Goal: Task Accomplishment & Management: Manage account settings

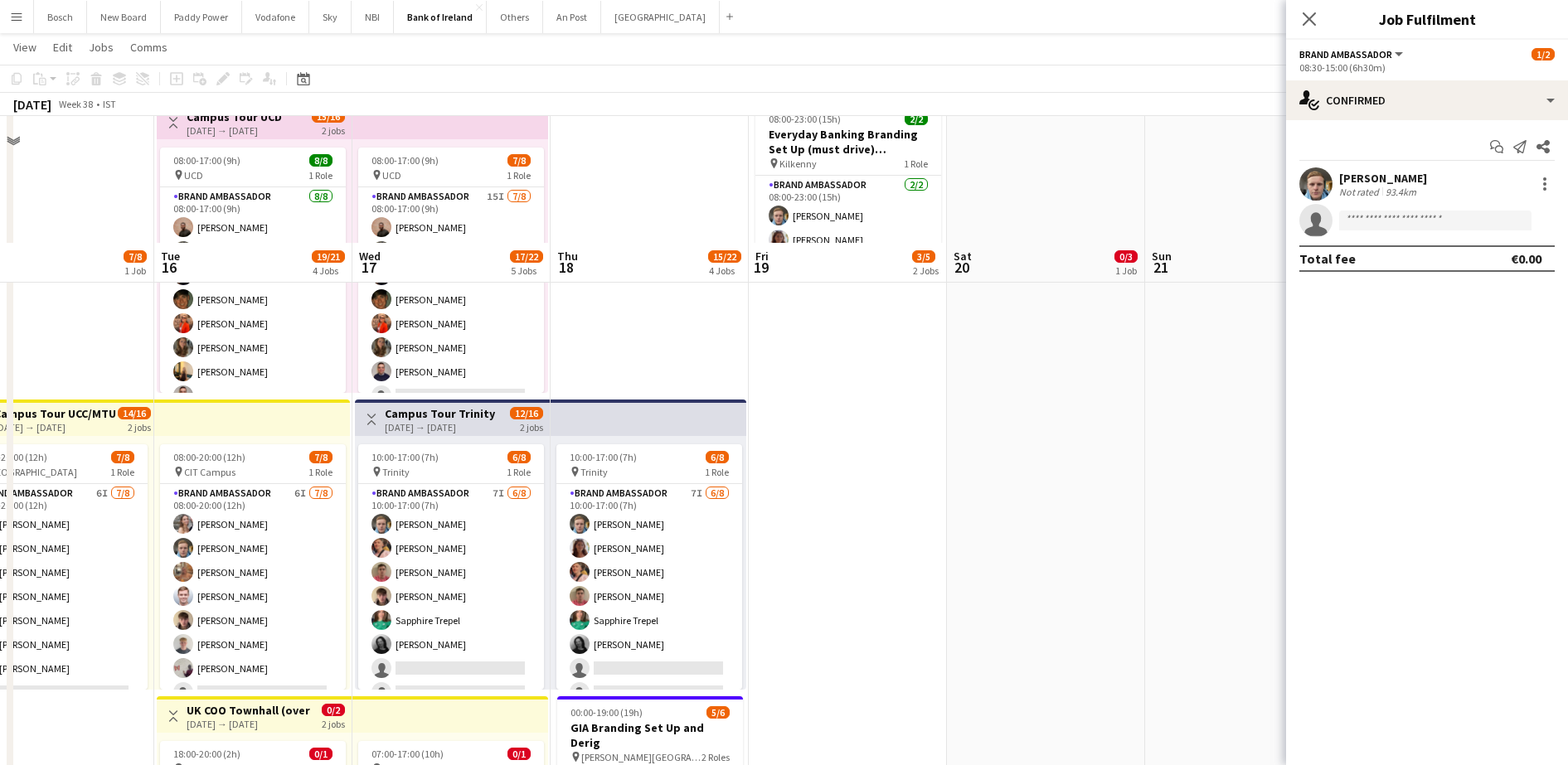
scroll to position [526, 0]
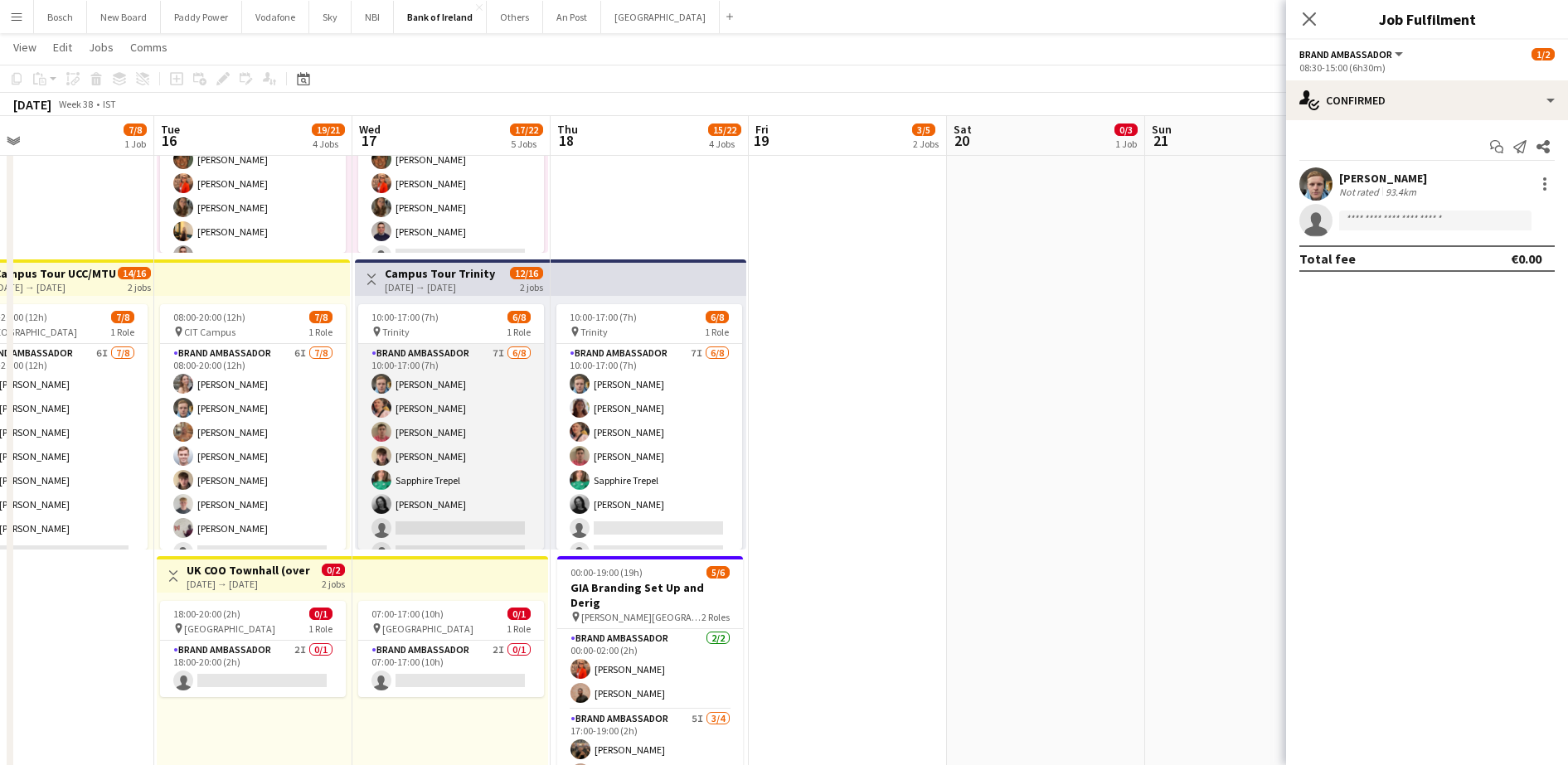
click at [522, 458] on app-card-role "Brand Ambassador 7I [DATE] 10:00-17:00 (7h) [PERSON_NAME] [PERSON_NAME] [PERSON…" at bounding box center [450, 456] width 186 height 225
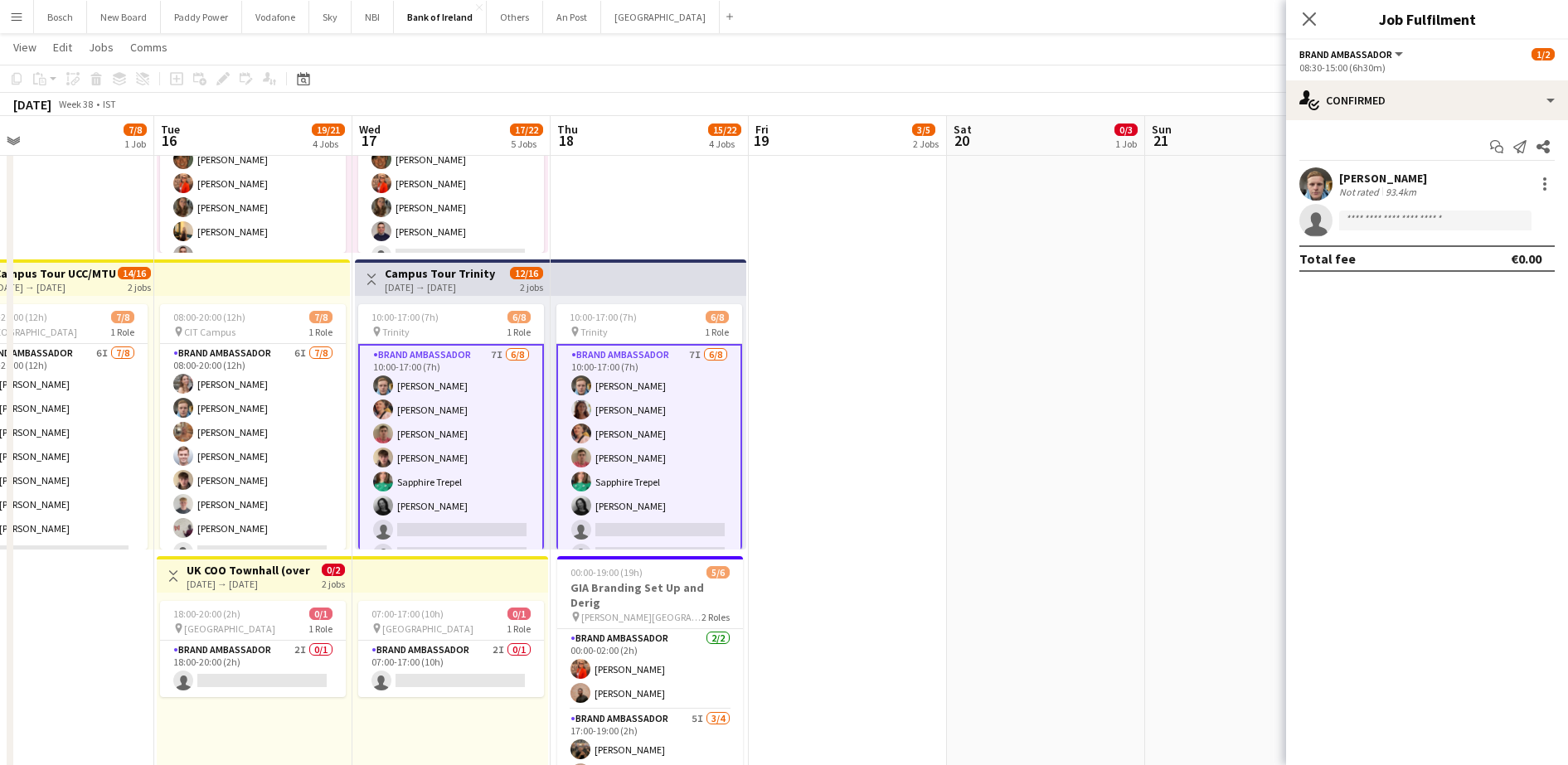
scroll to position [22, 0]
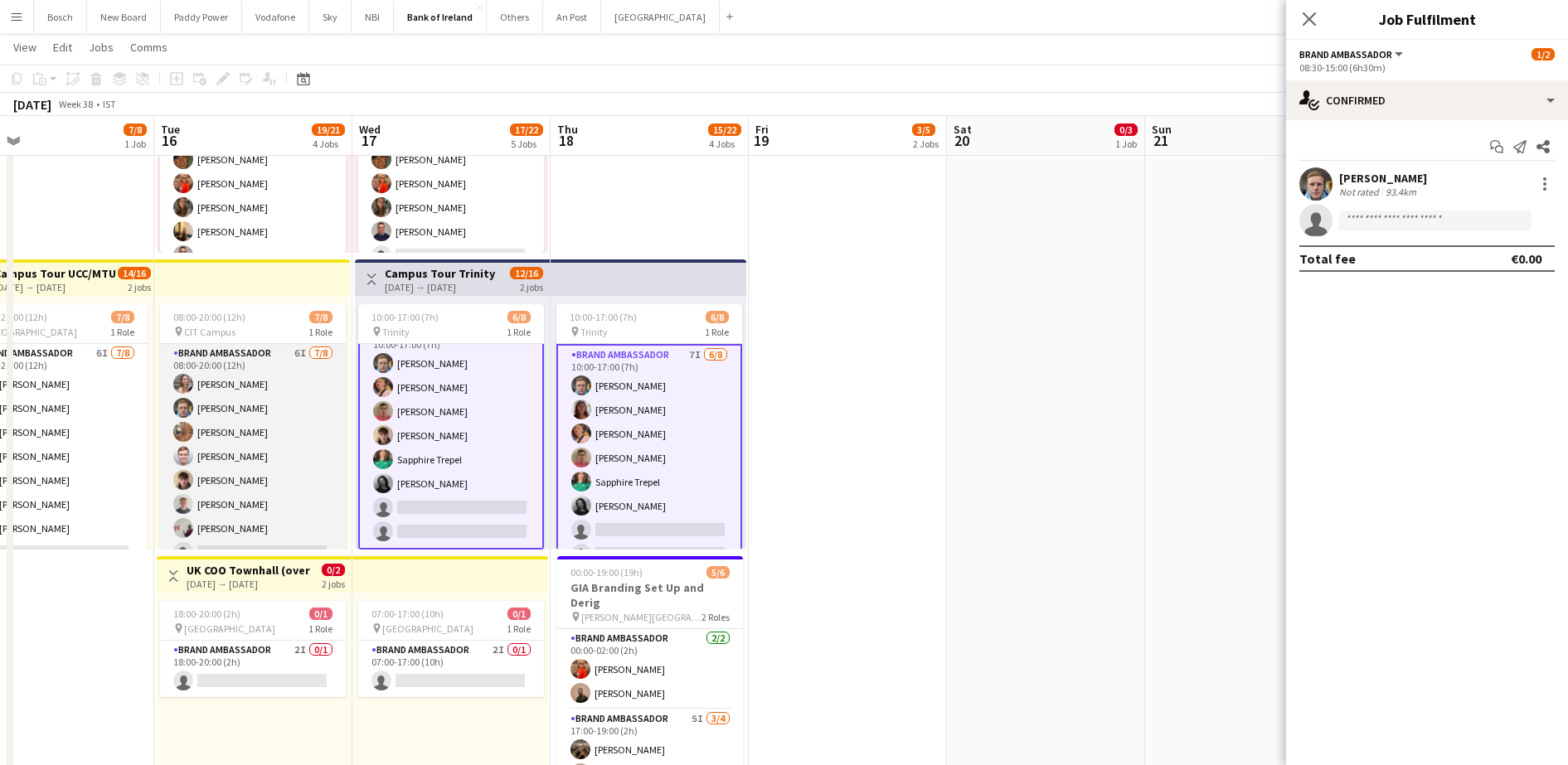
click at [233, 450] on app-card-role "Brand Ambassador 6I [DATE] 08:00-20:00 (12h) [PERSON_NAME] [PERSON_NAME] [PERSO…" at bounding box center [252, 456] width 186 height 225
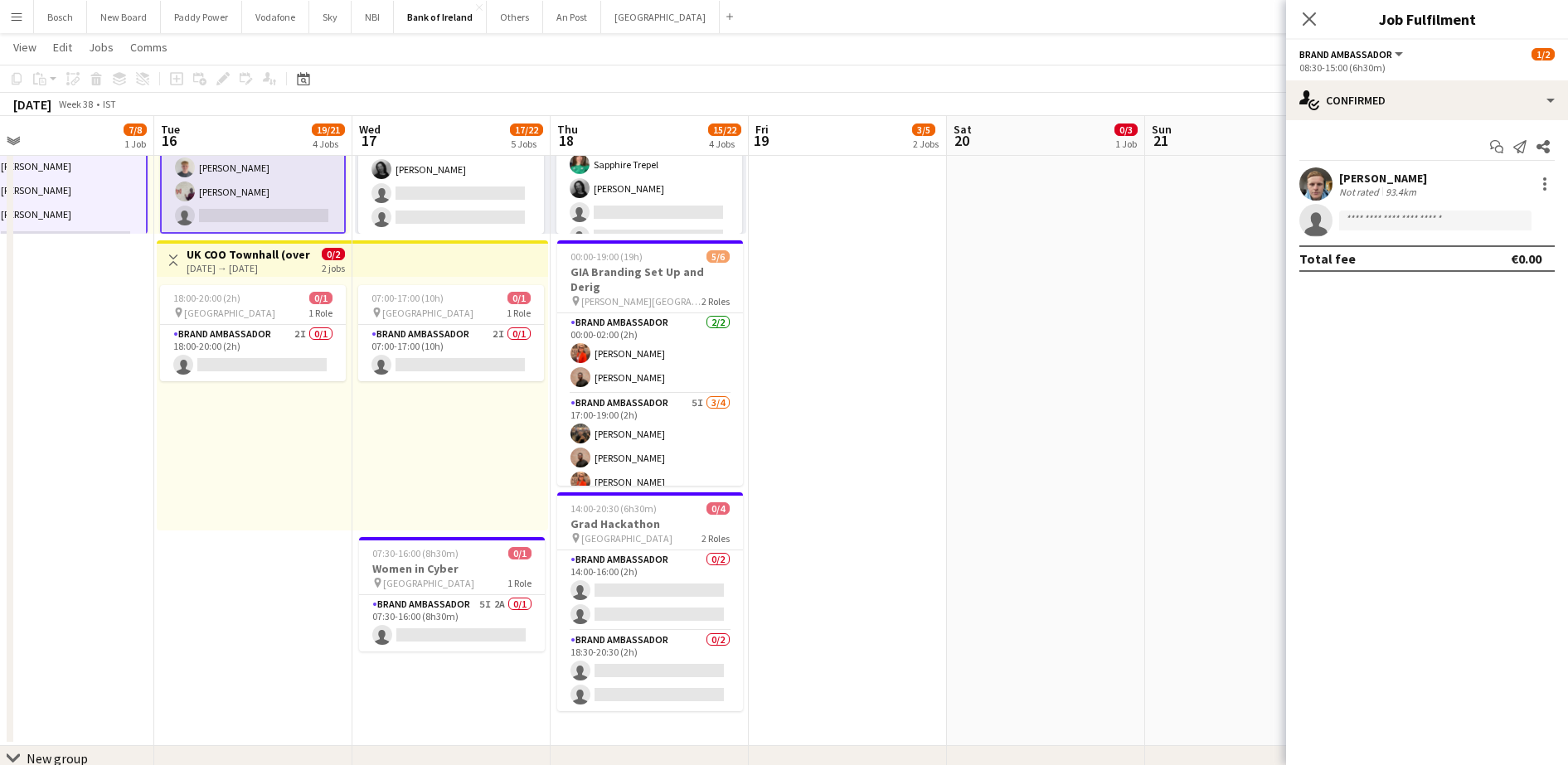
scroll to position [844, 0]
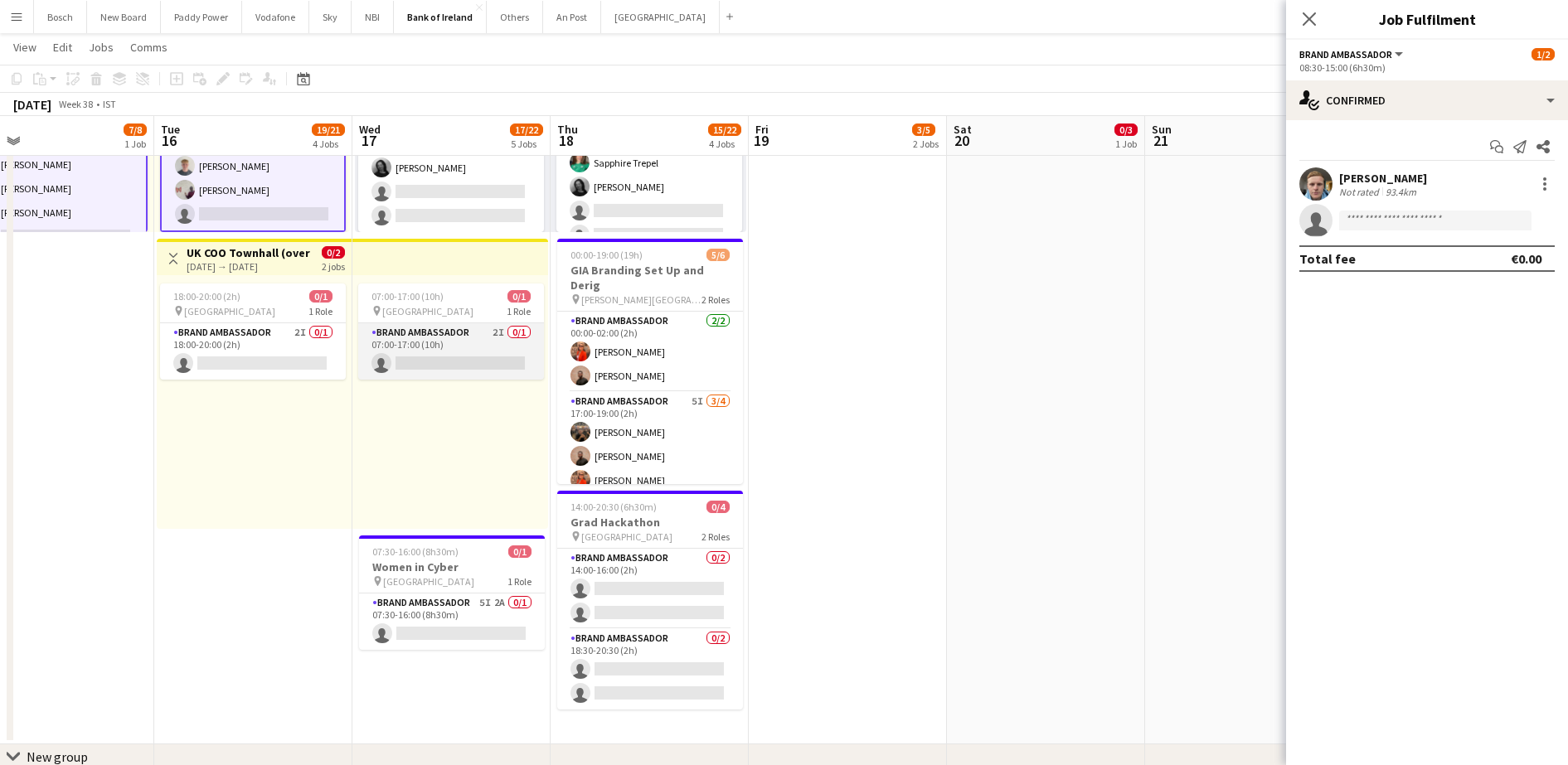
click at [412, 347] on app-card-role "Brand Ambassador 2I 0/1 07:00-17:00 (10h) single-neutral-actions" at bounding box center [450, 352] width 186 height 57
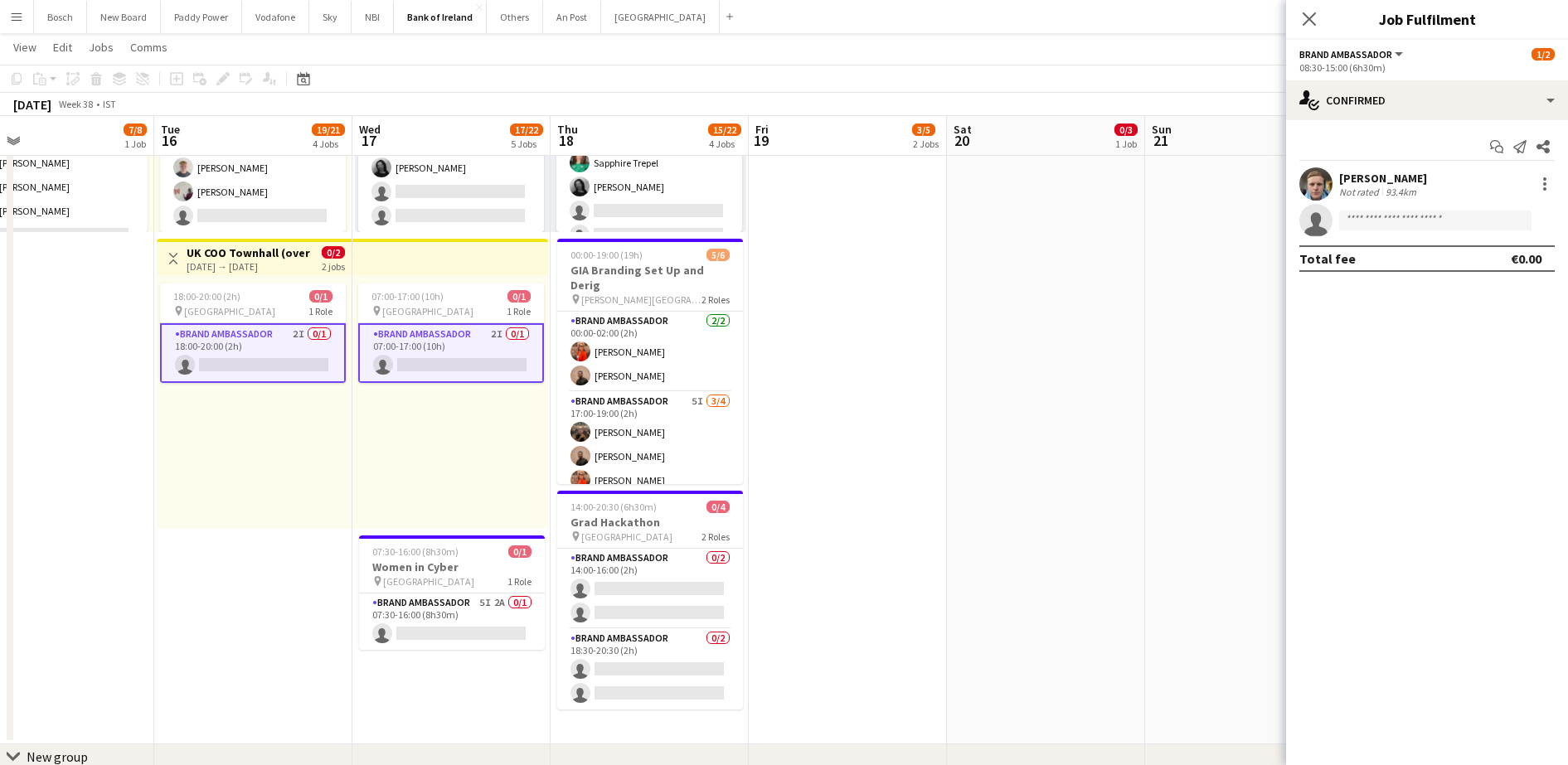
scroll to position [19, 0]
click at [615, 585] on app-card-role "Brand Ambassador 0/2 14:00-16:00 (2h) single-neutral-actions single-neutral-act…" at bounding box center [649, 589] width 186 height 81
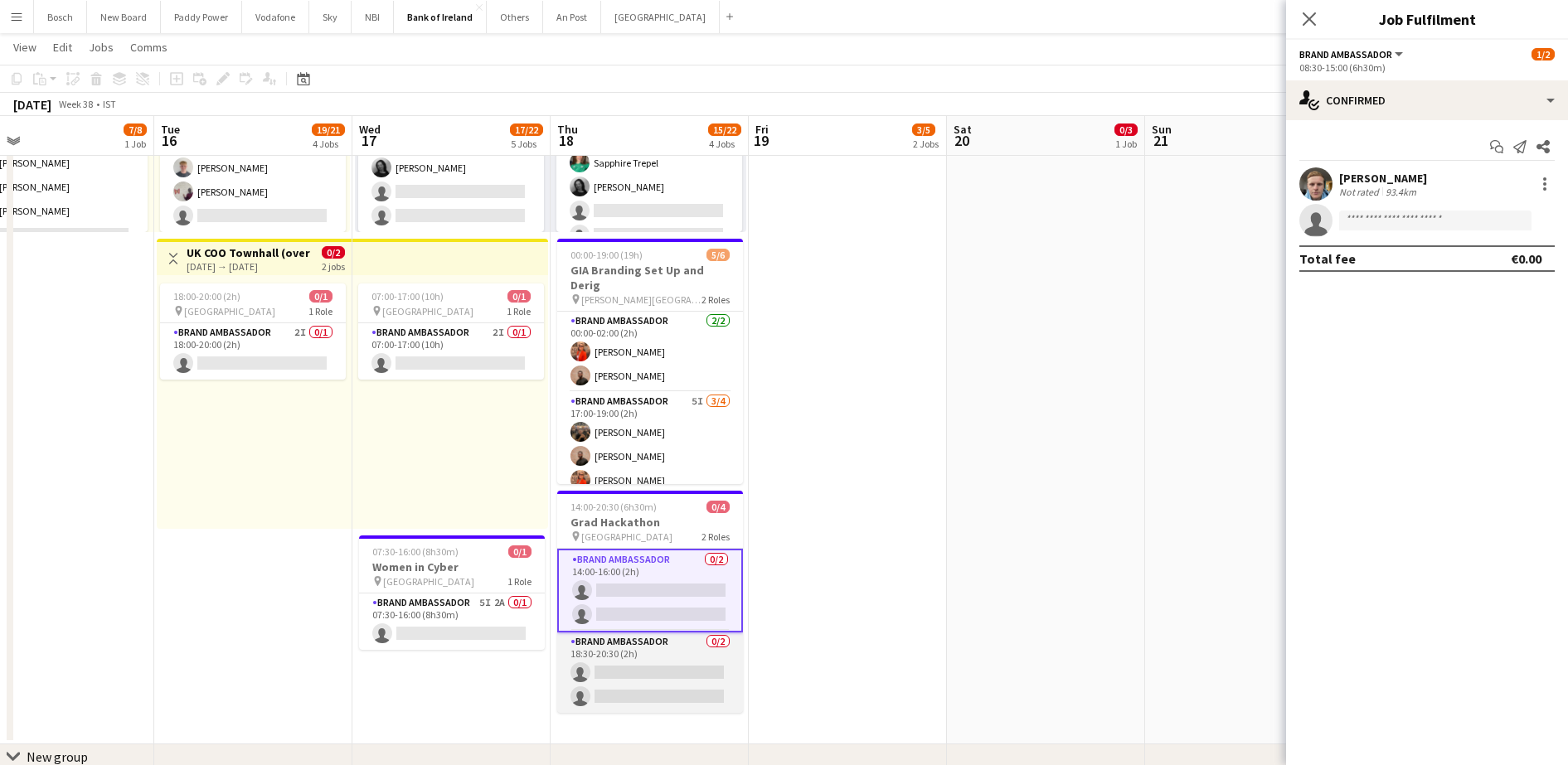
click at [606, 647] on app-card-role "Brand Ambassador 0/2 18:30-20:30 (2h) single-neutral-actions single-neutral-act…" at bounding box center [649, 673] width 186 height 81
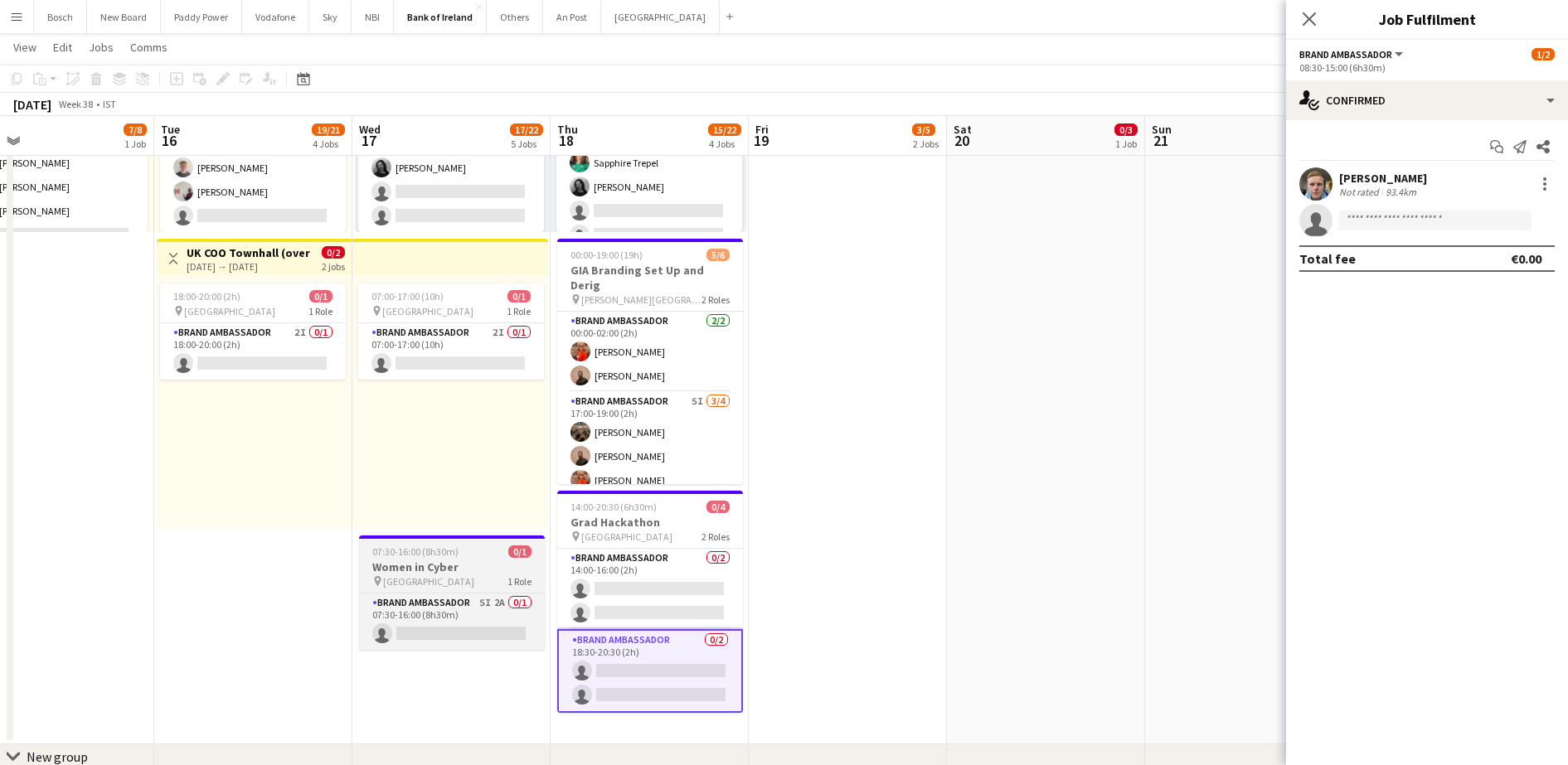
click at [486, 581] on div "pin [GEOGRAPHIC_DATA] 1 Role" at bounding box center [451, 581] width 186 height 13
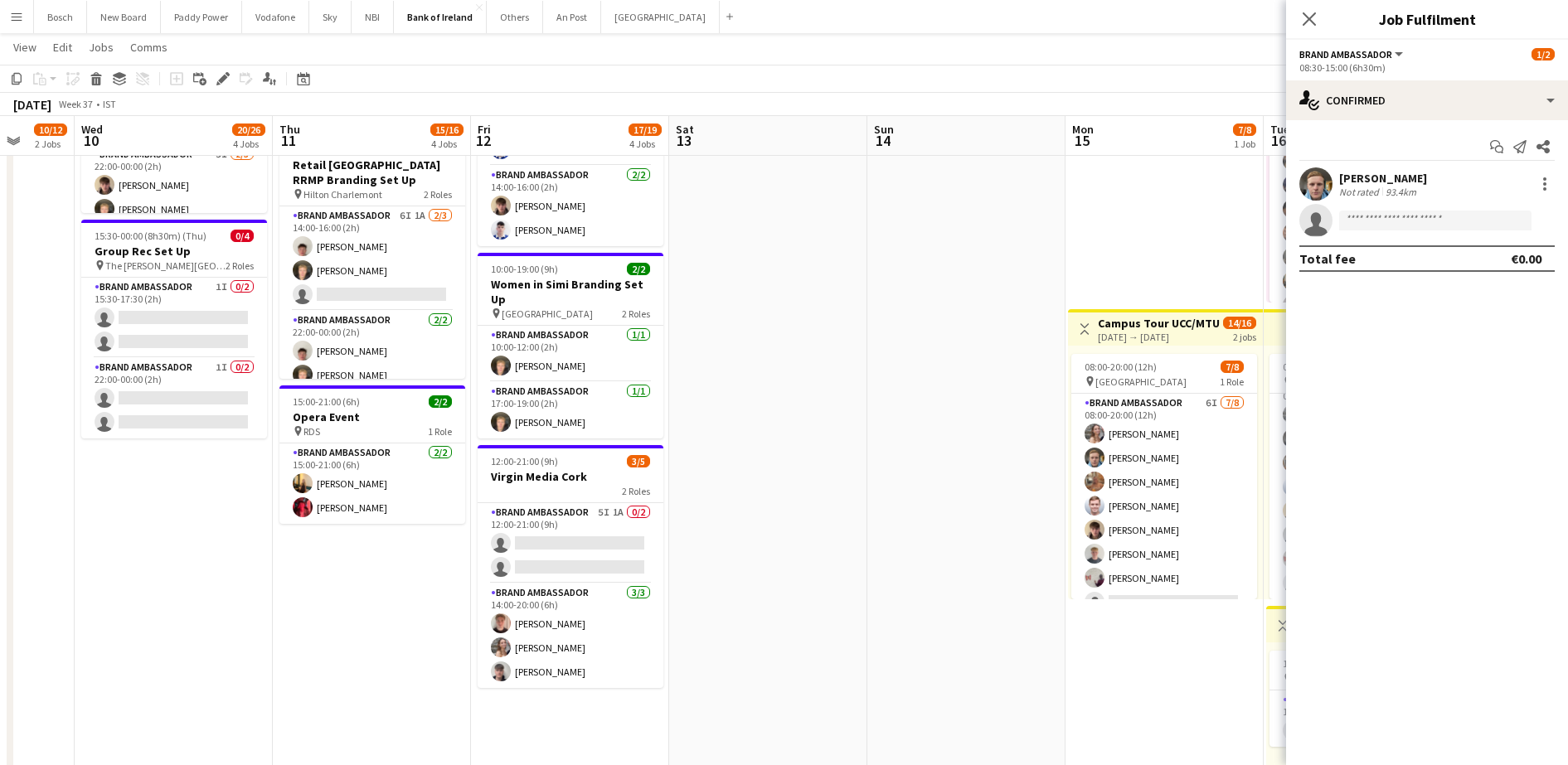
scroll to position [0, 537]
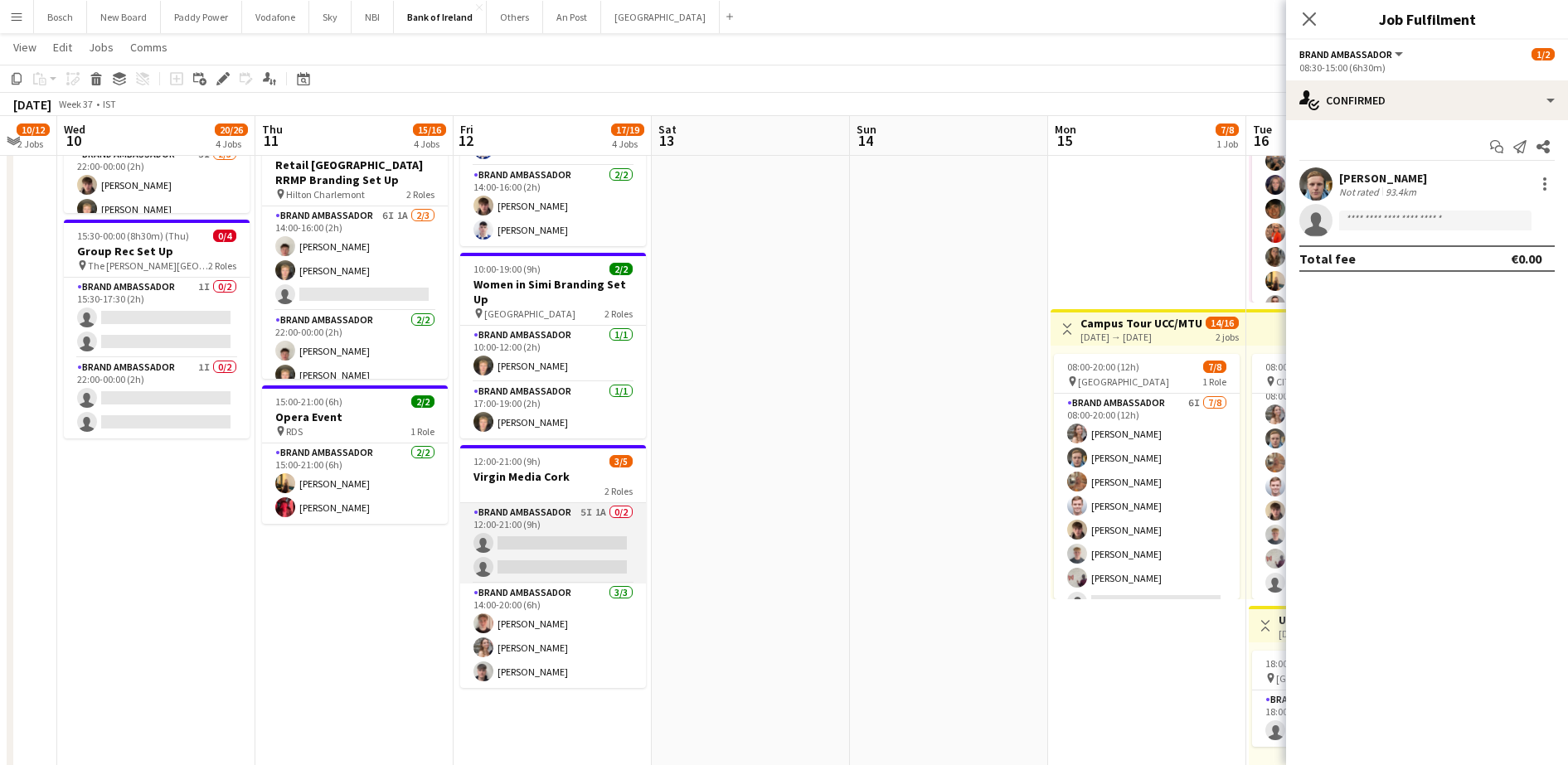
click at [588, 550] on app-card-role "Brand Ambassador 5I 1A 0/2 12:00-21:00 (9h) single-neutral-actions single-neutr…" at bounding box center [553, 543] width 186 height 81
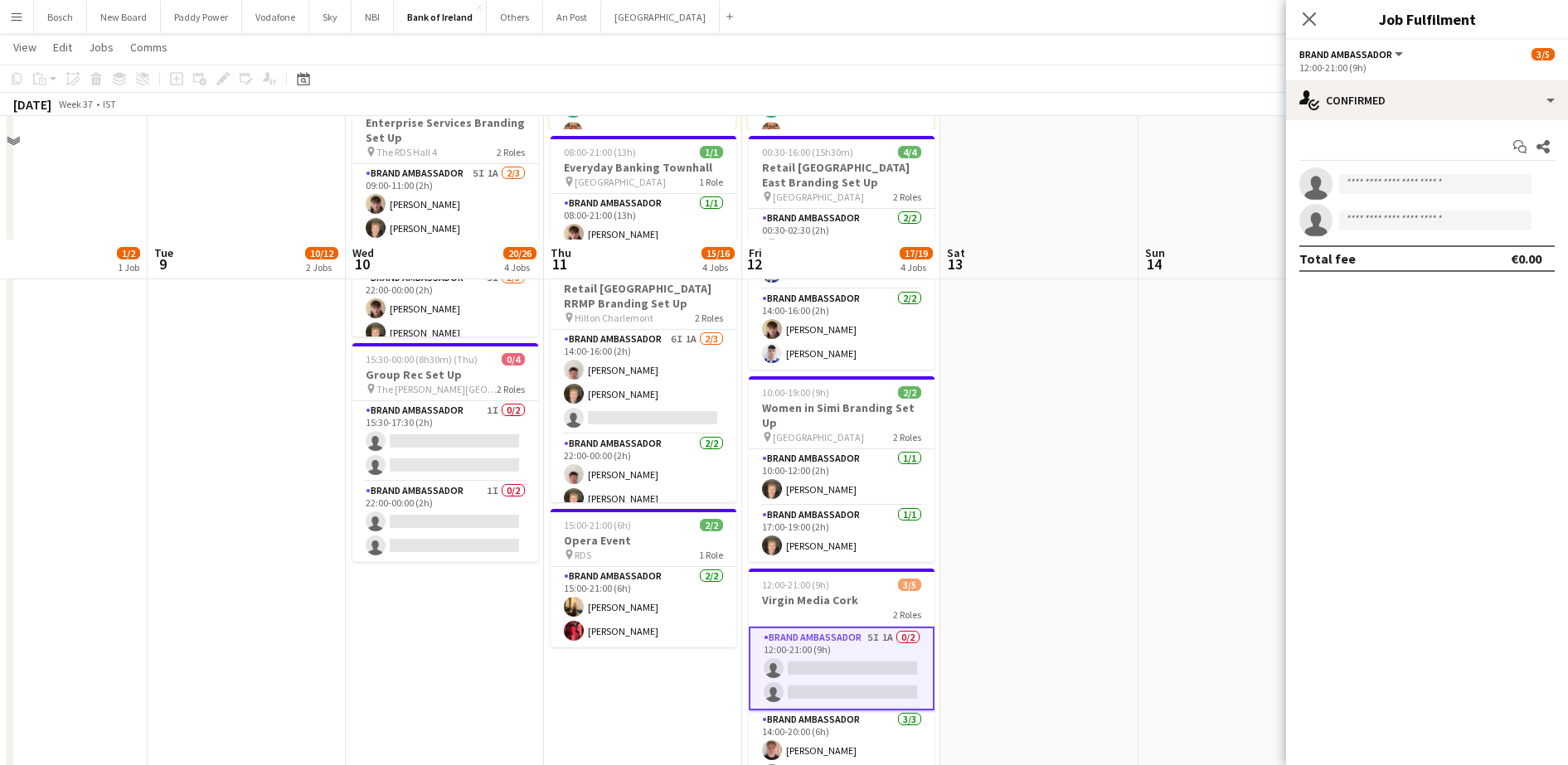
scroll to position [348, 0]
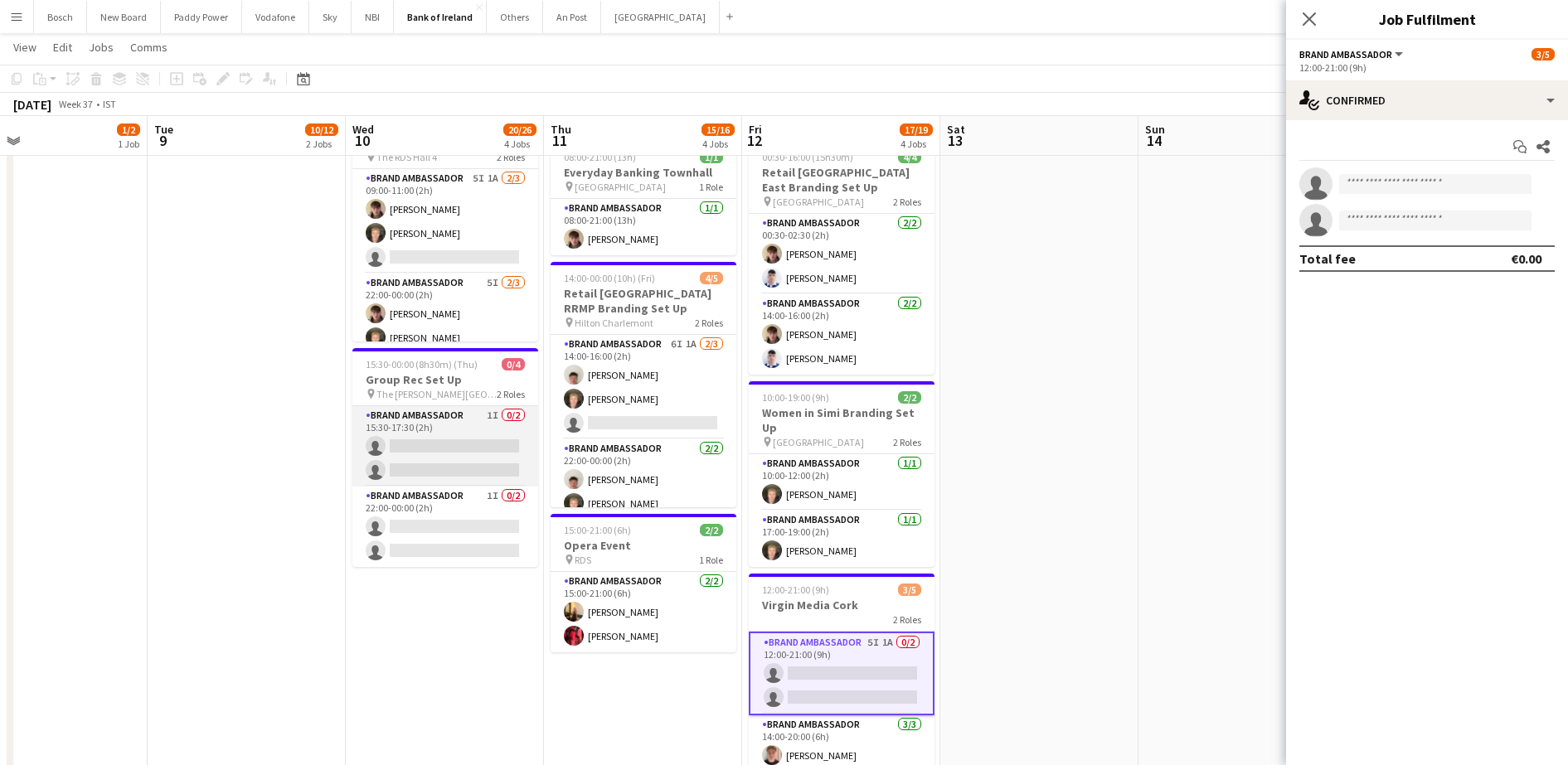
click at [433, 479] on app-card-role "Brand Ambassador 1I 0/2 15:30-17:30 (2h) single-neutral-actions single-neutral-…" at bounding box center [445, 447] width 186 height 81
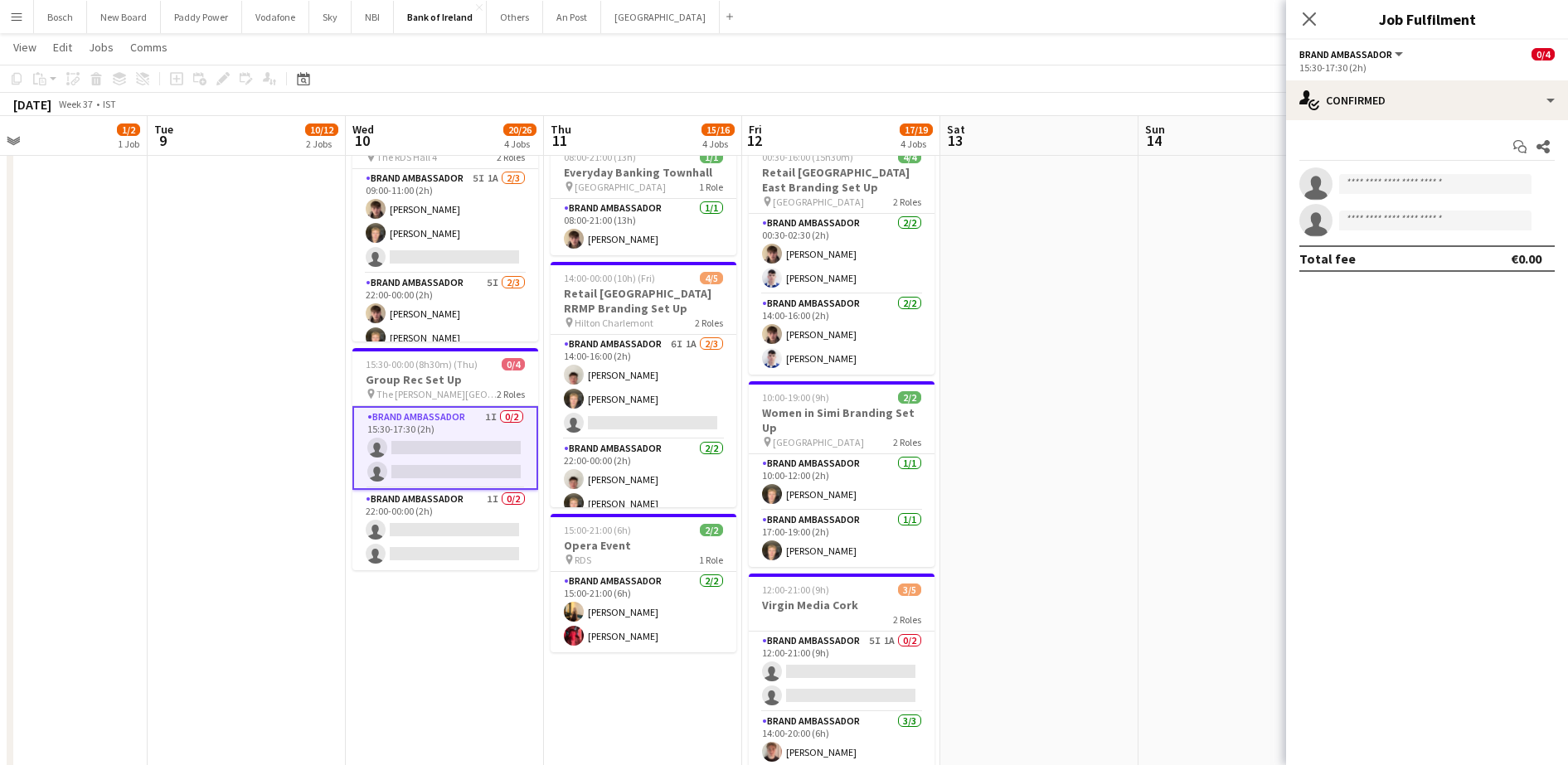
click at [432, 595] on app-date-cell "08:00-20:00 (12h) 8/8 Campus Tour Athlone pin Athlone TUS 1 Role Brand Ambassad…" at bounding box center [445, 539] width 198 height 1403
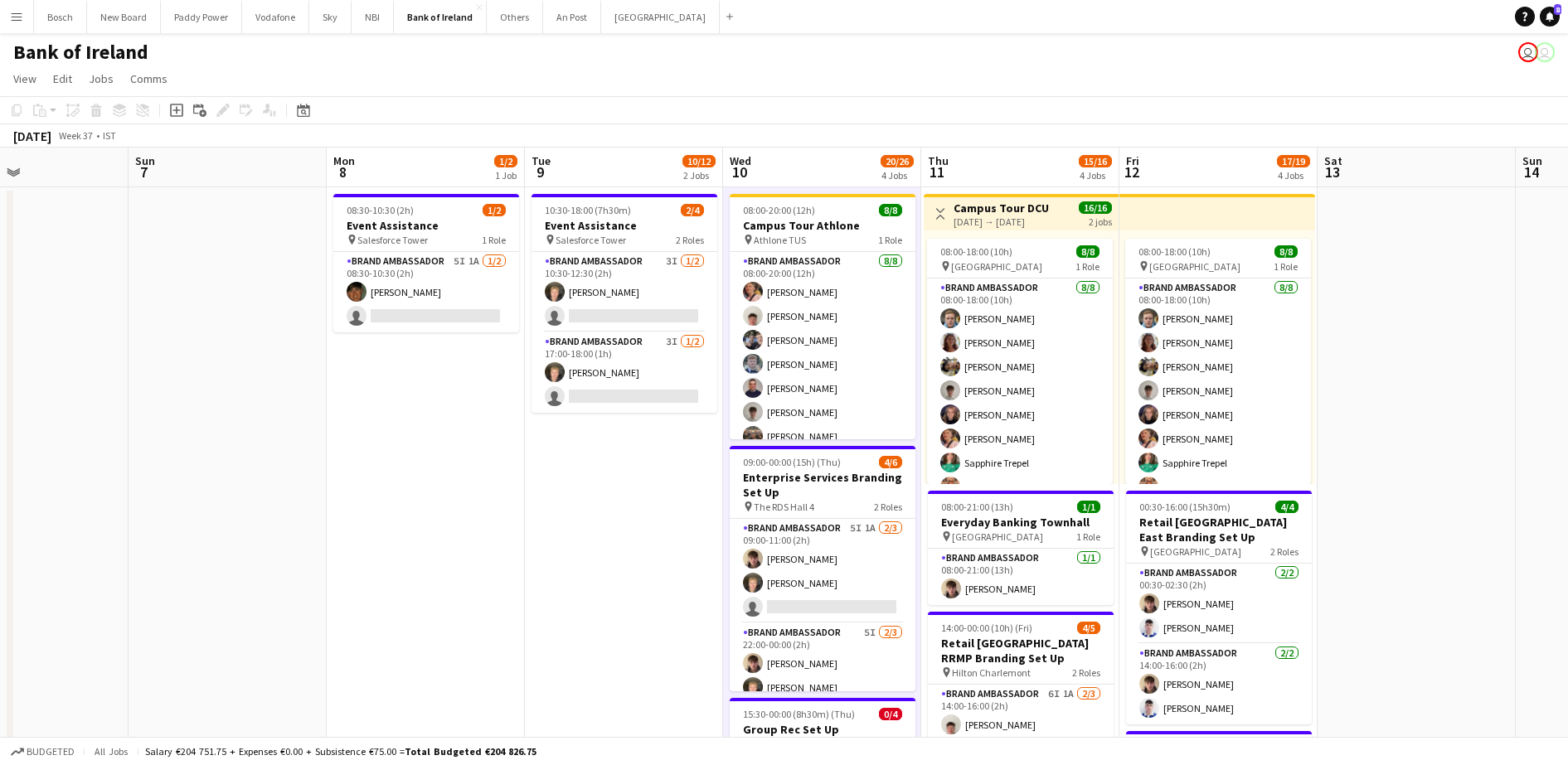
scroll to position [0, 454]
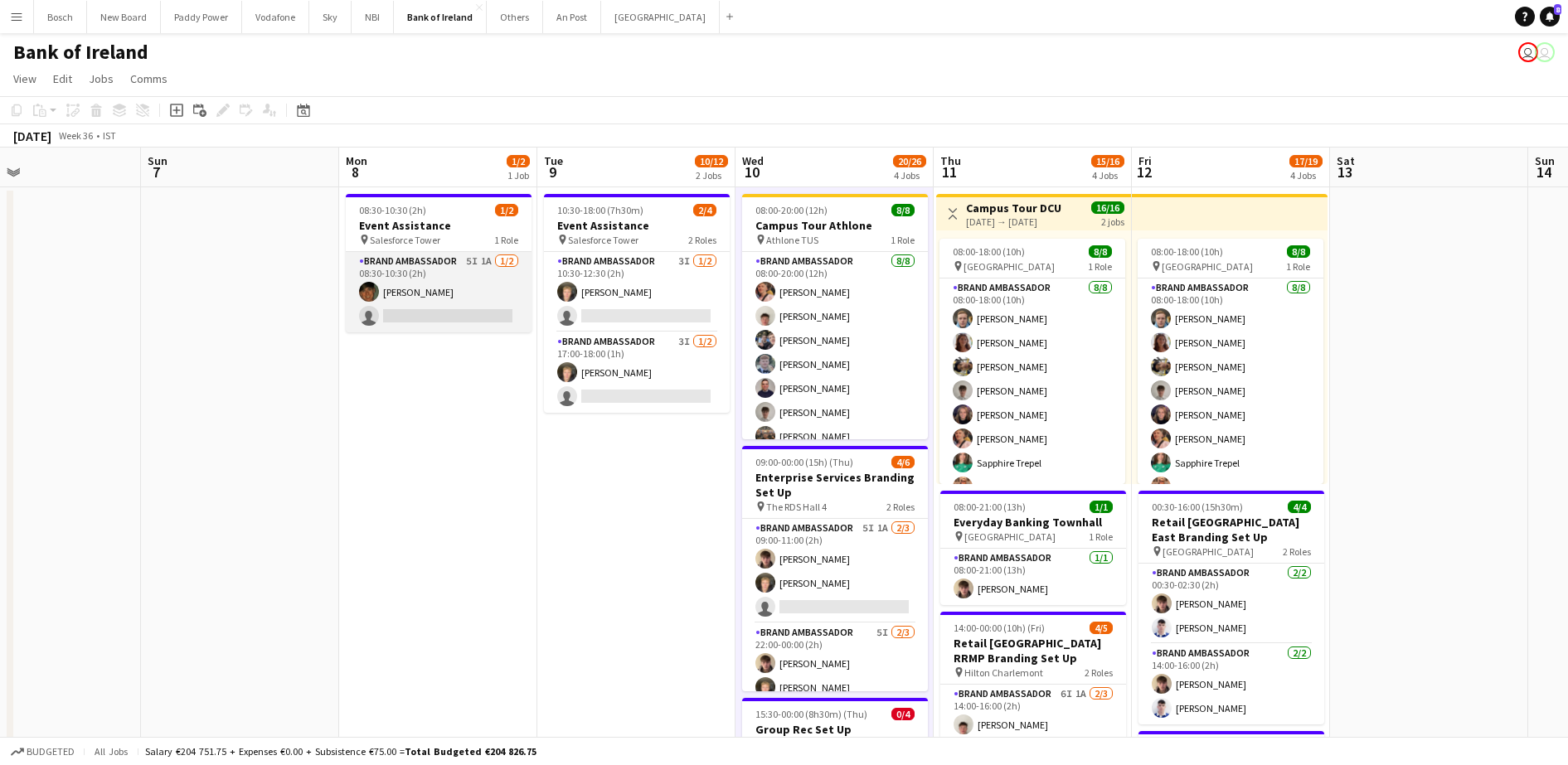
click at [475, 329] on app-card-role "Brand Ambassador 5I 1A [DATE] 08:30-10:30 (2h) [PERSON_NAME] single-neutral-act…" at bounding box center [439, 292] width 186 height 81
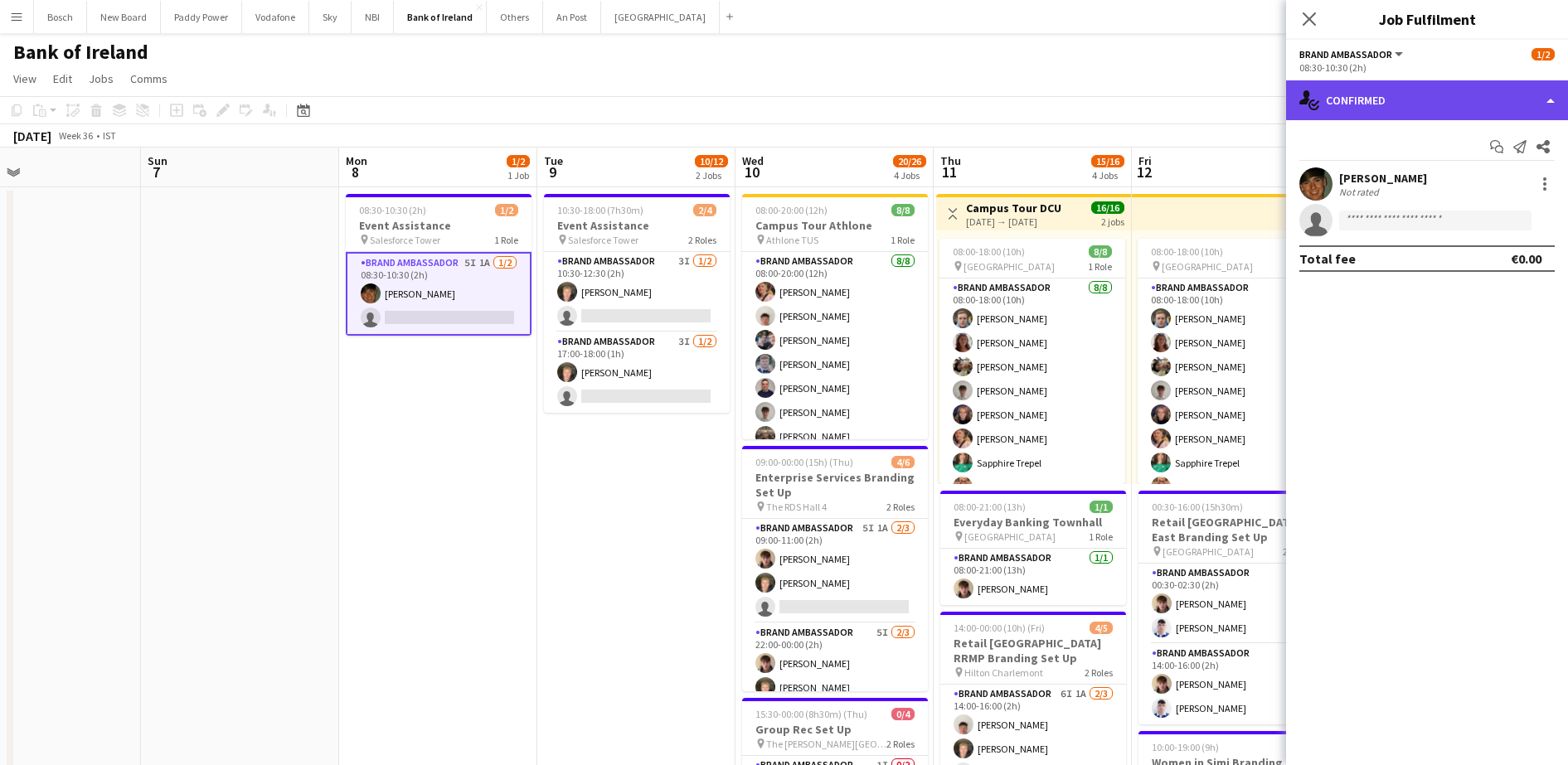
click at [1395, 96] on div "single-neutral-actions-check-2 Confirmed" at bounding box center [1427, 100] width 282 height 39
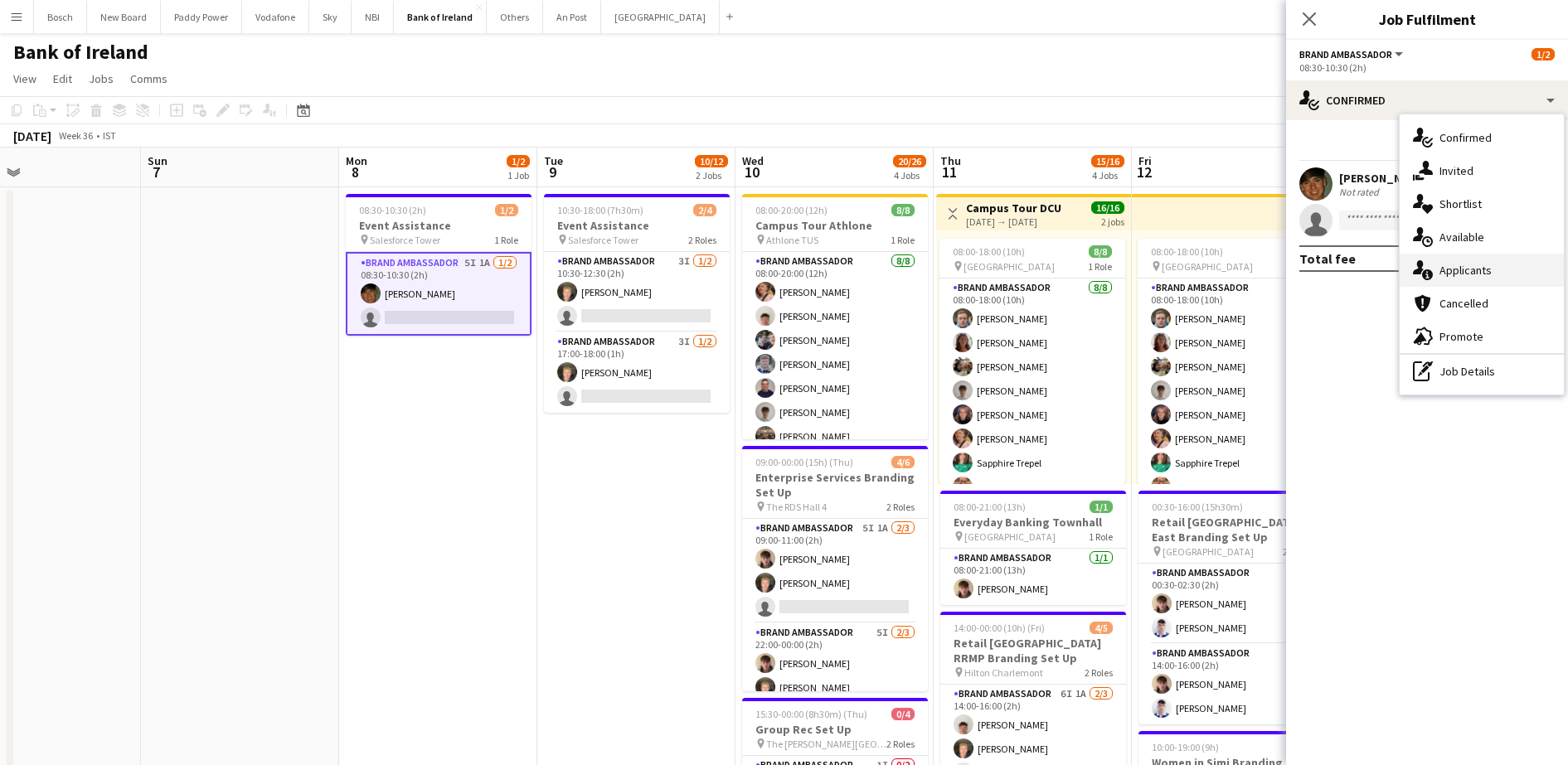
click at [1465, 259] on div "single-neutral-actions-information Applicants" at bounding box center [1482, 270] width 164 height 33
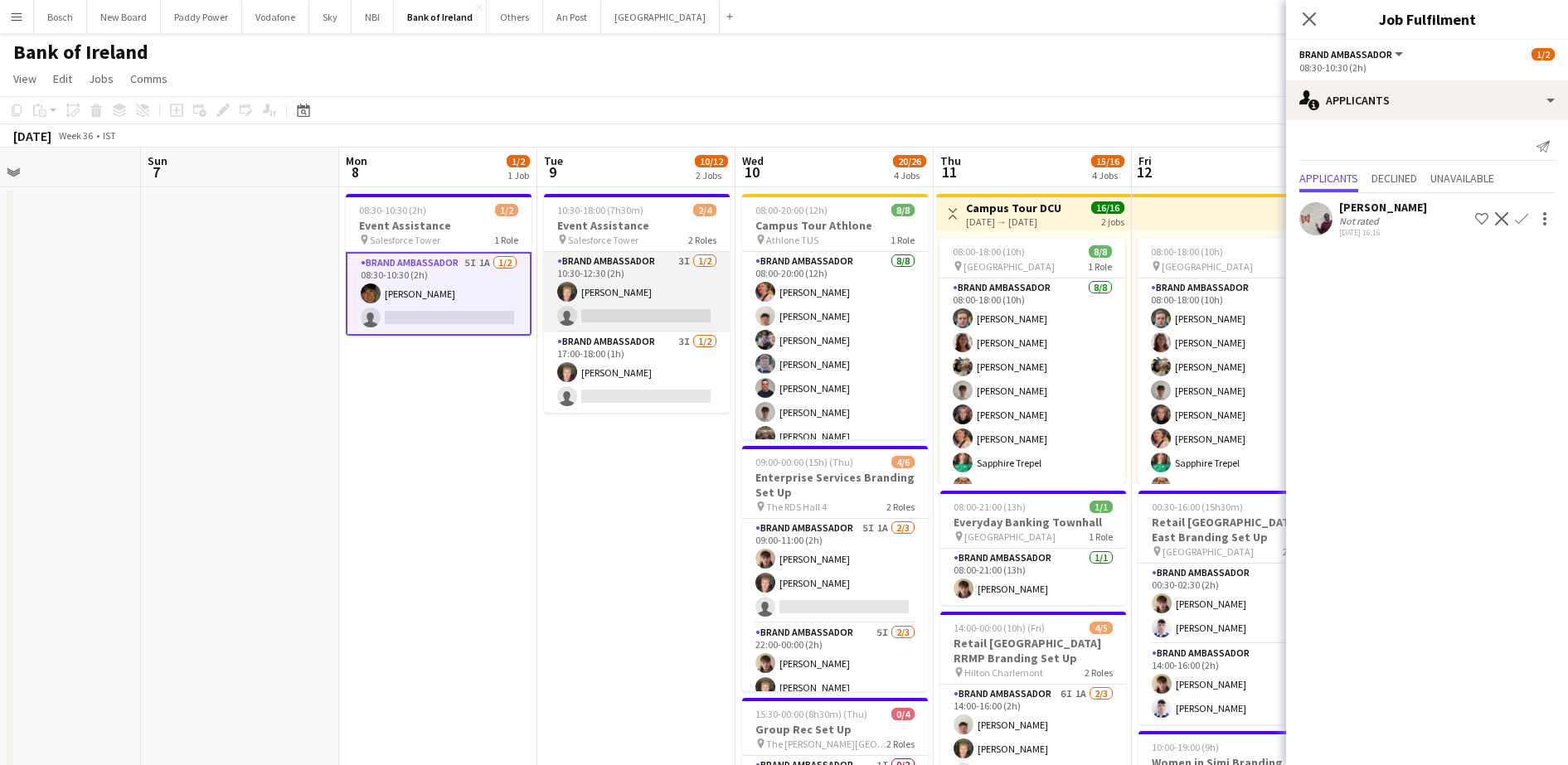
click at [632, 312] on app-card-role "Brand Ambassador 3I [DATE] 10:30-12:30 (2h) [PERSON_NAME] single-neutral-actions" at bounding box center [637, 292] width 186 height 81
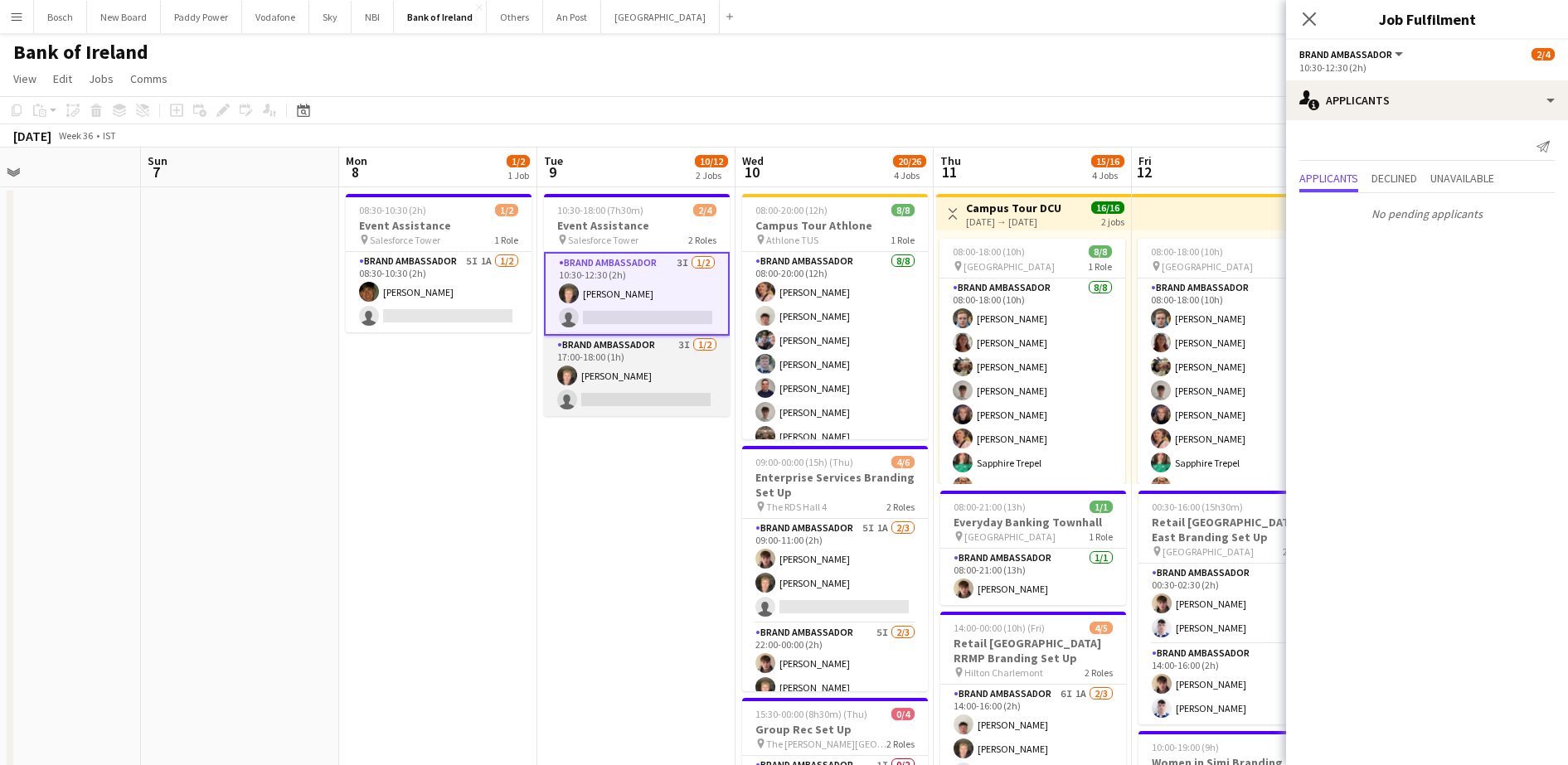
click at [631, 367] on app-card-role "Brand Ambassador 3I [DATE] 17:00-18:00 (1h) [PERSON_NAME] single-neutral-actions" at bounding box center [637, 376] width 186 height 81
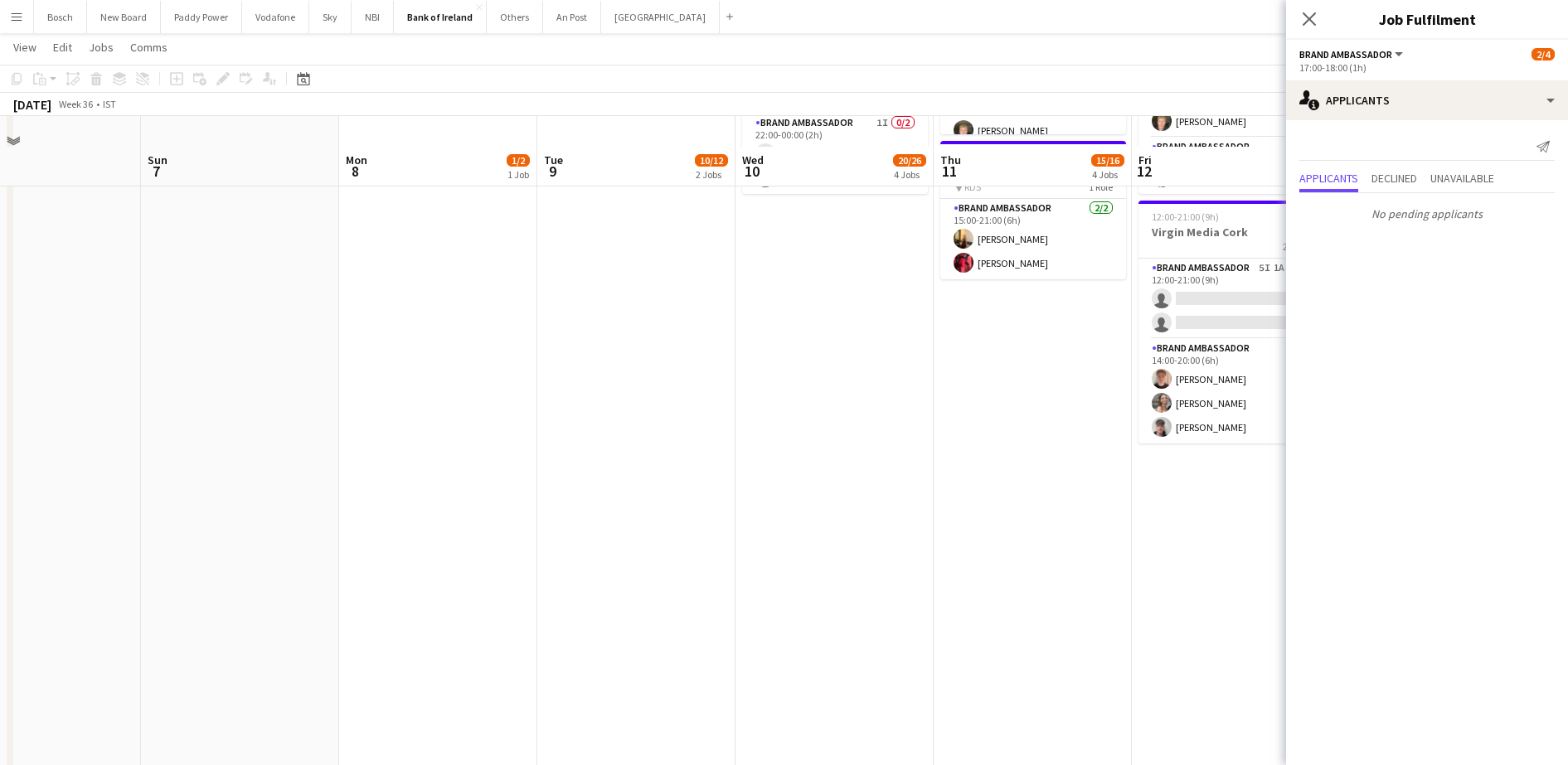
scroll to position [0, 0]
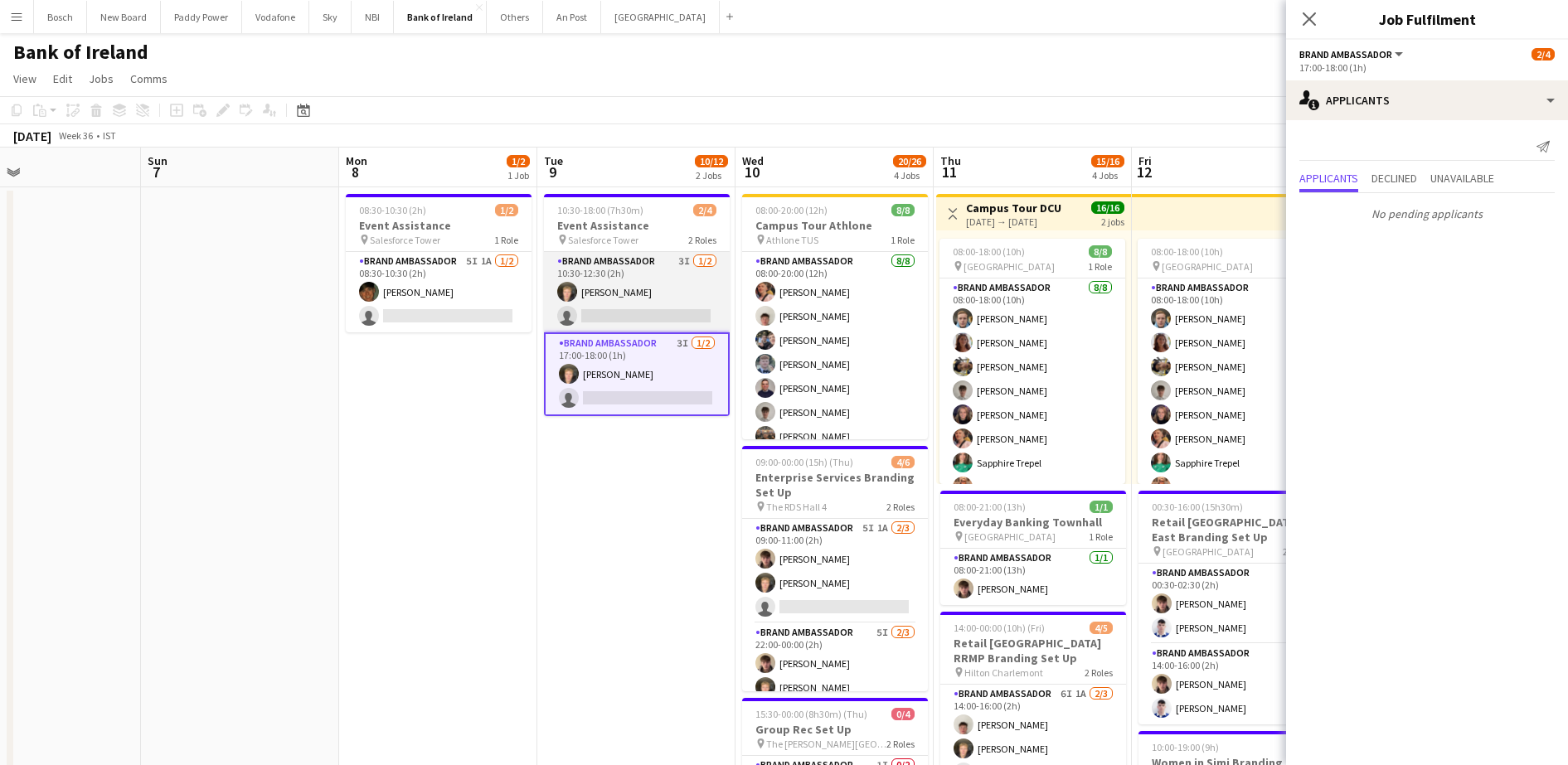
click at [672, 298] on app-card-role "Brand Ambassador 3I [DATE] 10:30-12:30 (2h) [PERSON_NAME] single-neutral-actions" at bounding box center [637, 292] width 186 height 81
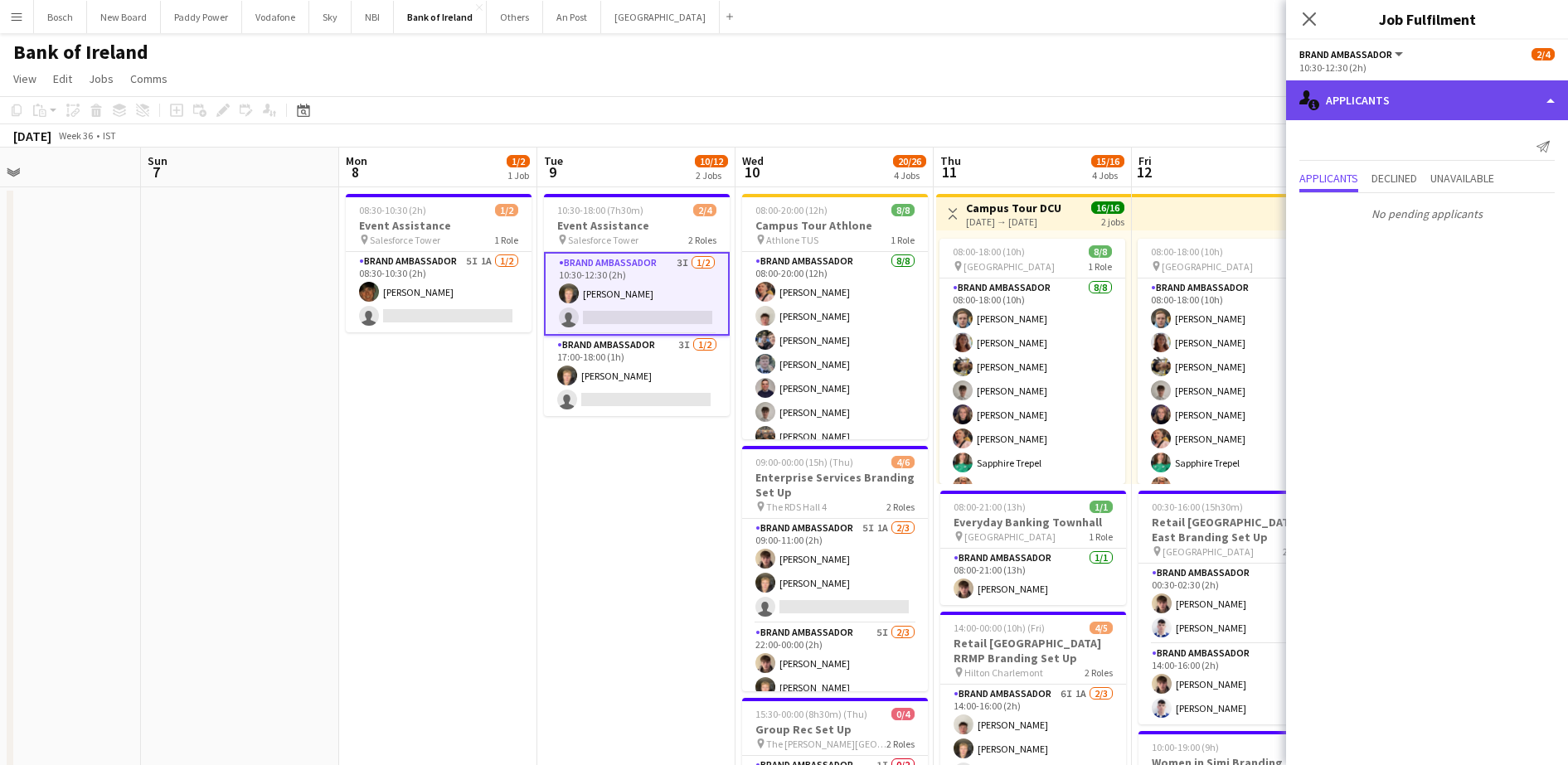
click at [1466, 95] on div "single-neutral-actions-information Applicants" at bounding box center [1427, 100] width 282 height 39
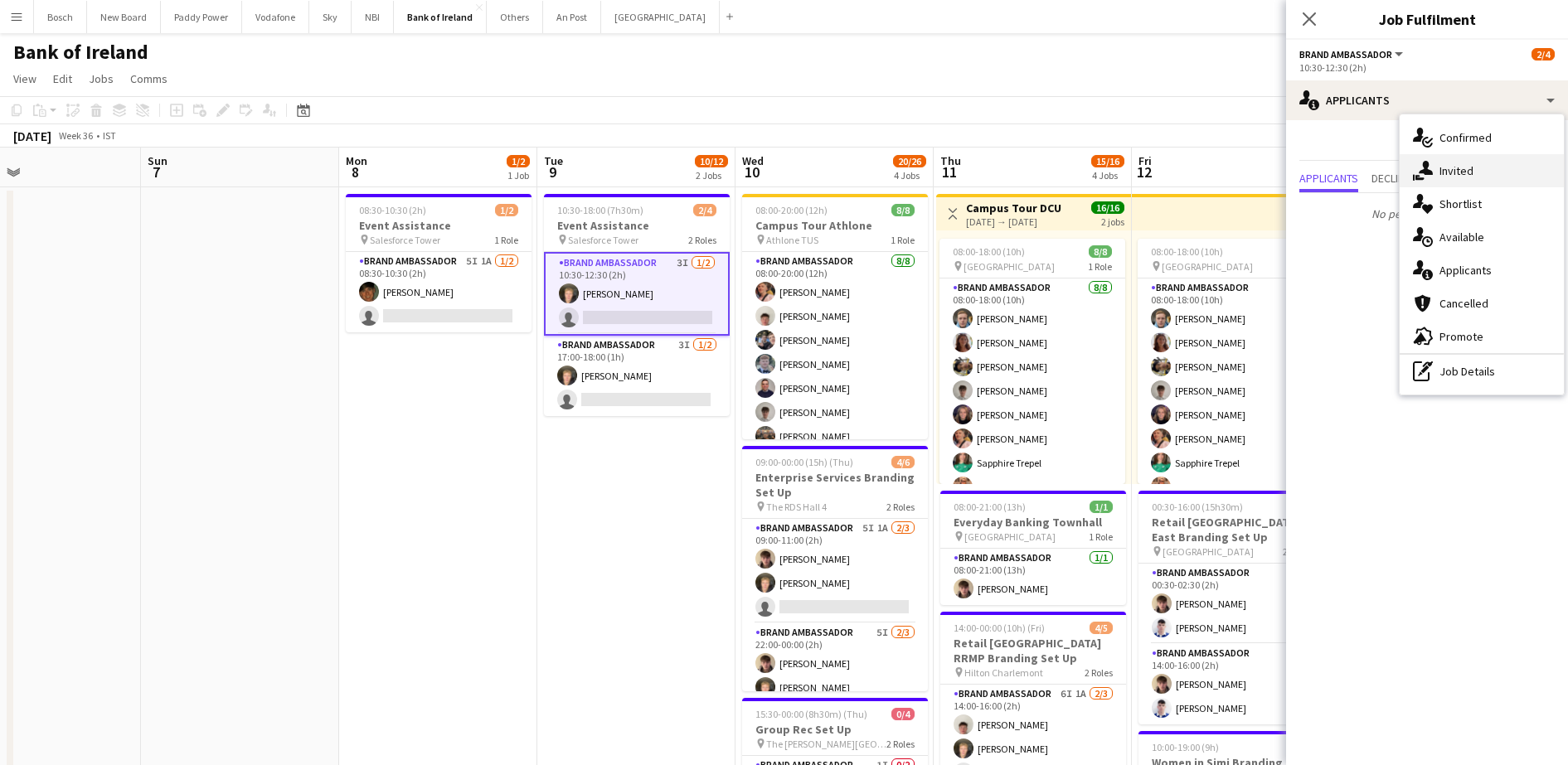
click at [1455, 176] on div "single-neutral-actions-share-1 Invited" at bounding box center [1482, 170] width 164 height 33
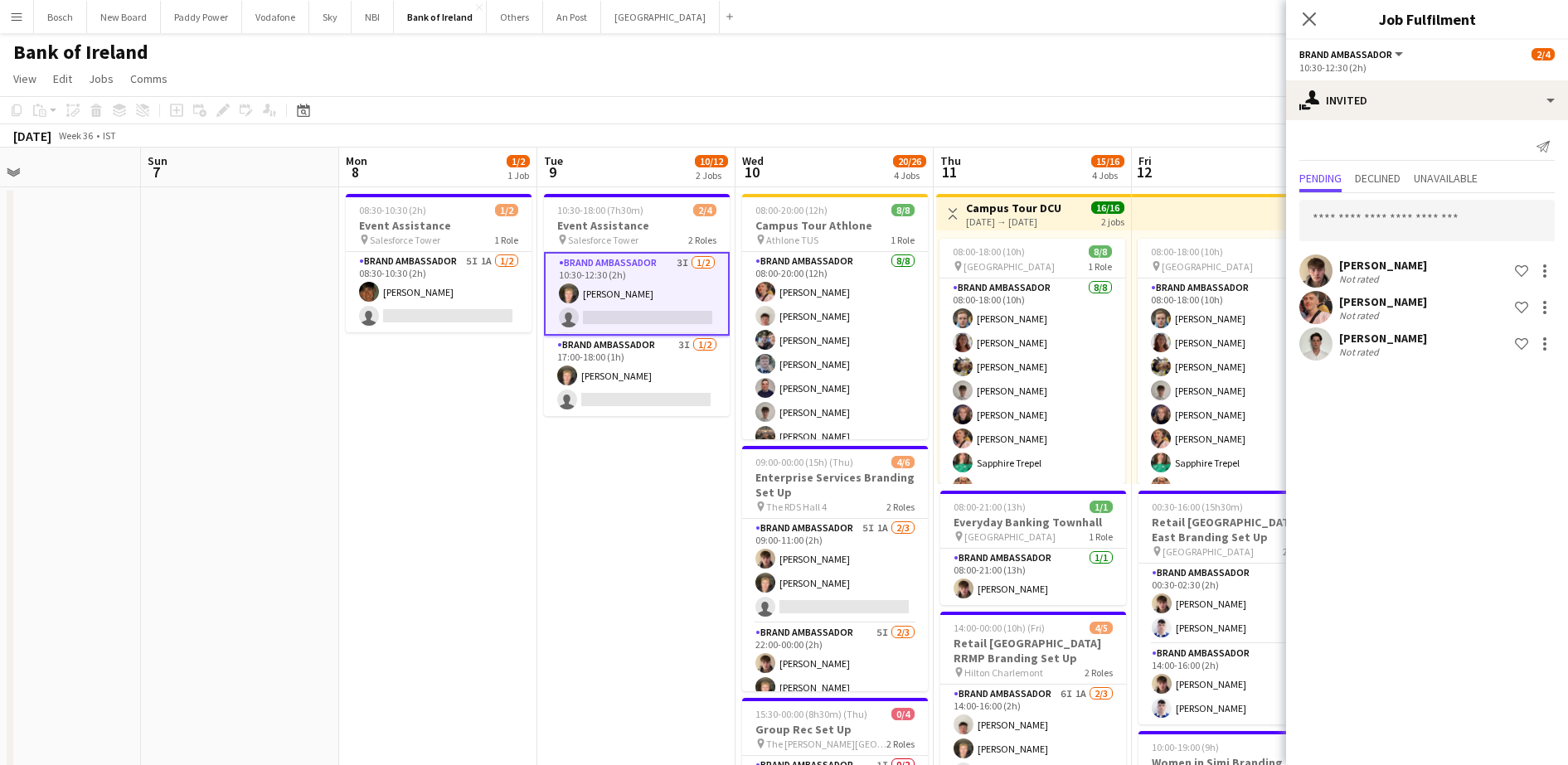
click at [1533, 305] on div at bounding box center [1544, 308] width 23 height 20
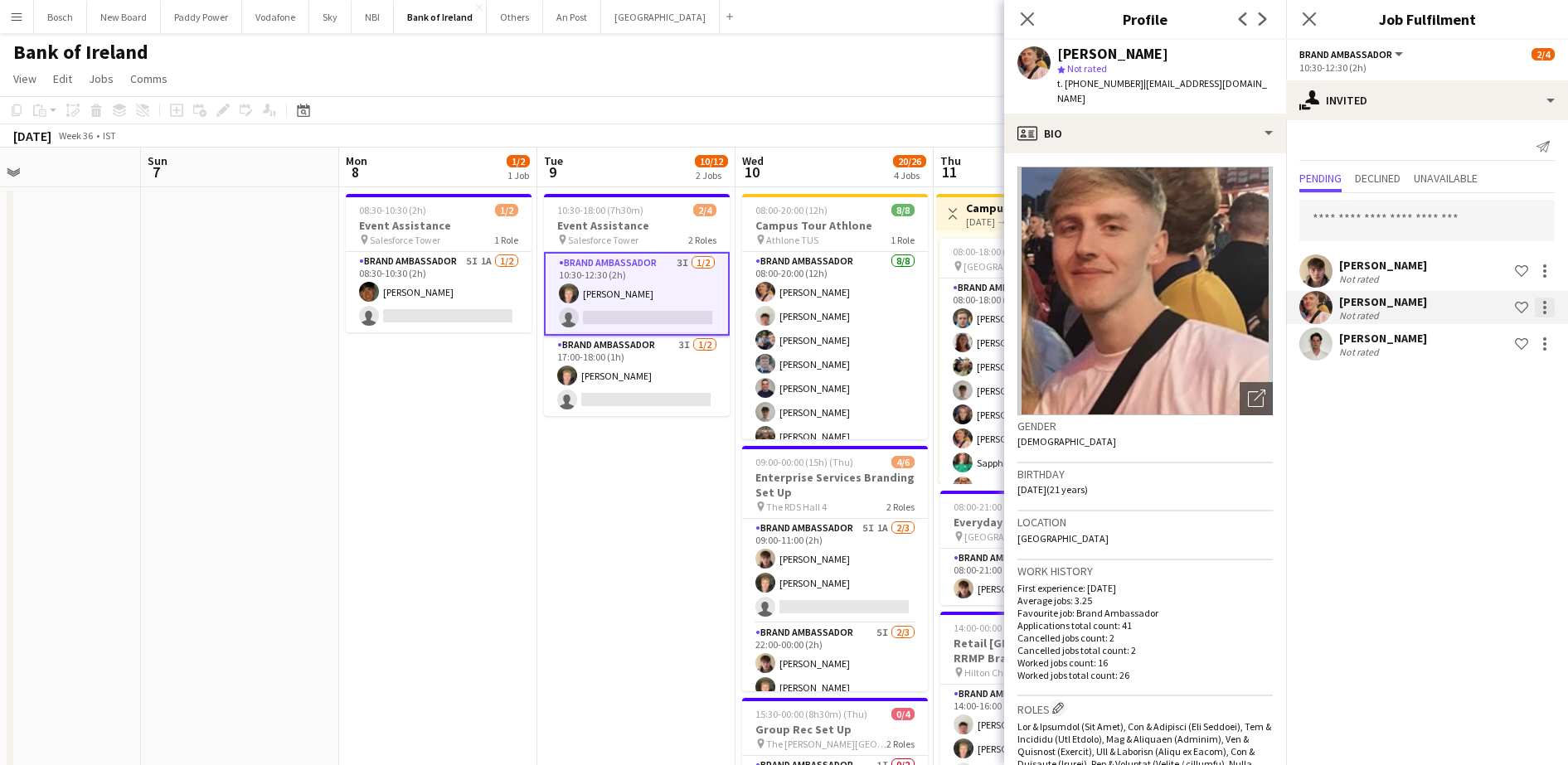
click at [1543, 309] on div at bounding box center [1545, 308] width 20 height 20
click at [1504, 376] on span "Send notification" at bounding box center [1493, 378] width 98 height 14
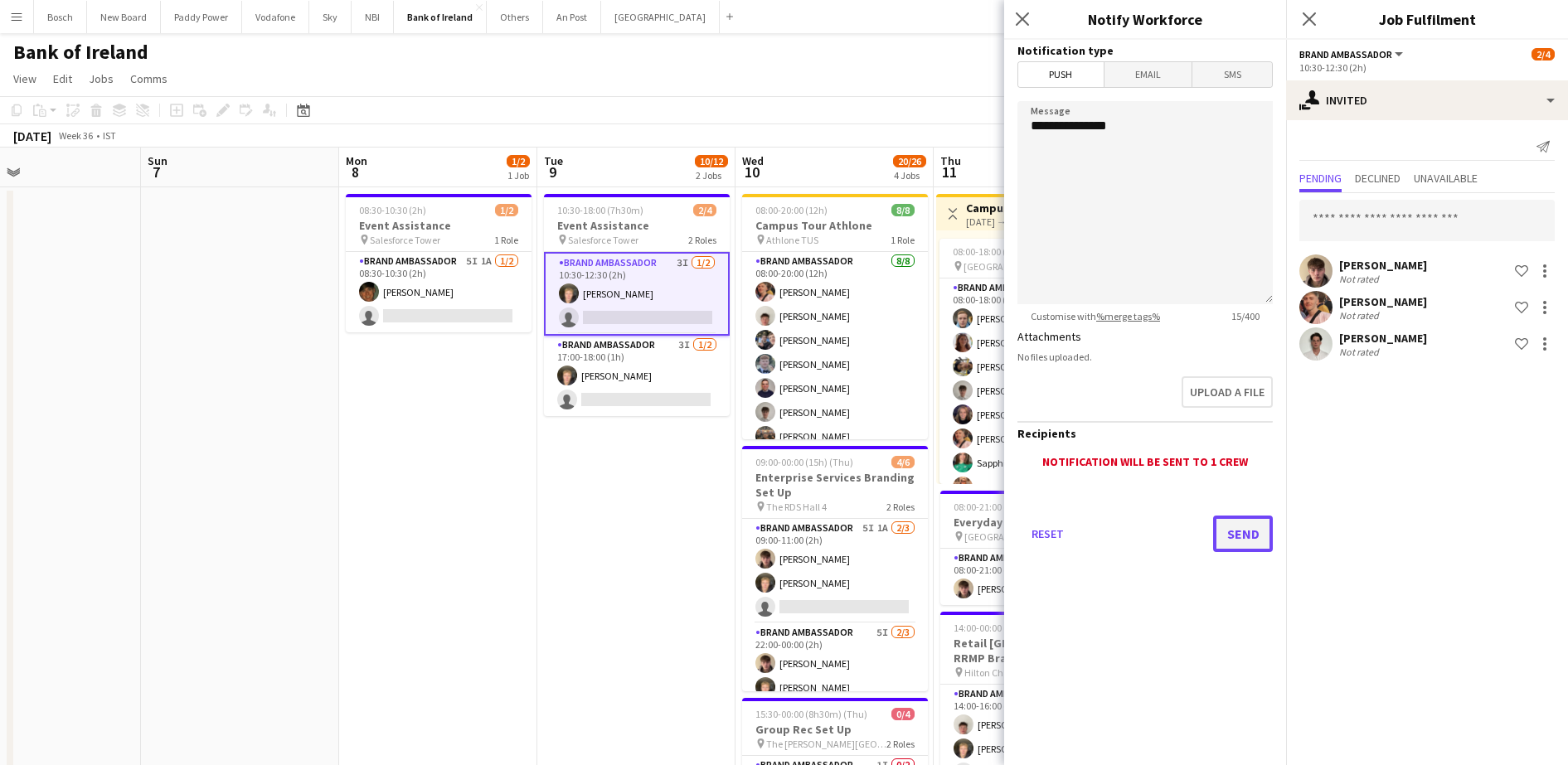
click at [1223, 550] on button "Send" at bounding box center [1243, 534] width 60 height 37
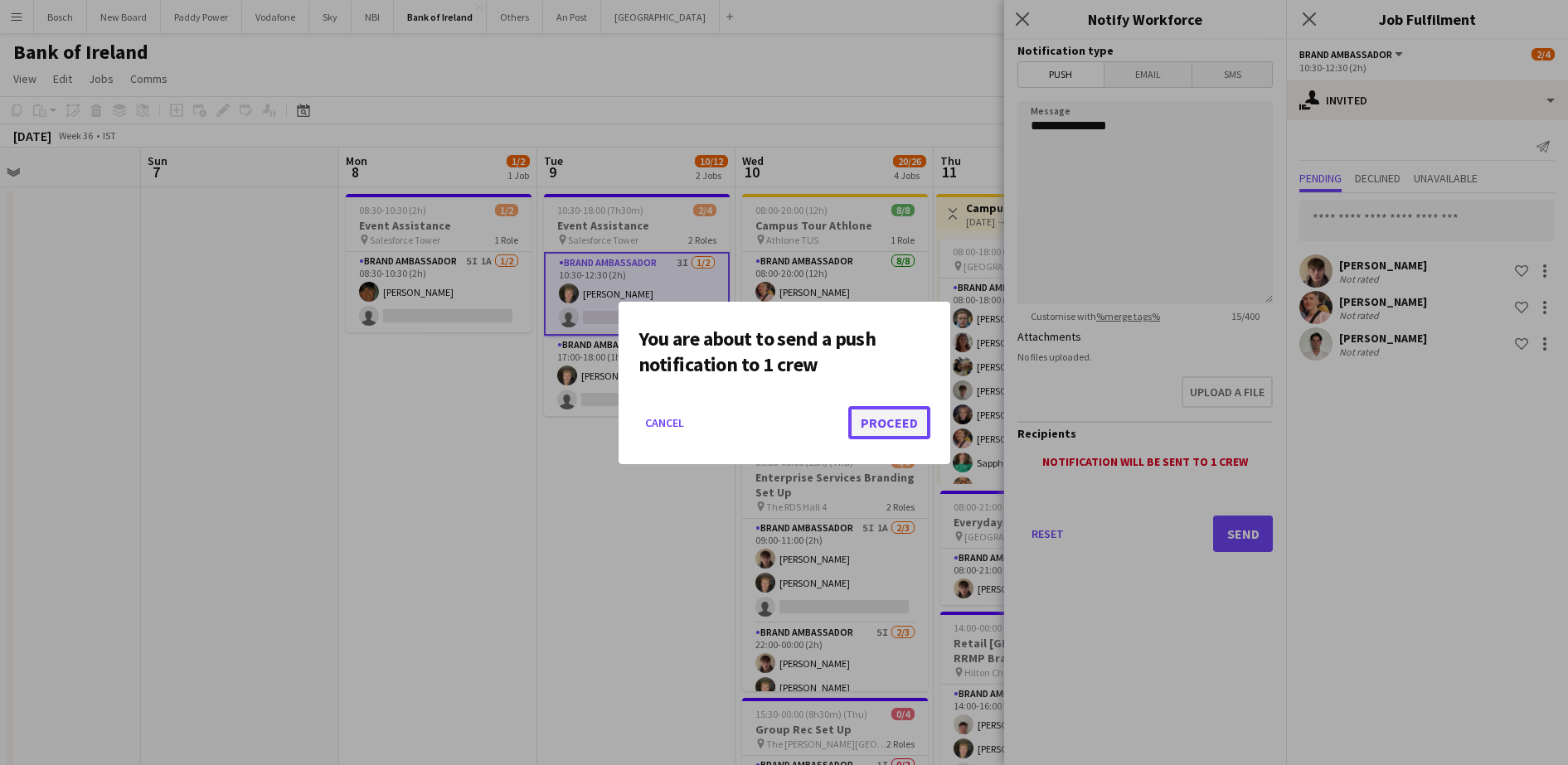
click at [901, 419] on button "Proceed" at bounding box center [890, 422] width 83 height 33
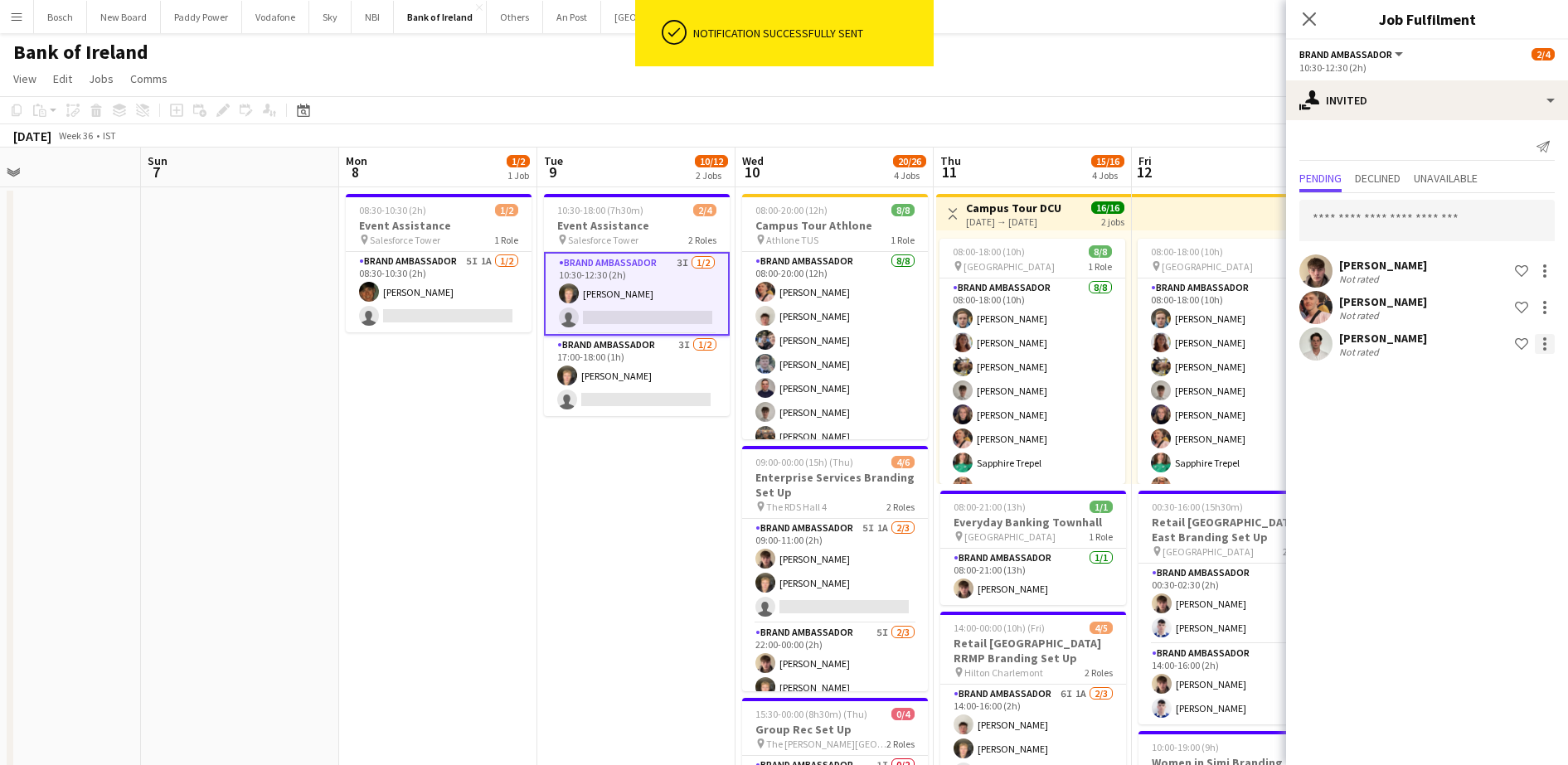
click at [1542, 346] on div at bounding box center [1545, 344] width 20 height 20
click at [1455, 419] on span "Send notification" at bounding box center [1493, 414] width 98 height 14
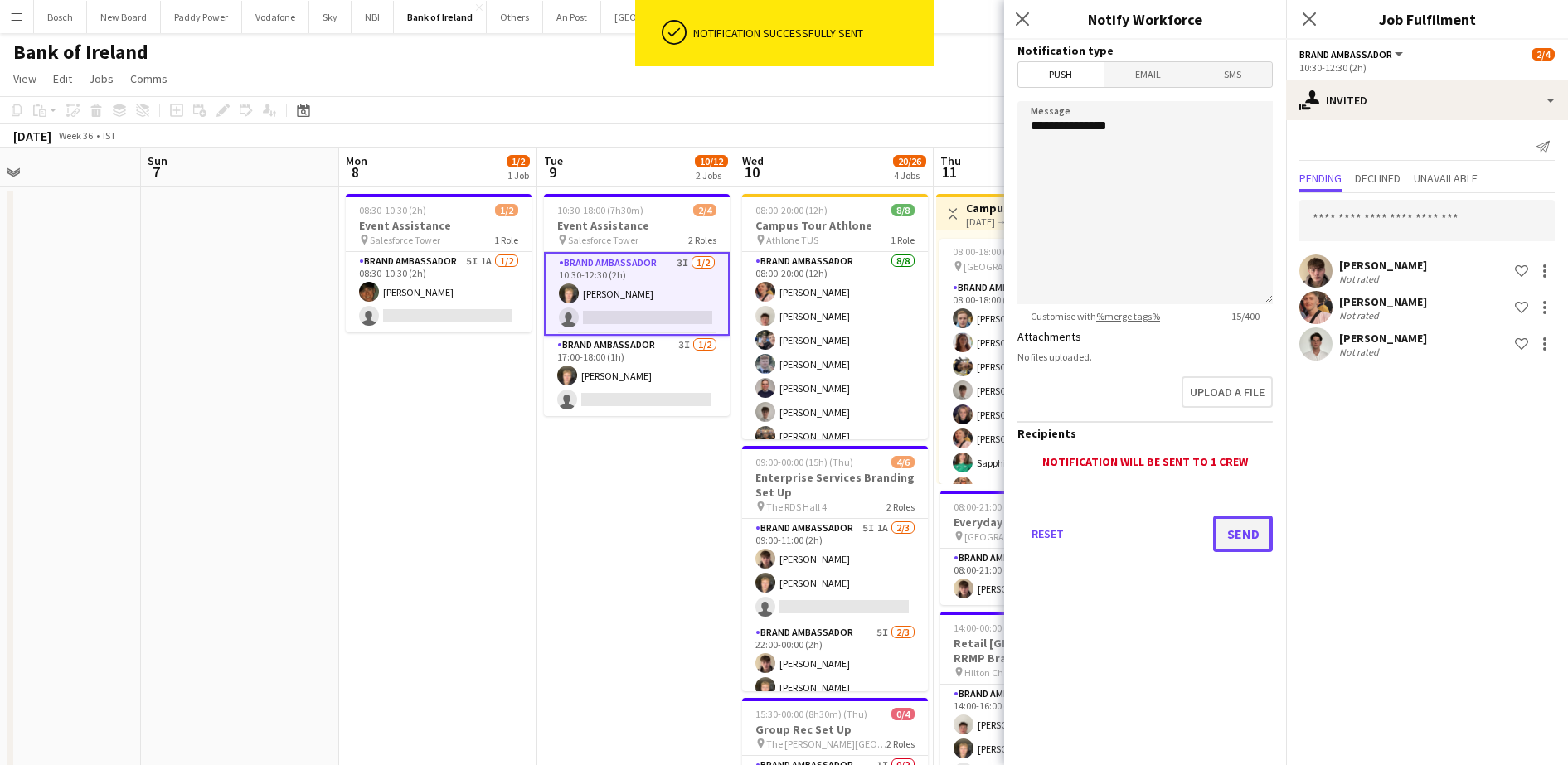
click at [1225, 531] on button "Send" at bounding box center [1243, 534] width 60 height 37
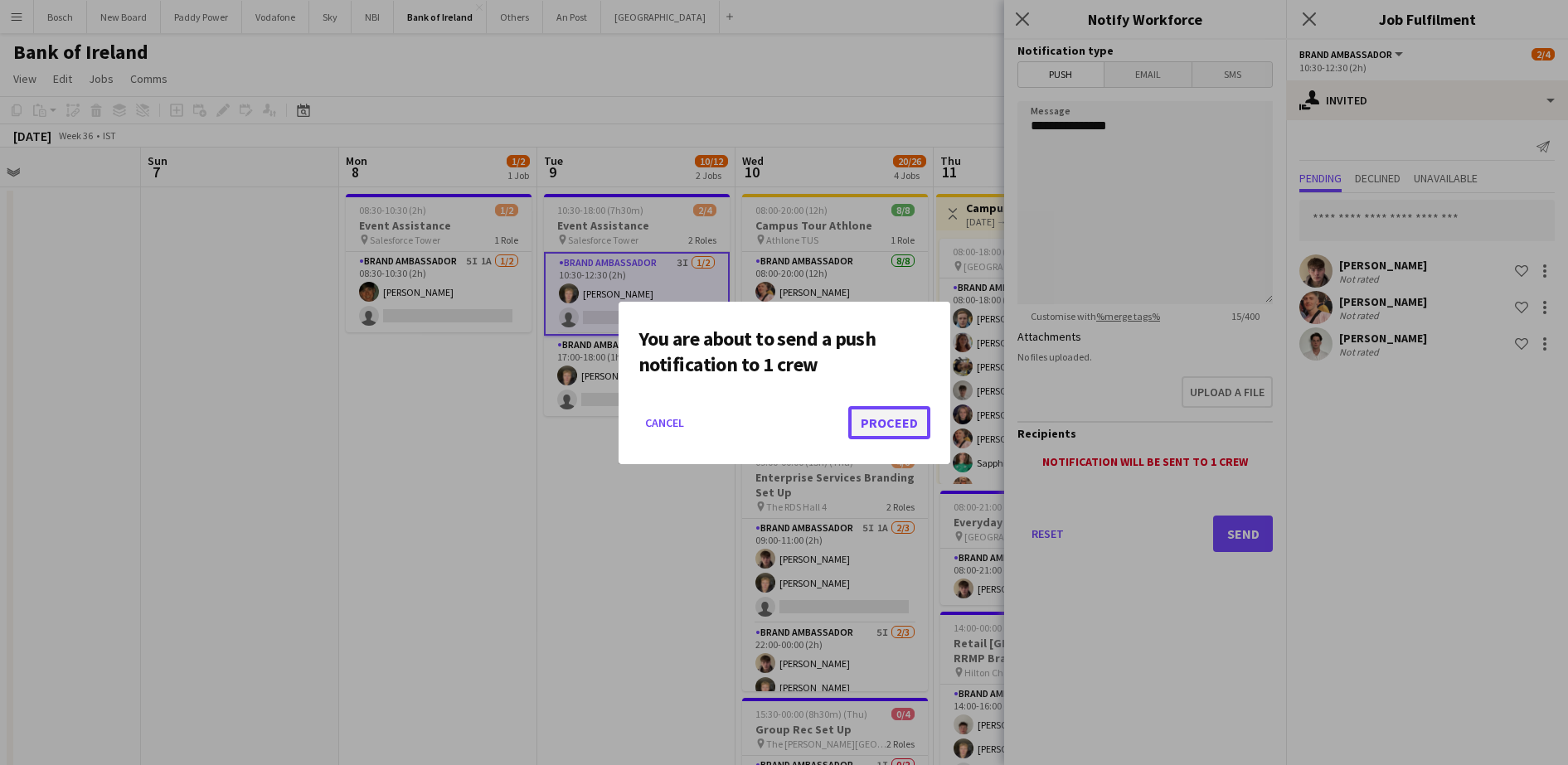
click at [865, 414] on button "Proceed" at bounding box center [890, 422] width 83 height 33
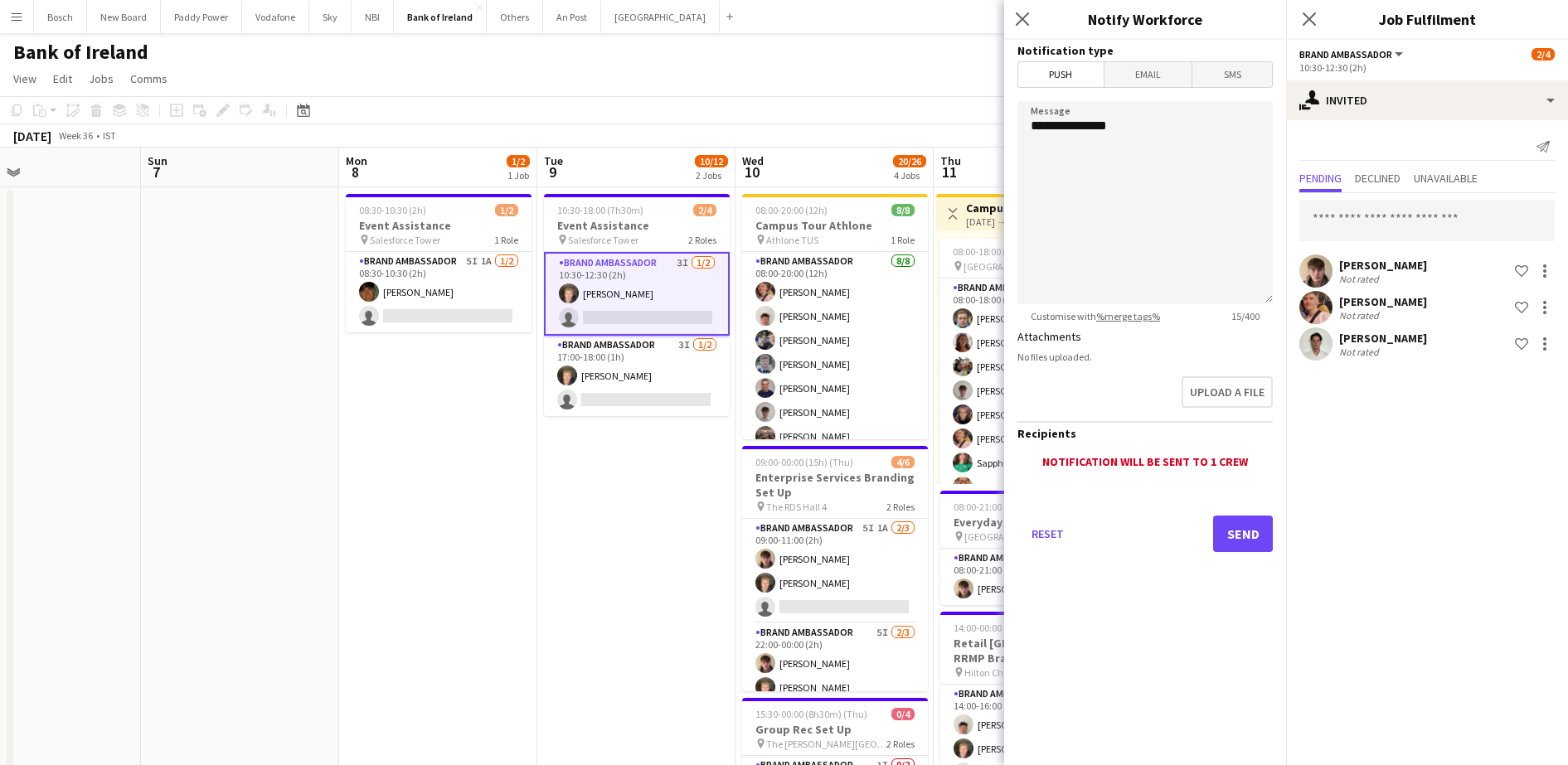
click at [814, 99] on app-toolbar "Copy Paste Paste Ctrl+V Paste with crew Ctrl+Shift+V Paste linked Job [GEOGRAPH…" at bounding box center [784, 109] width 1568 height 28
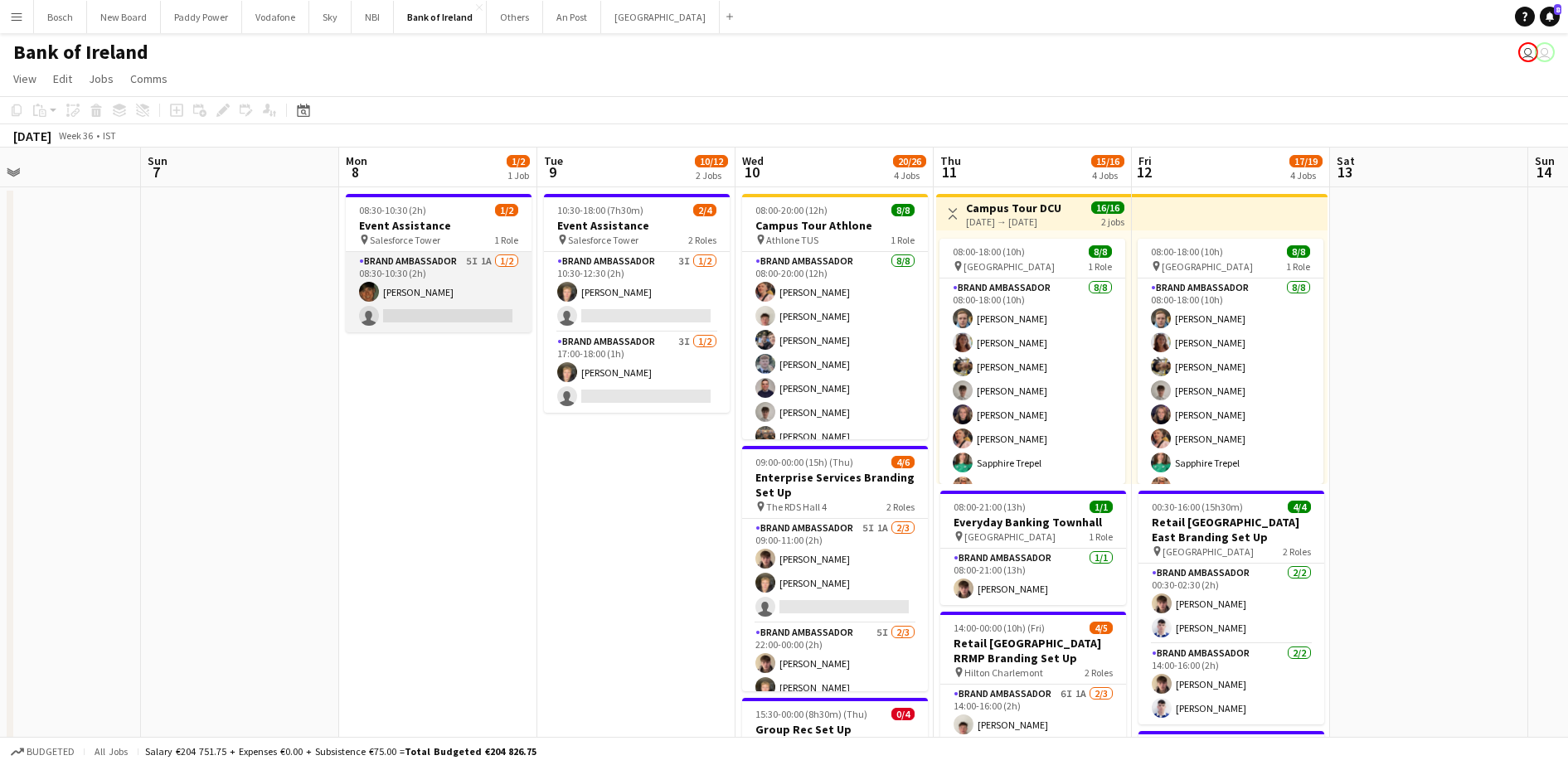
click at [455, 291] on app-card-role "Brand Ambassador 5I 1A [DATE] 08:30-10:30 (2h) [PERSON_NAME] single-neutral-act…" at bounding box center [439, 292] width 186 height 81
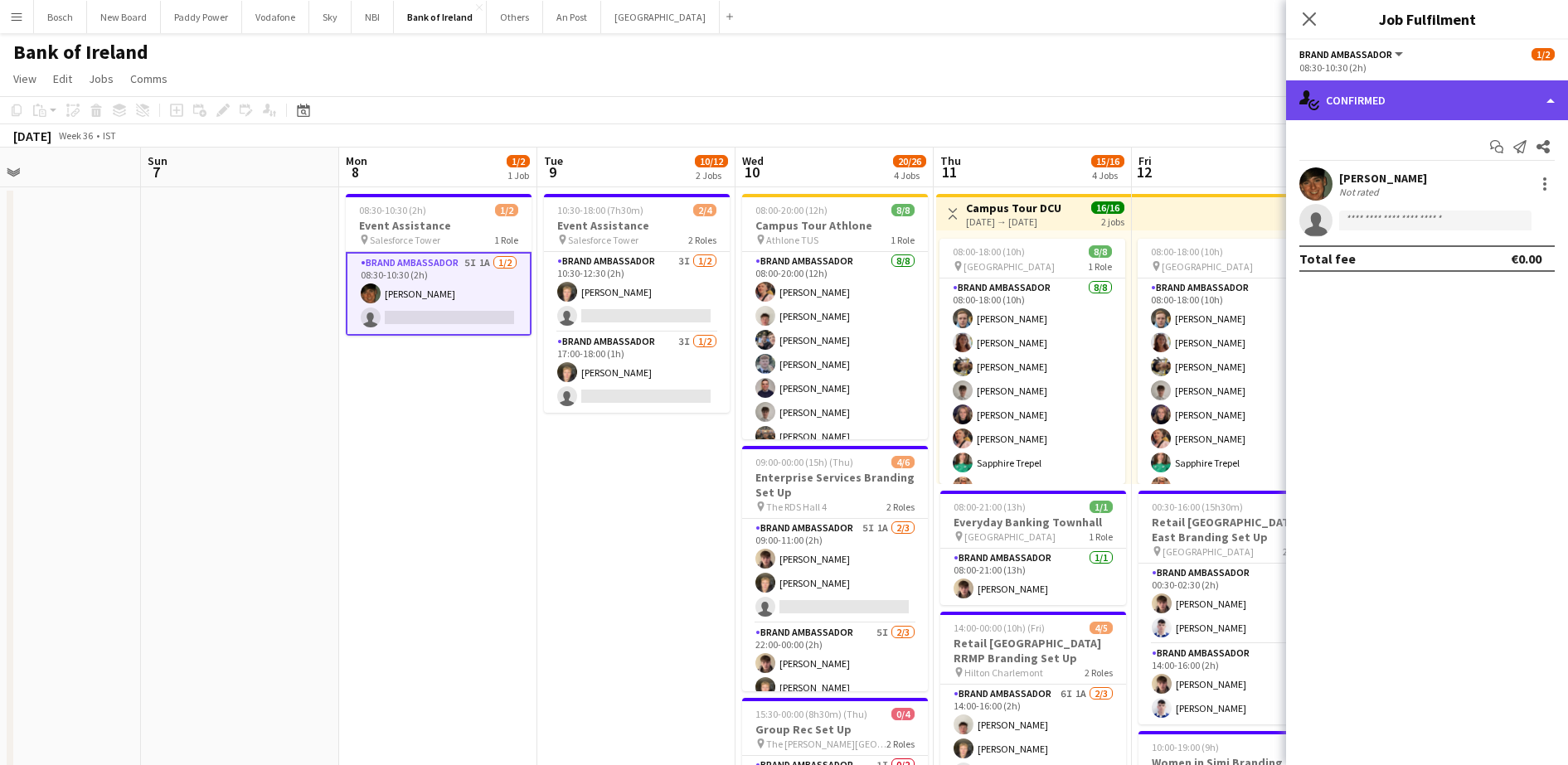
click at [1397, 111] on div "single-neutral-actions-check-2 Confirmed" at bounding box center [1427, 100] width 282 height 39
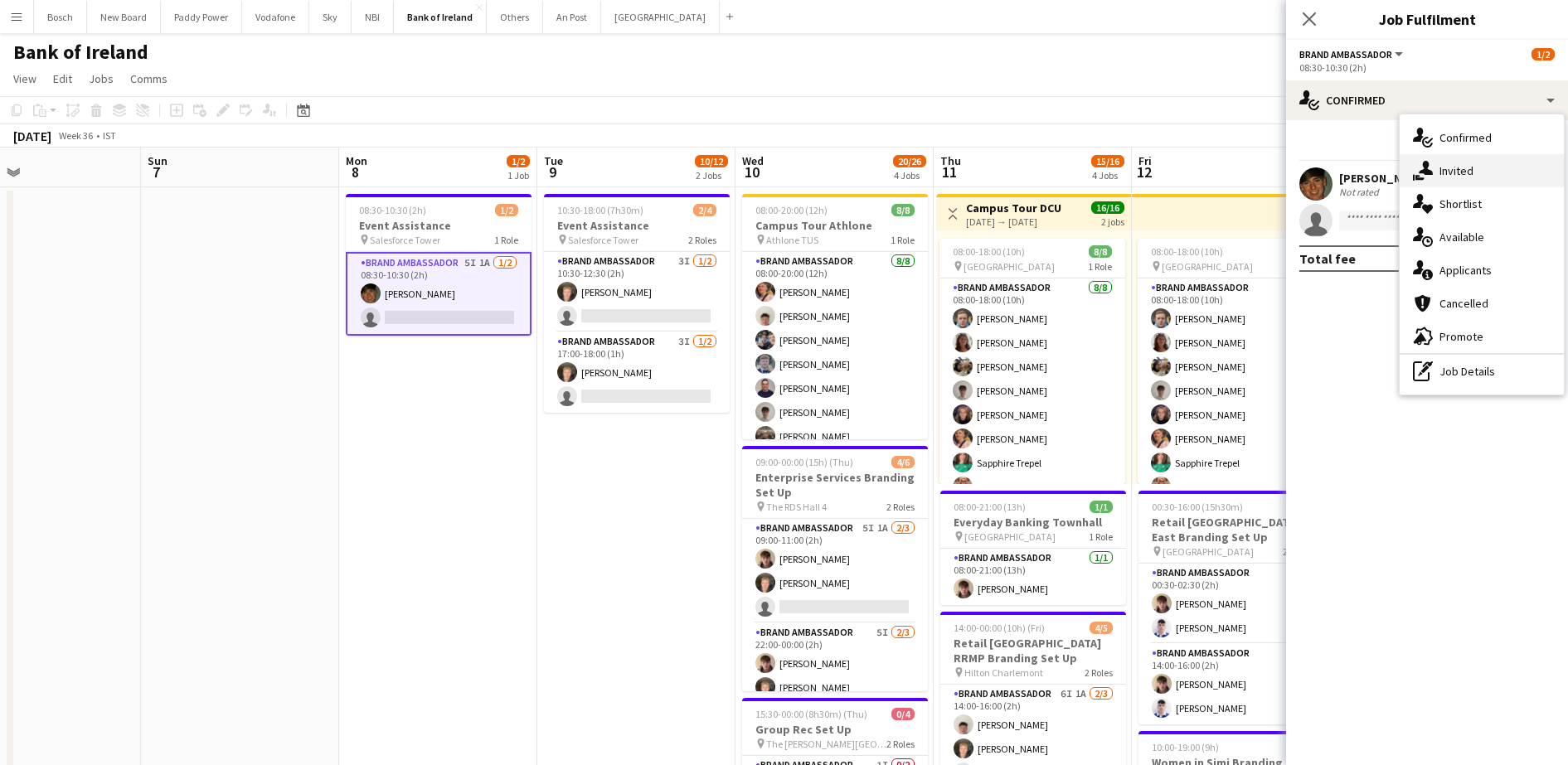
click at [1504, 184] on div "single-neutral-actions-share-1 Invited" at bounding box center [1482, 170] width 164 height 33
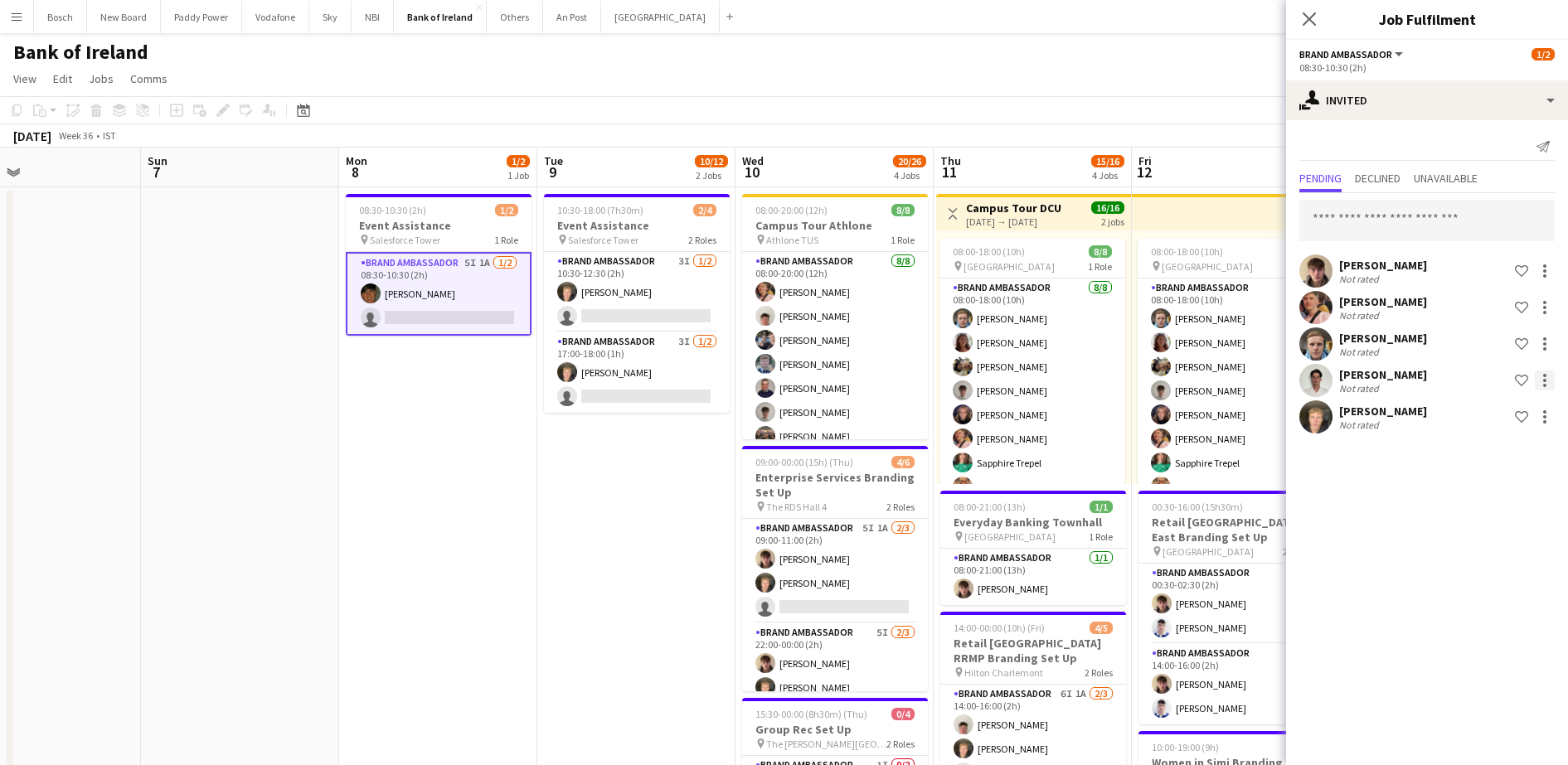
click at [1543, 378] on div at bounding box center [1545, 380] width 20 height 20
click at [1485, 451] on span "Send notification" at bounding box center [1493, 451] width 98 height 14
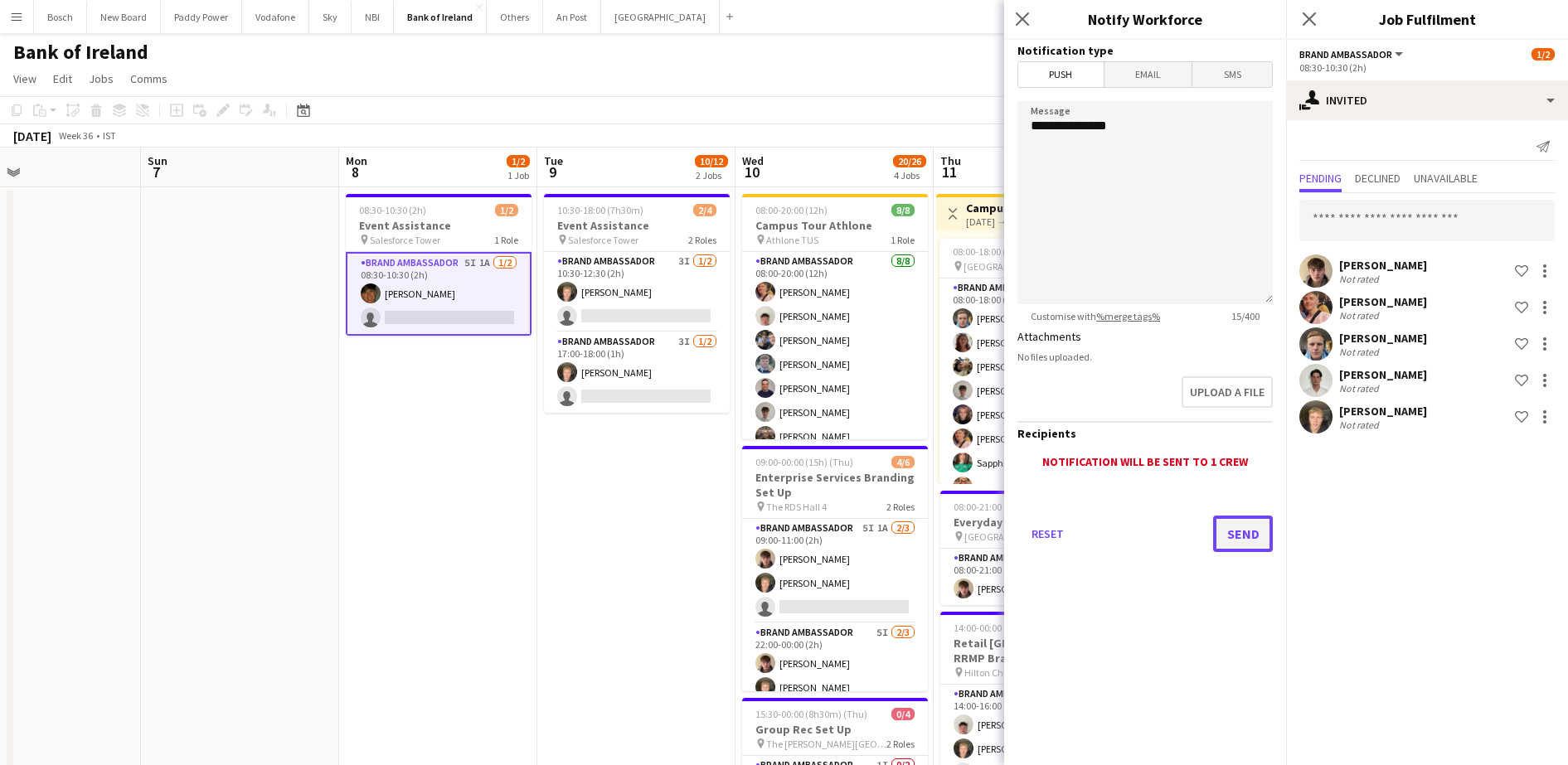
click at [1241, 518] on button "Send" at bounding box center [1243, 534] width 60 height 37
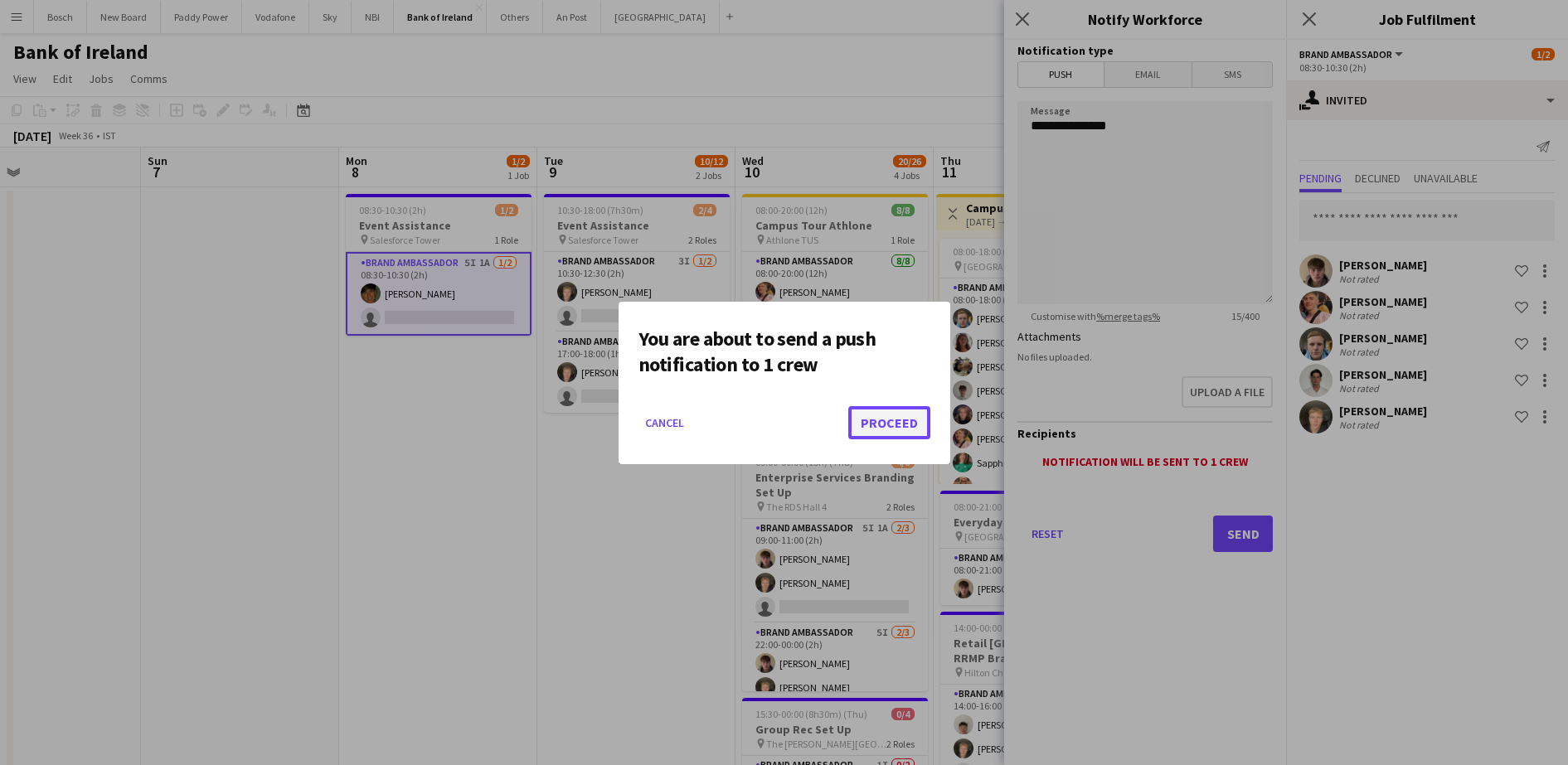
click at [913, 422] on button "Proceed" at bounding box center [890, 422] width 83 height 33
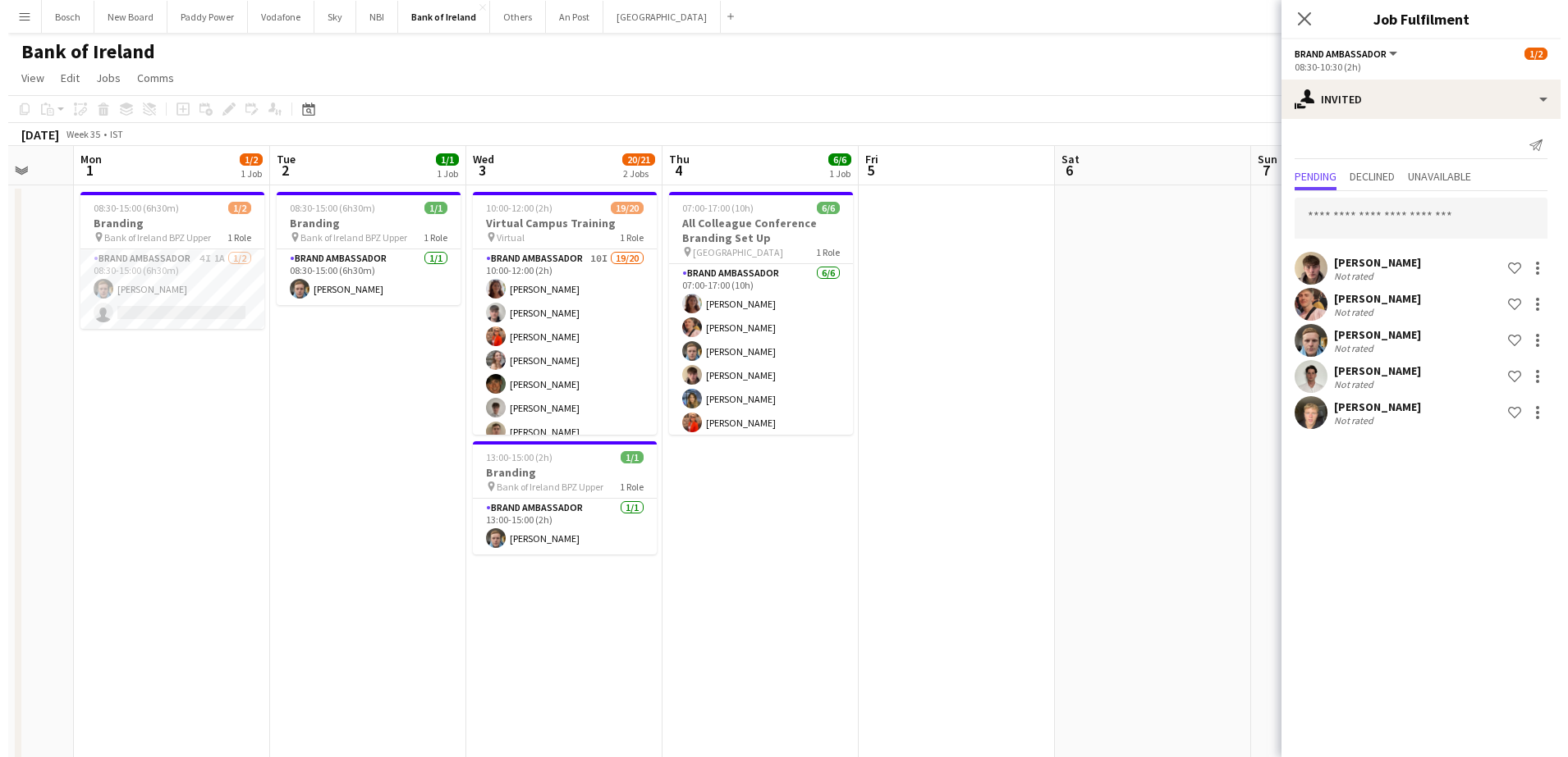
scroll to position [0, 427]
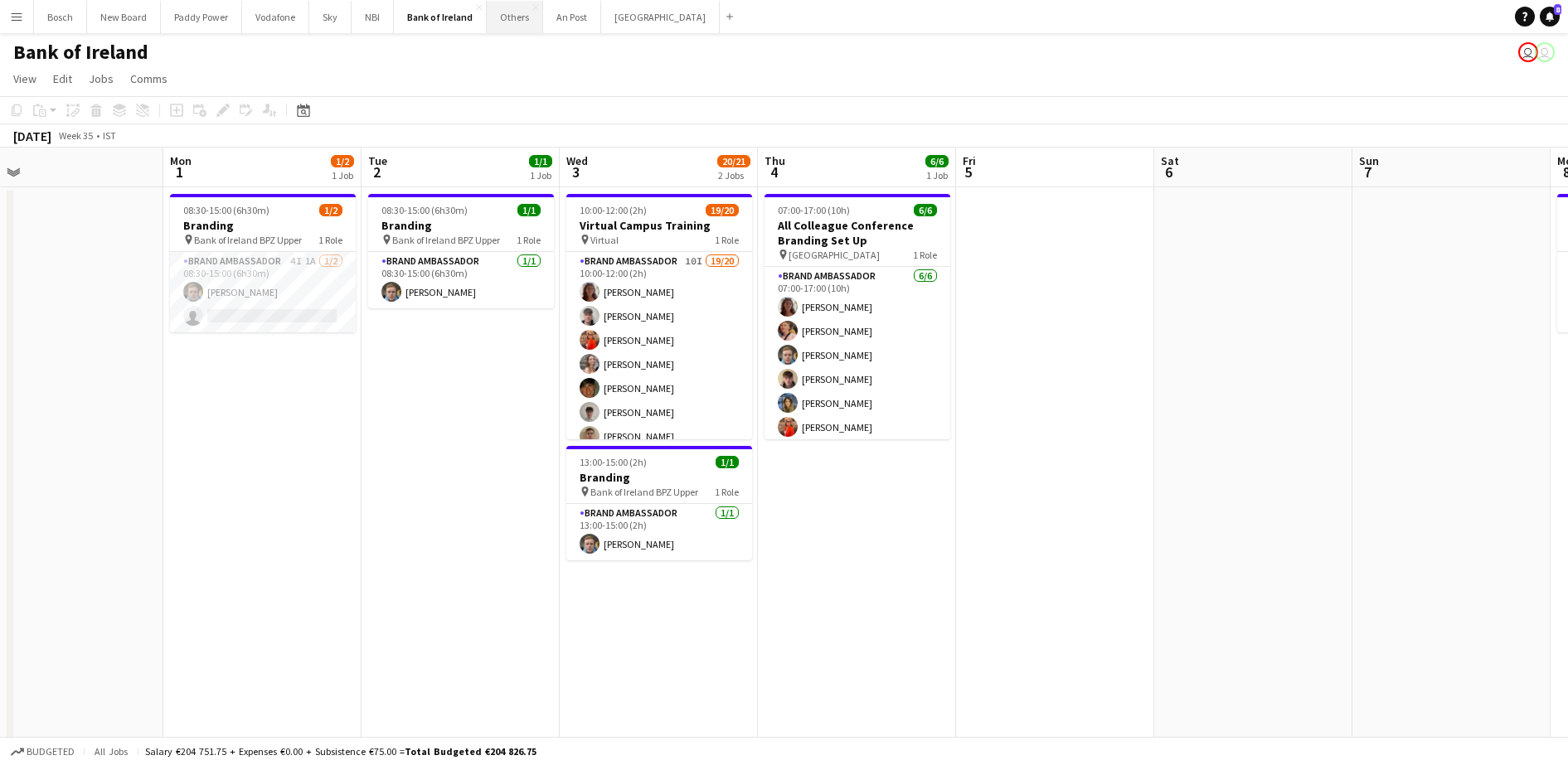
click at [501, 30] on button "Others Close" at bounding box center [515, 17] width 57 height 32
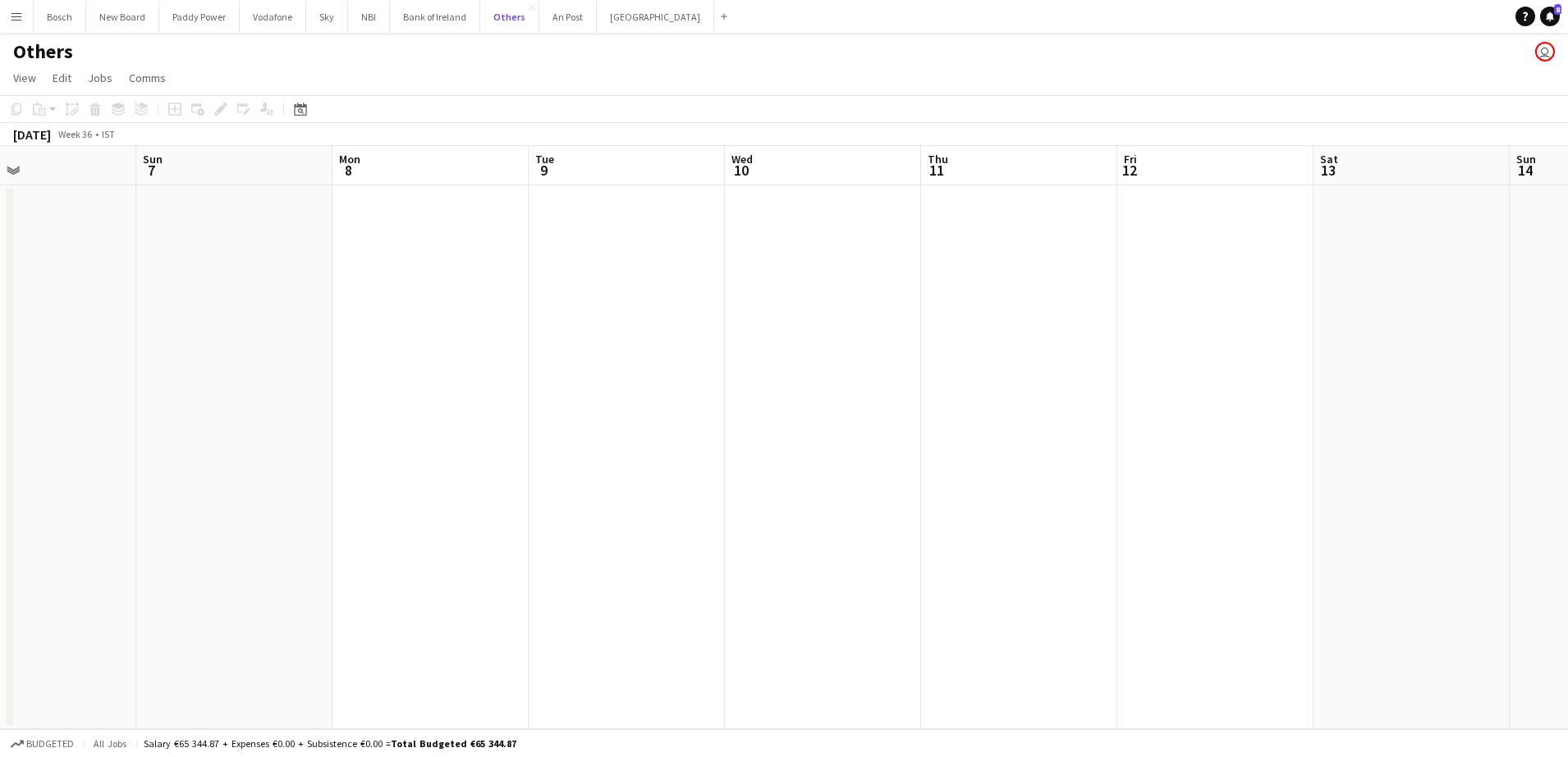
scroll to position [0, 583]
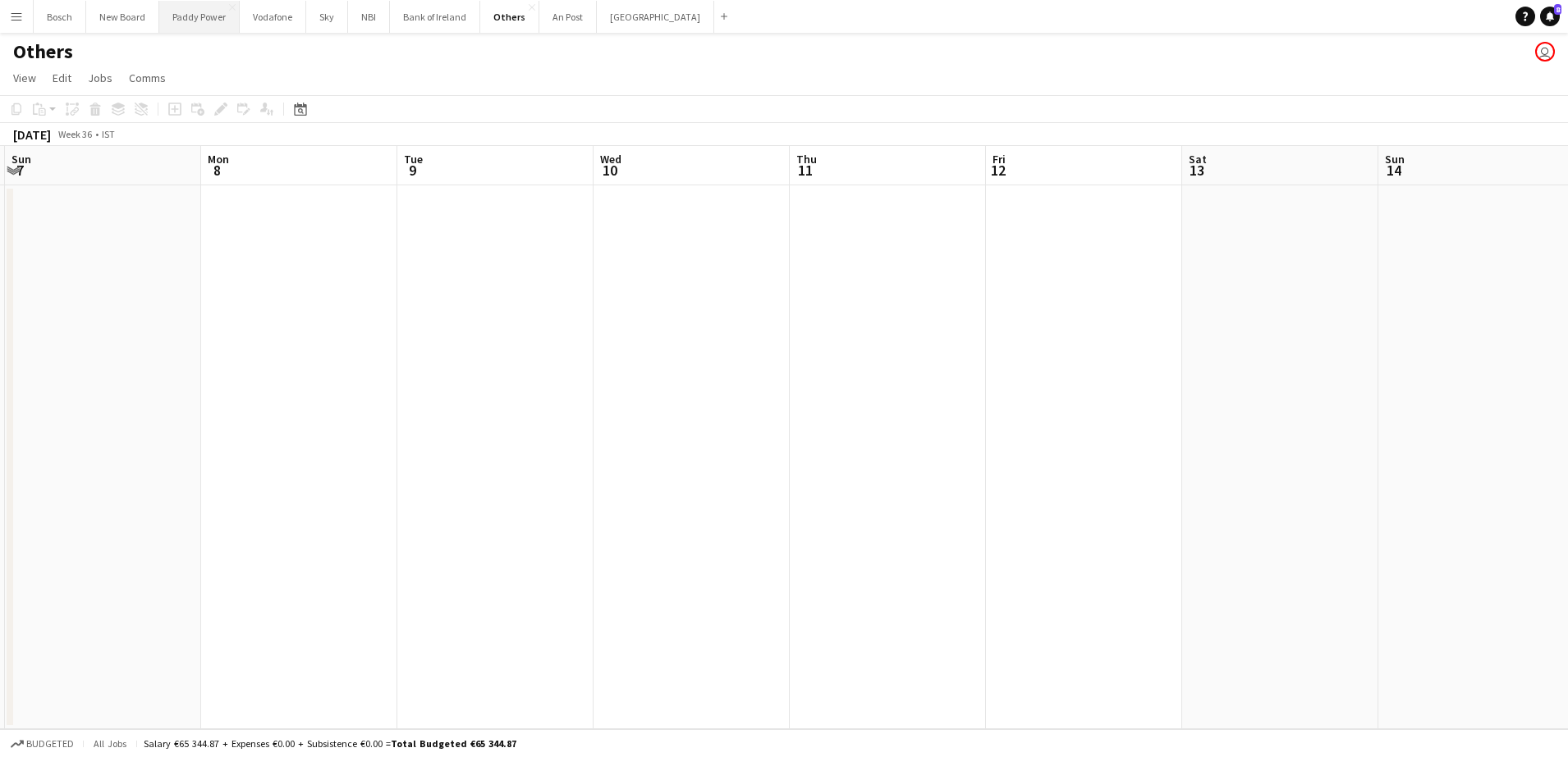
click at [200, 14] on button "Paddy Power Close" at bounding box center [199, 17] width 81 height 32
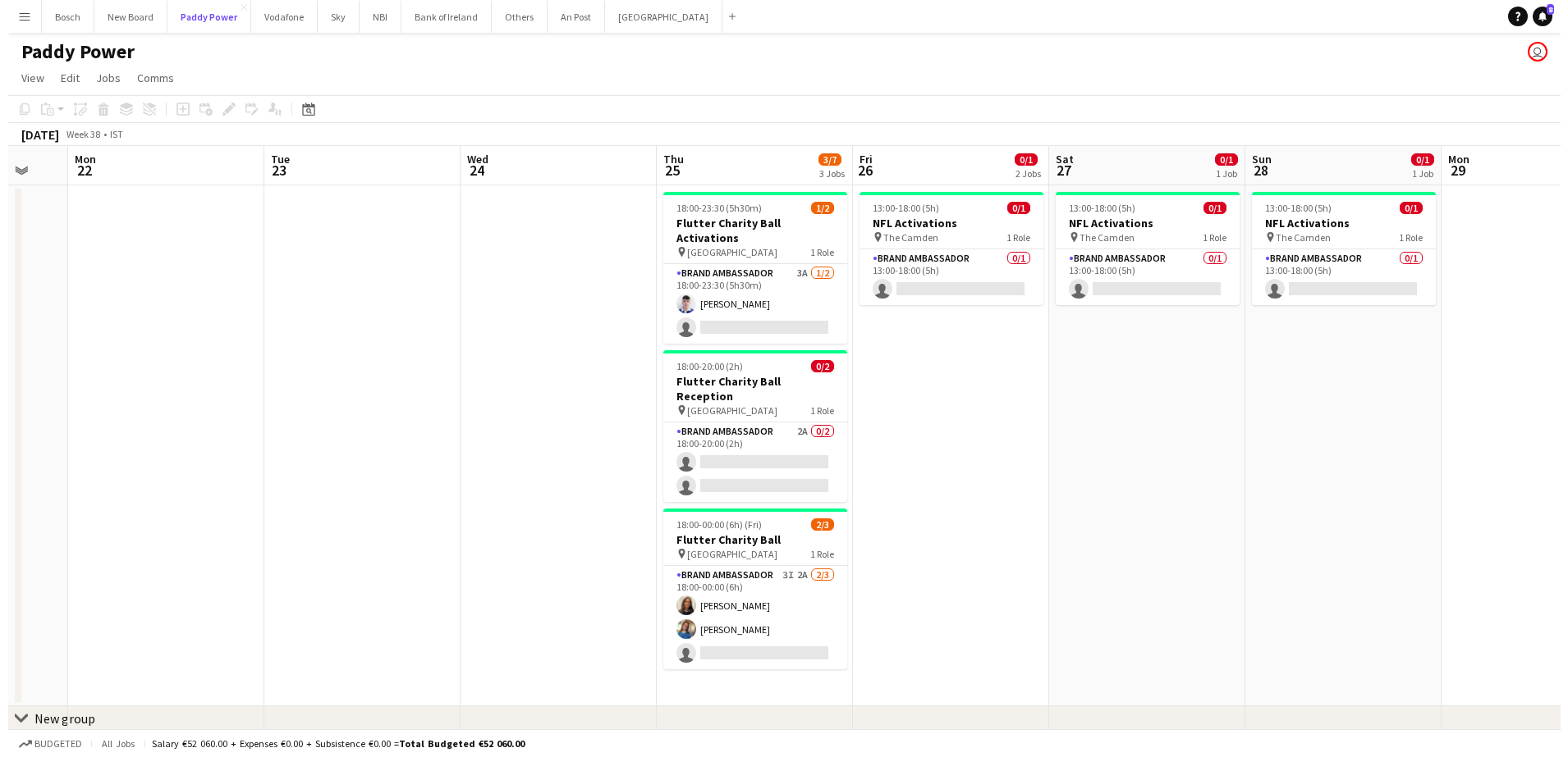
scroll to position [0, 529]
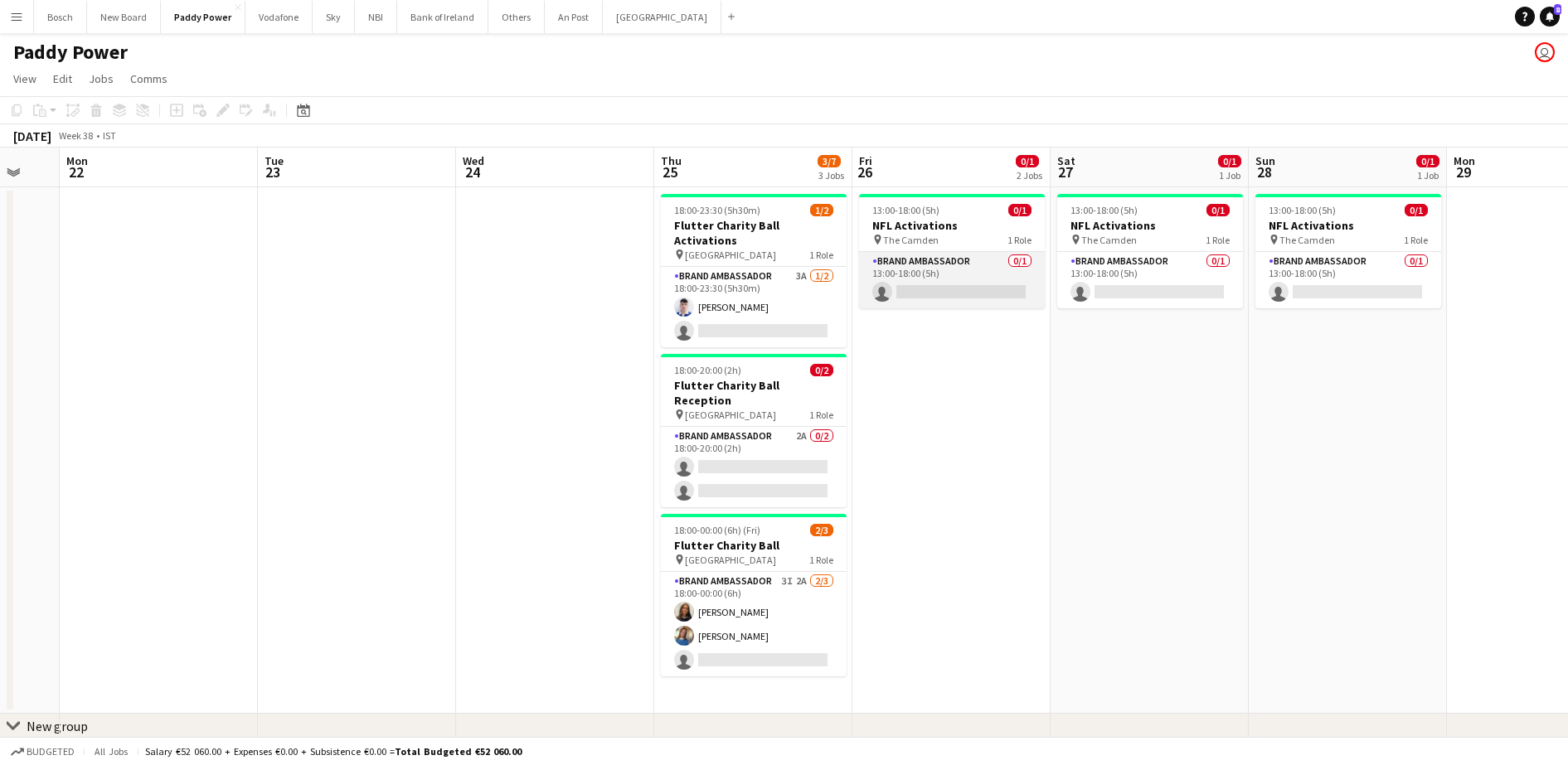
click at [1000, 293] on app-card-role "Brand Ambassador 0/1 13:00-18:00 (5h) single-neutral-actions" at bounding box center [952, 280] width 186 height 57
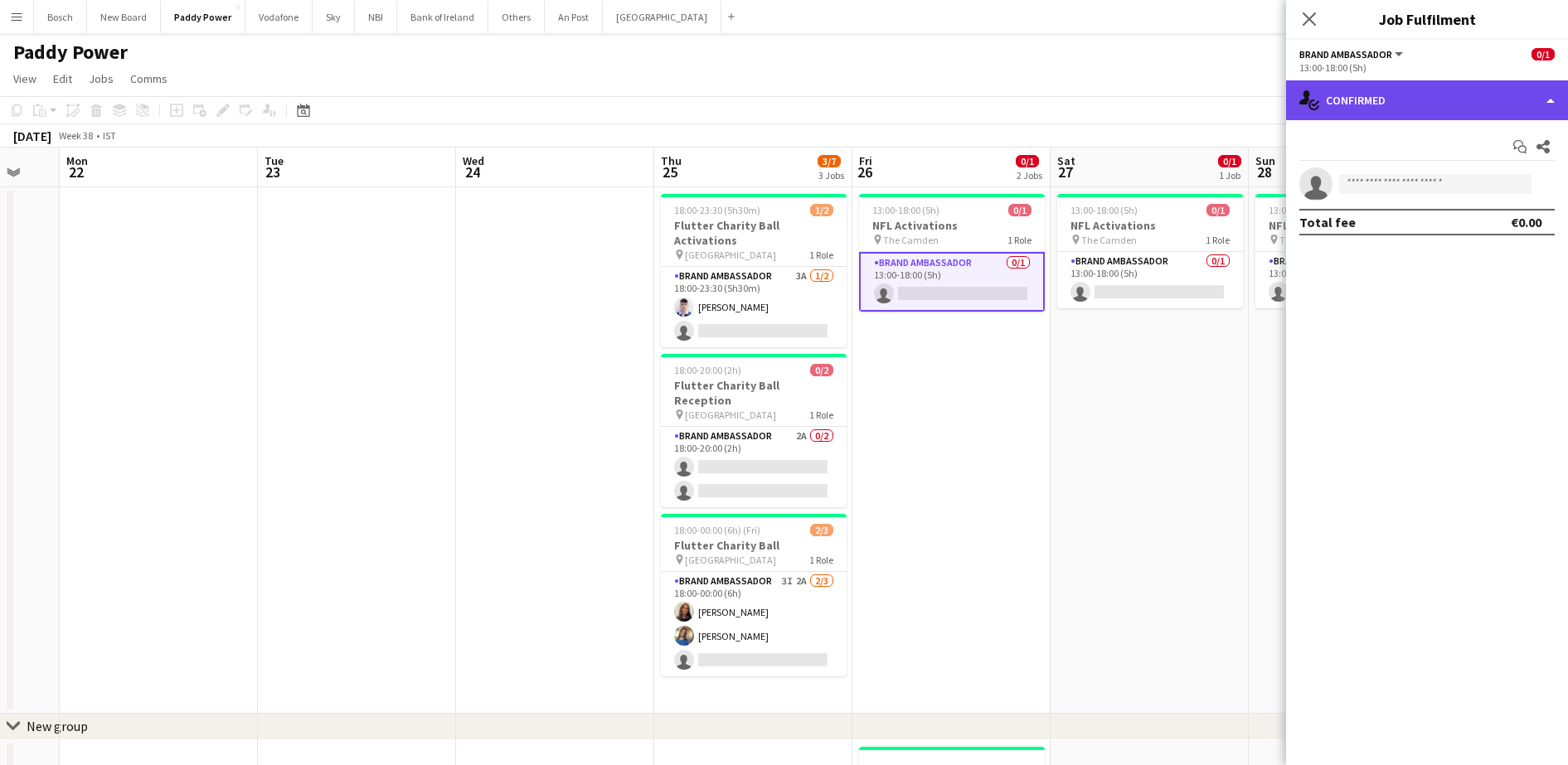
click at [1427, 110] on div "single-neutral-actions-check-2 Confirmed" at bounding box center [1427, 100] width 282 height 39
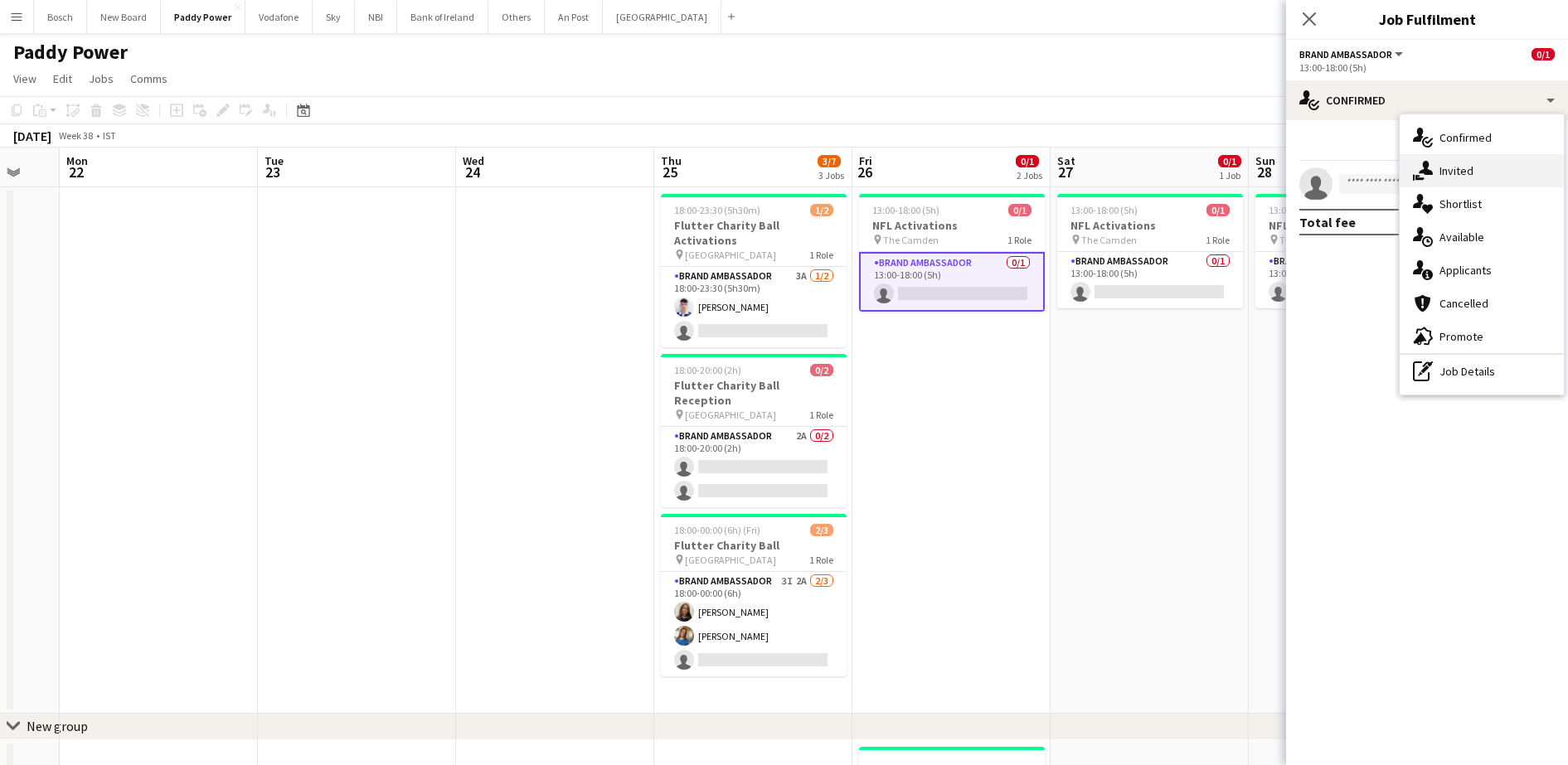
click at [1477, 170] on div "single-neutral-actions-share-1 Invited" at bounding box center [1482, 170] width 164 height 33
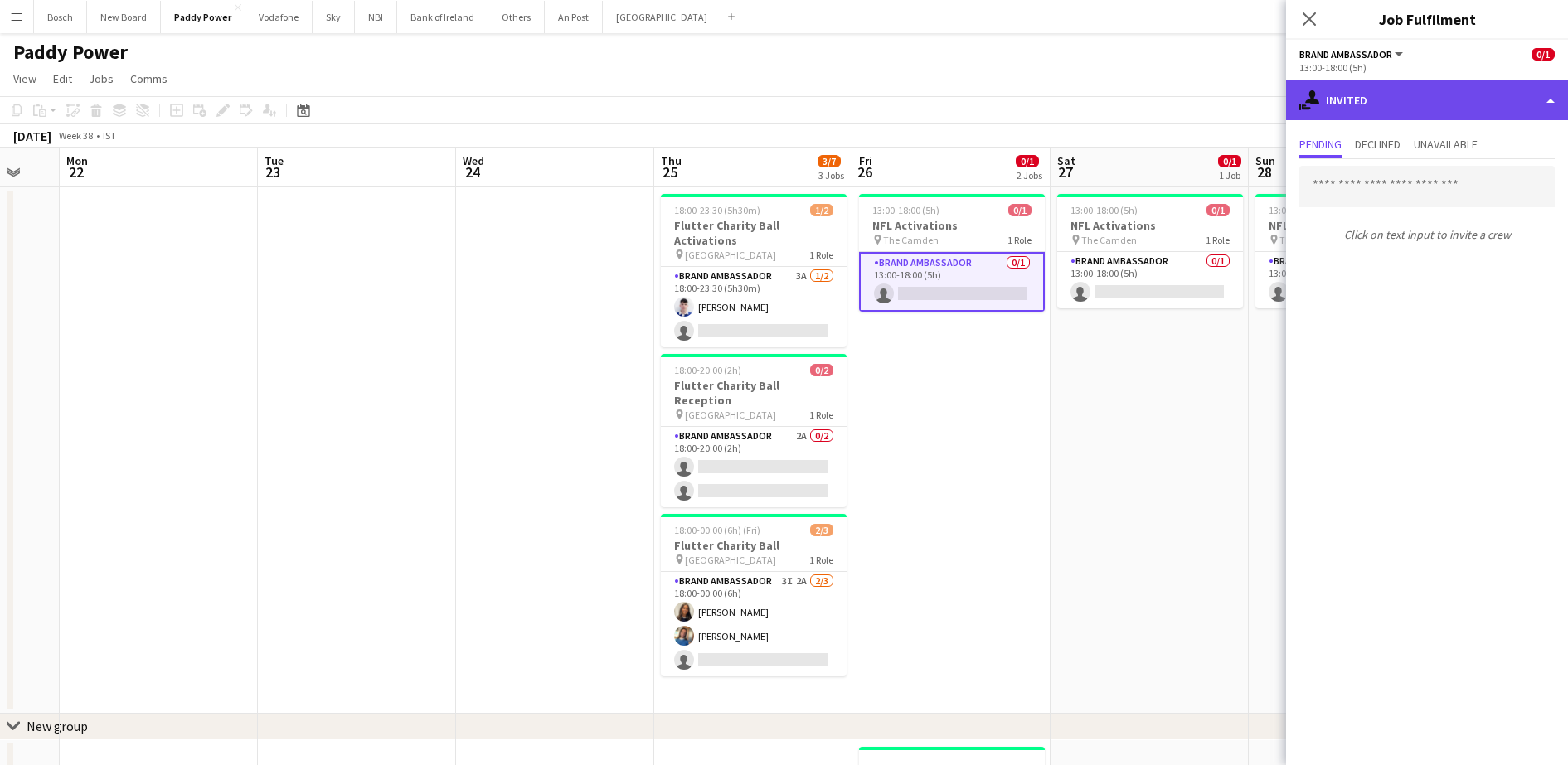
click at [1384, 104] on div "single-neutral-actions-share-1 Invited" at bounding box center [1427, 100] width 282 height 39
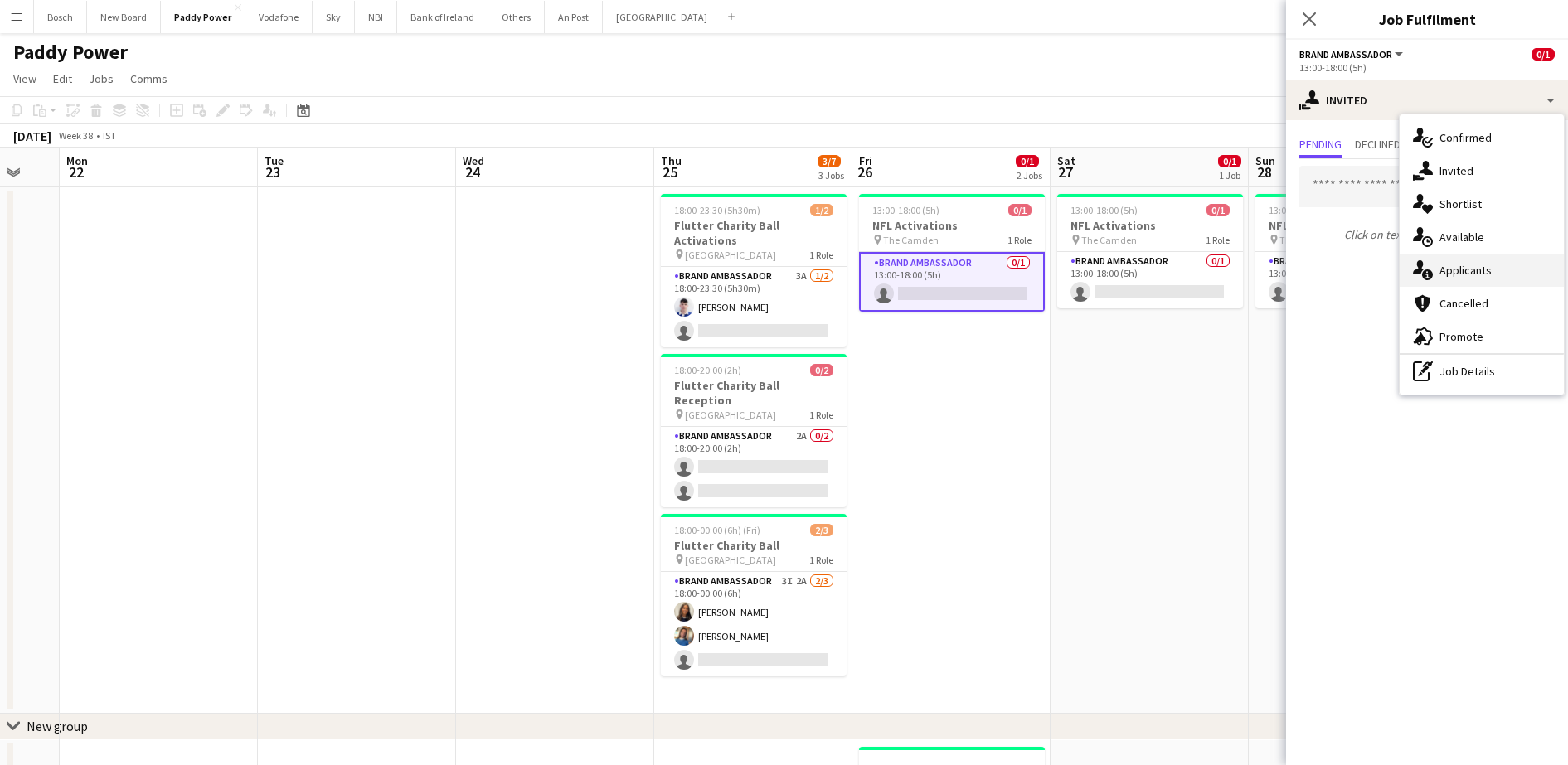
click at [1435, 284] on div "single-neutral-actions-information Applicants" at bounding box center [1482, 270] width 164 height 33
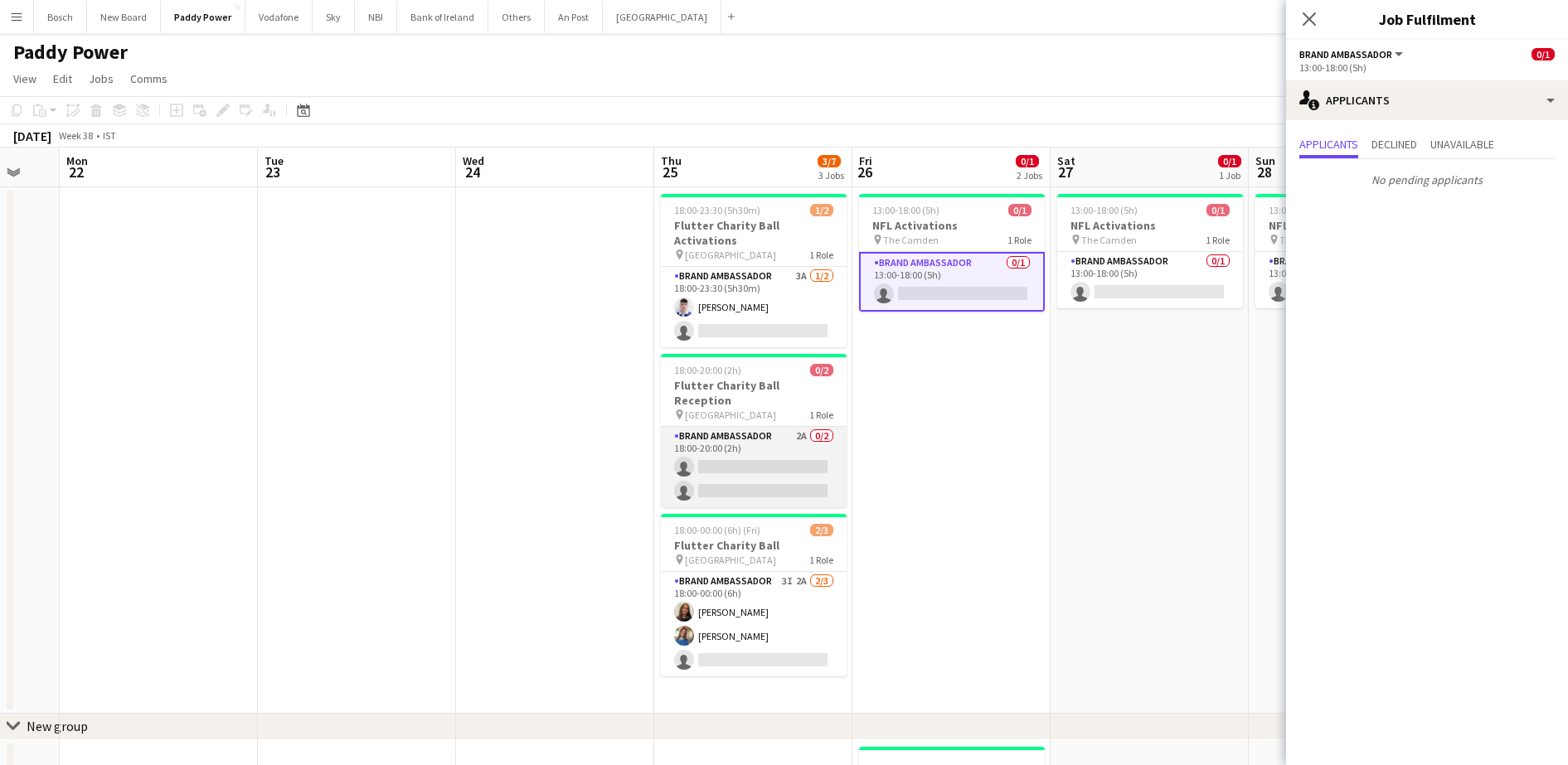
click at [751, 440] on app-card-role "Brand Ambassador 2A 0/2 18:00-20:00 (2h) single-neutral-actions single-neutral-…" at bounding box center [754, 467] width 186 height 81
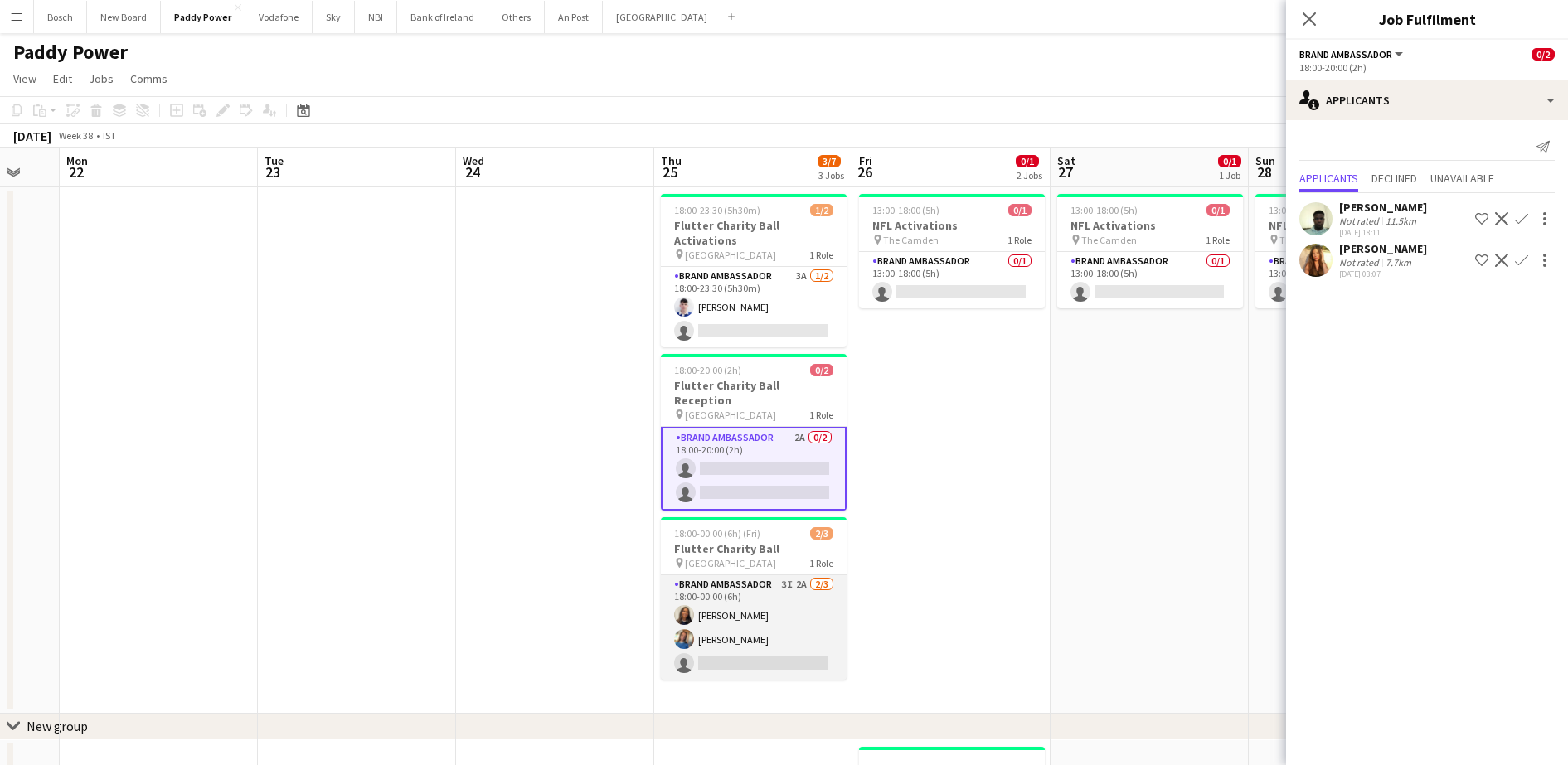
click at [710, 576] on app-card-role "Brand Ambassador 3I 2A [DATE] 18:00-00:00 (6h) [PERSON_NAME] [PERSON_NAME] sing…" at bounding box center [754, 628] width 186 height 104
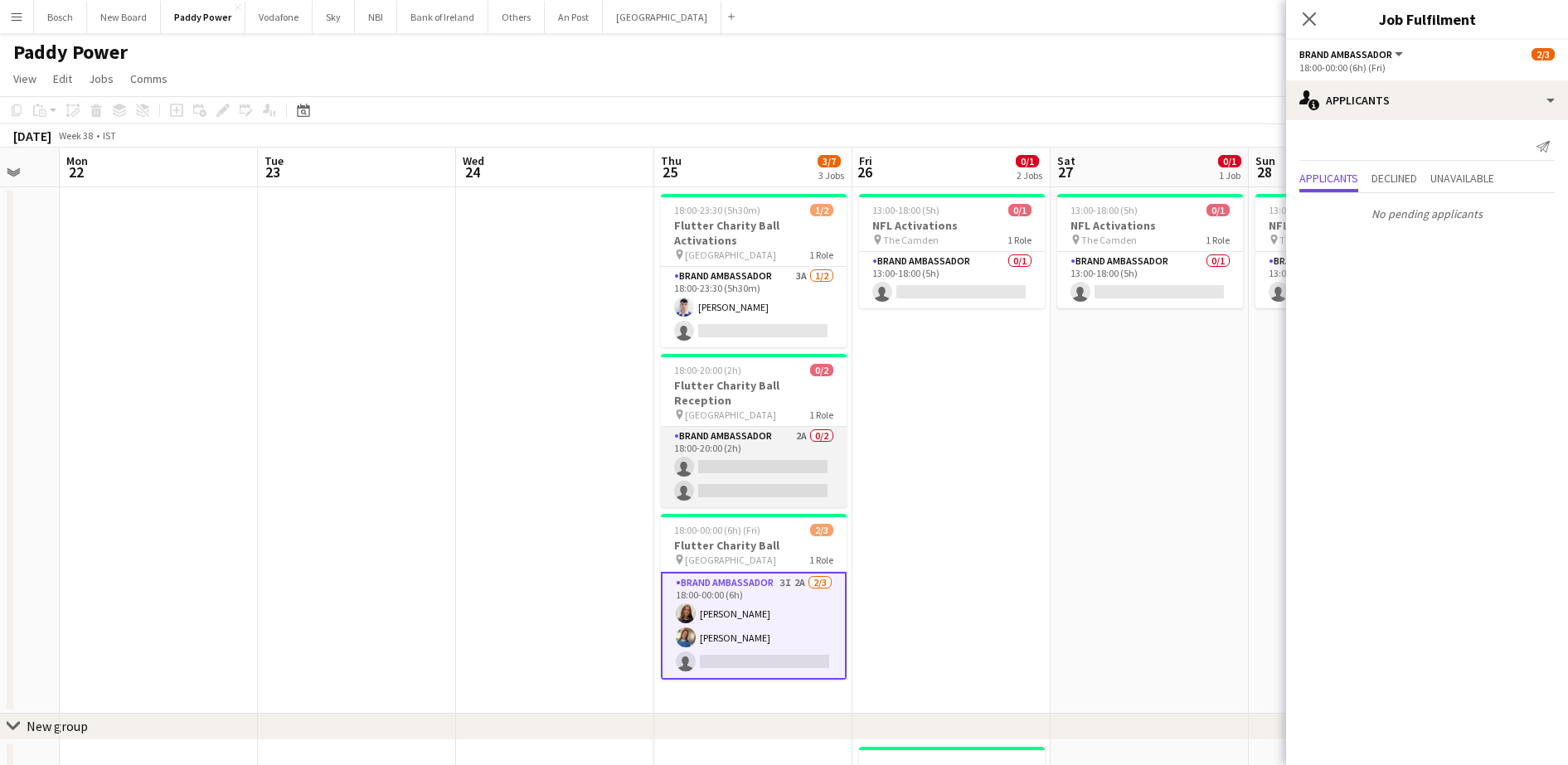
click at [758, 445] on app-card-role "Brand Ambassador 2A 0/2 18:00-20:00 (2h) single-neutral-actions single-neutral-…" at bounding box center [754, 467] width 186 height 81
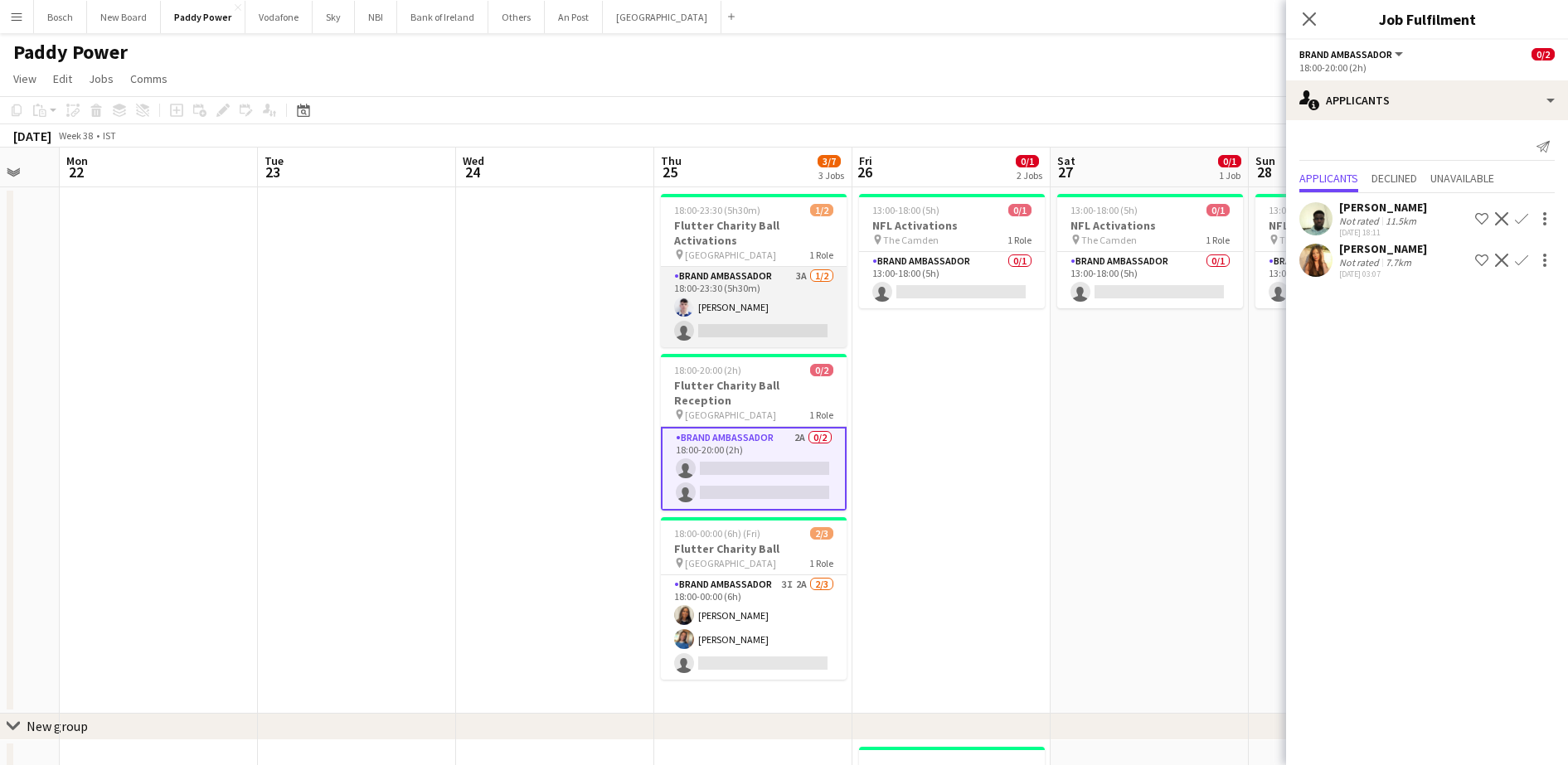
click at [801, 307] on app-card-role "Brand Ambassador 3A [DATE] 18:00-23:30 (5h30m) [PERSON_NAME] single-neutral-act…" at bounding box center [754, 308] width 186 height 81
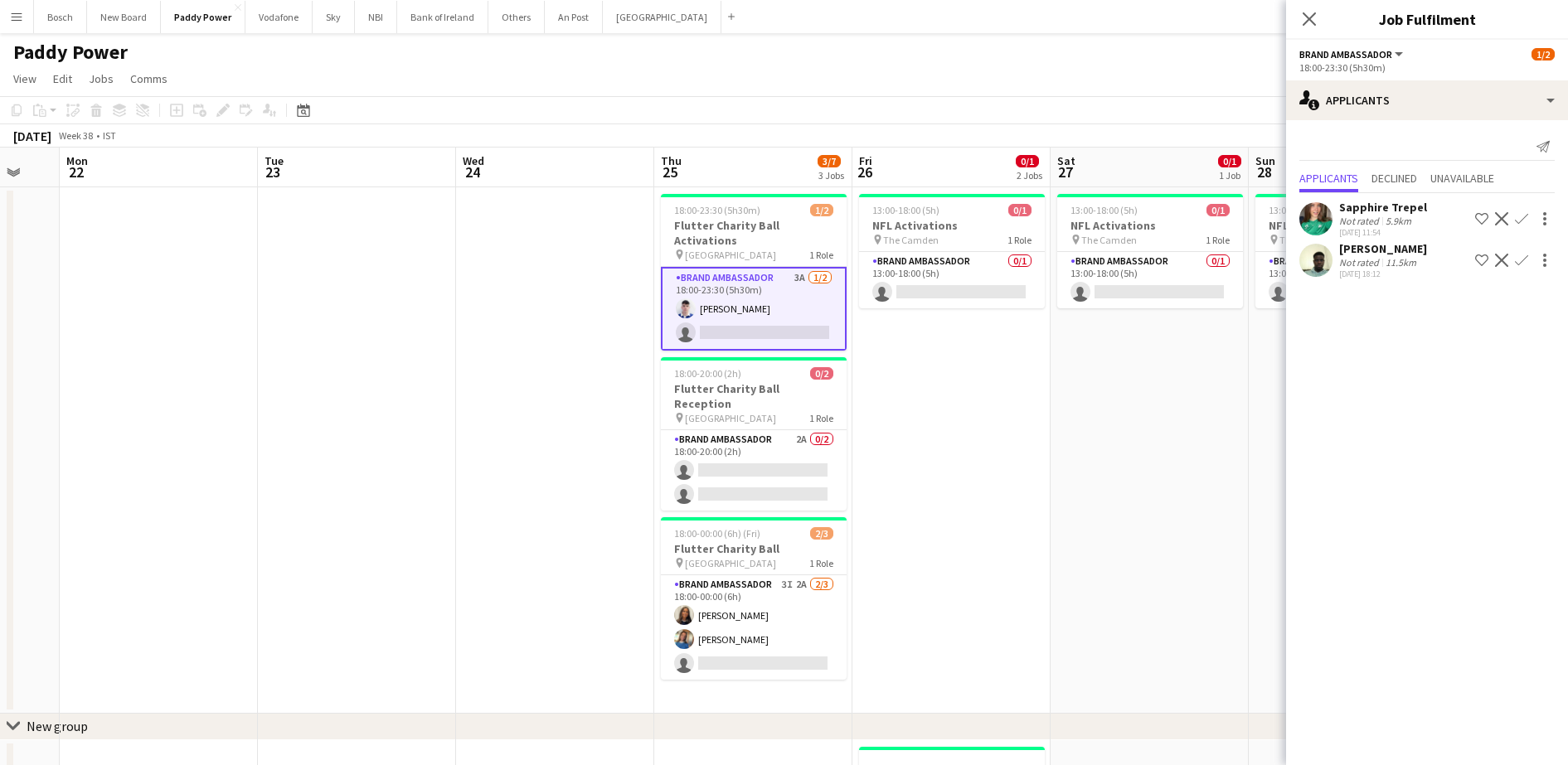
click at [1503, 254] on app-icon "Decline" at bounding box center [1502, 260] width 13 height 13
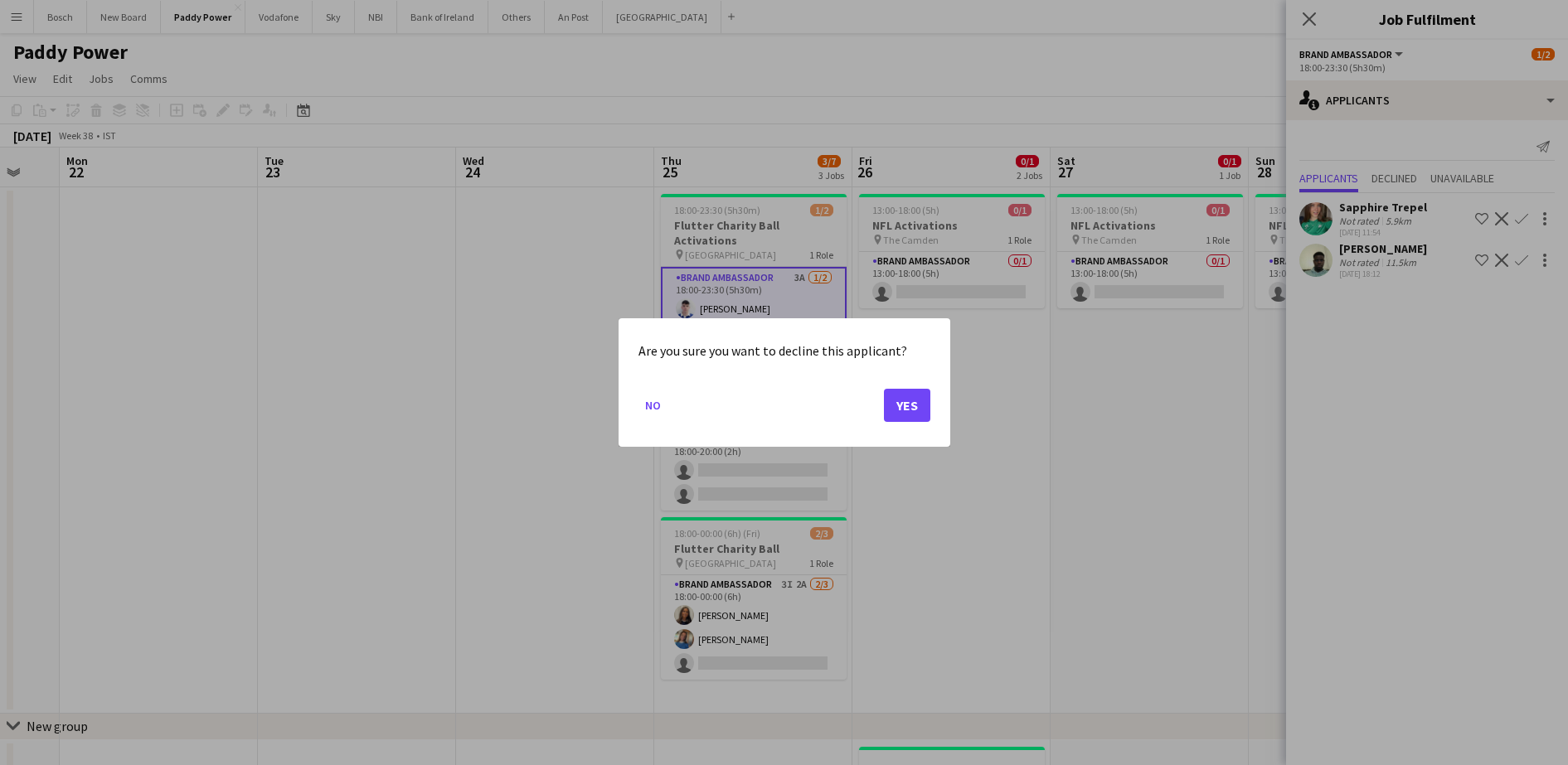
drag, startPoint x: 230, startPoint y: 36, endPoint x: 902, endPoint y: 503, distance: 818.3
click at [902, 503] on div at bounding box center [784, 382] width 1568 height 765
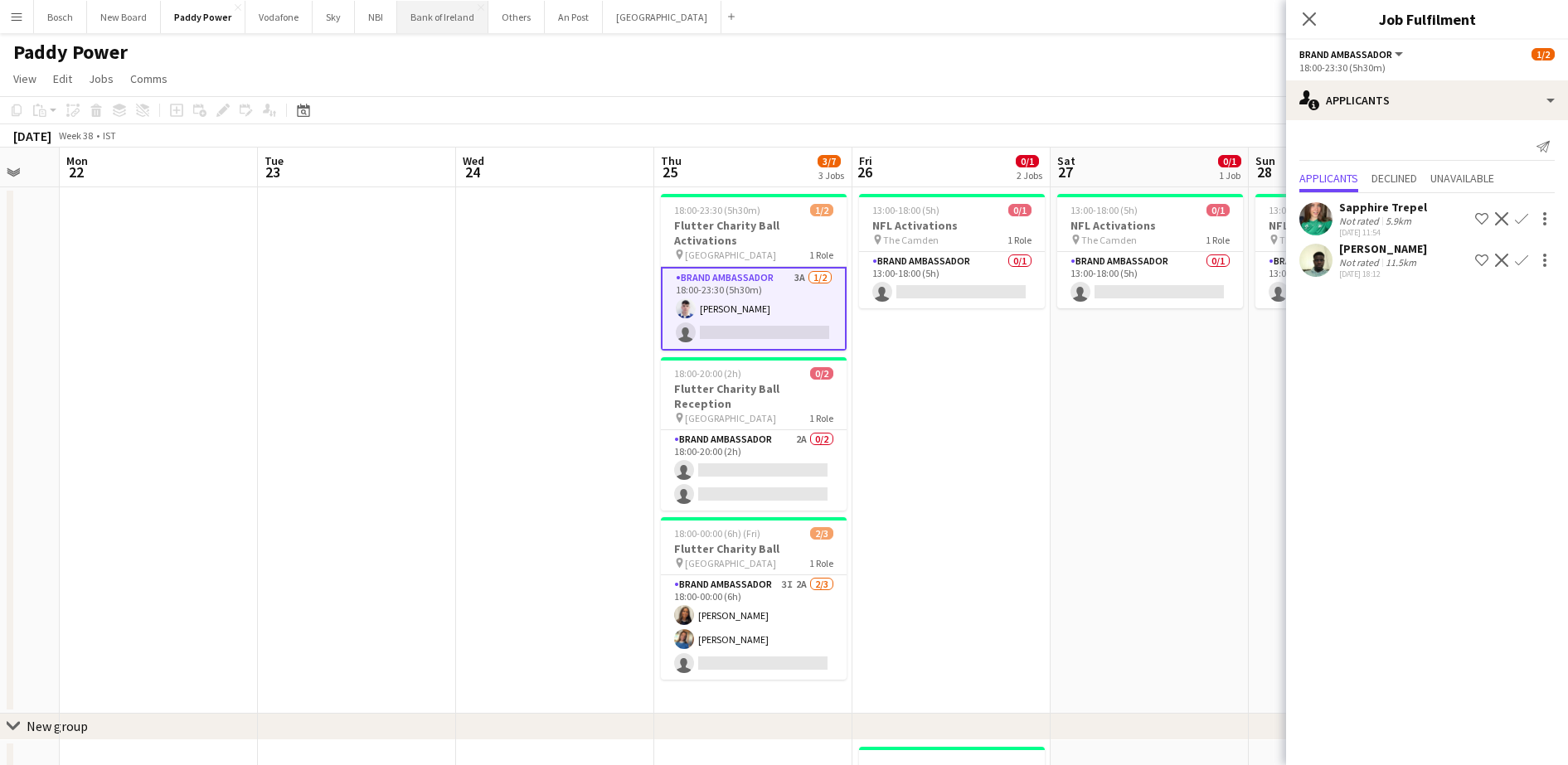
click at [432, 11] on button "Bank of Ireland Close" at bounding box center [443, 17] width 91 height 32
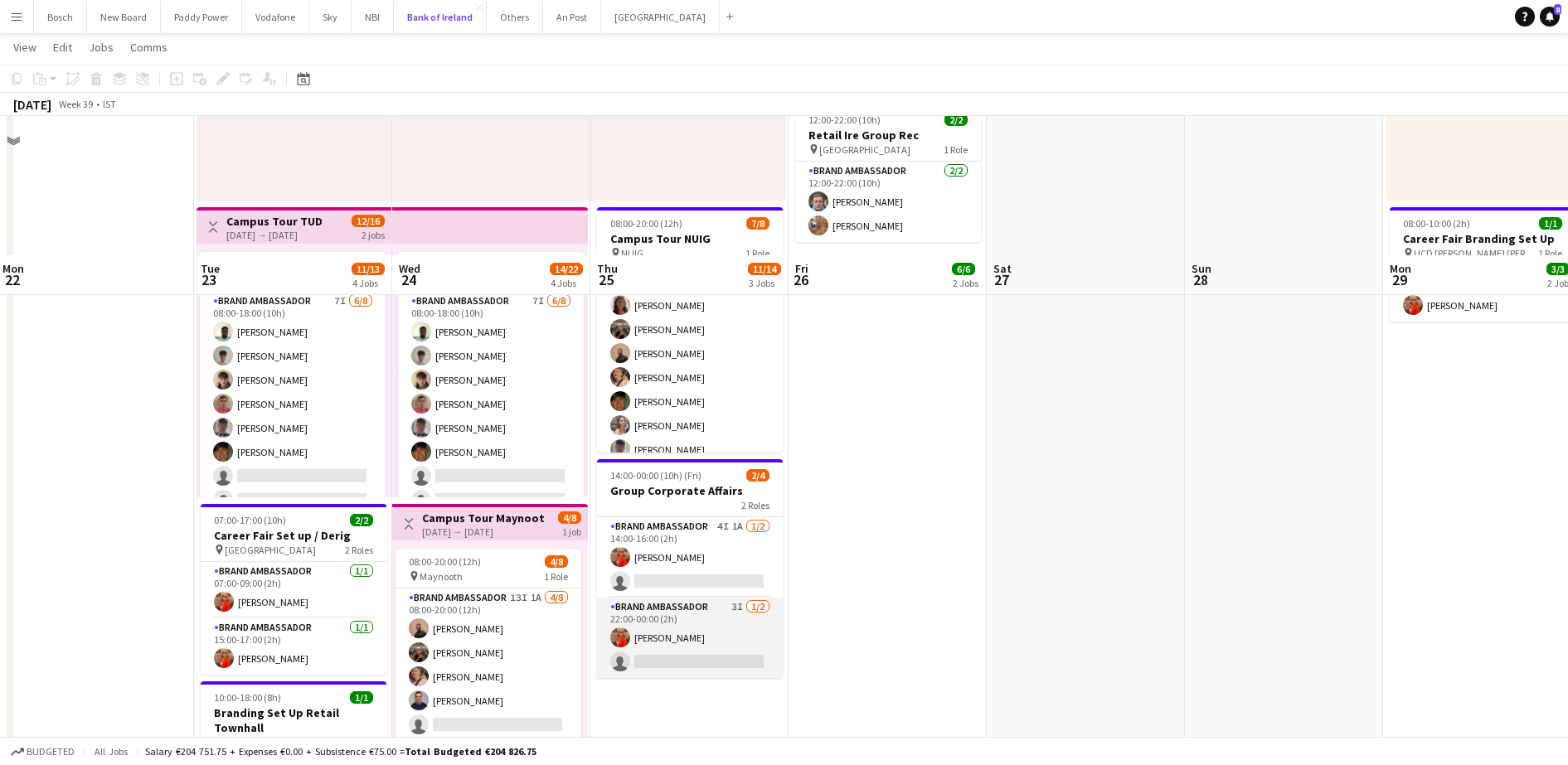
scroll to position [443, 0]
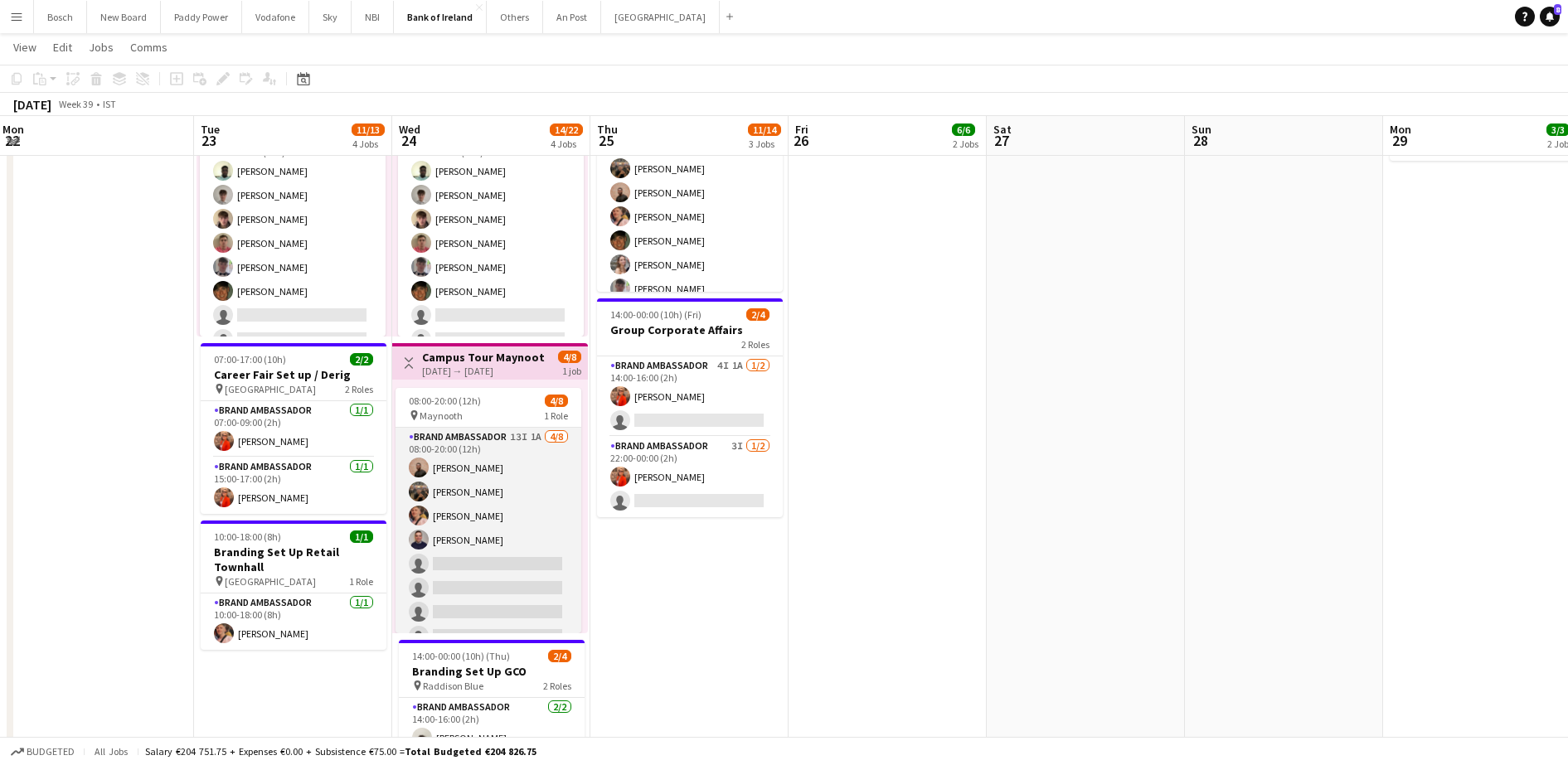
click at [524, 544] on app-card-role "Brand Ambassador 13I 1A [DATE] 08:00-20:00 (12h) [PERSON_NAME] [PERSON_NAME] [P…" at bounding box center [488, 540] width 186 height 225
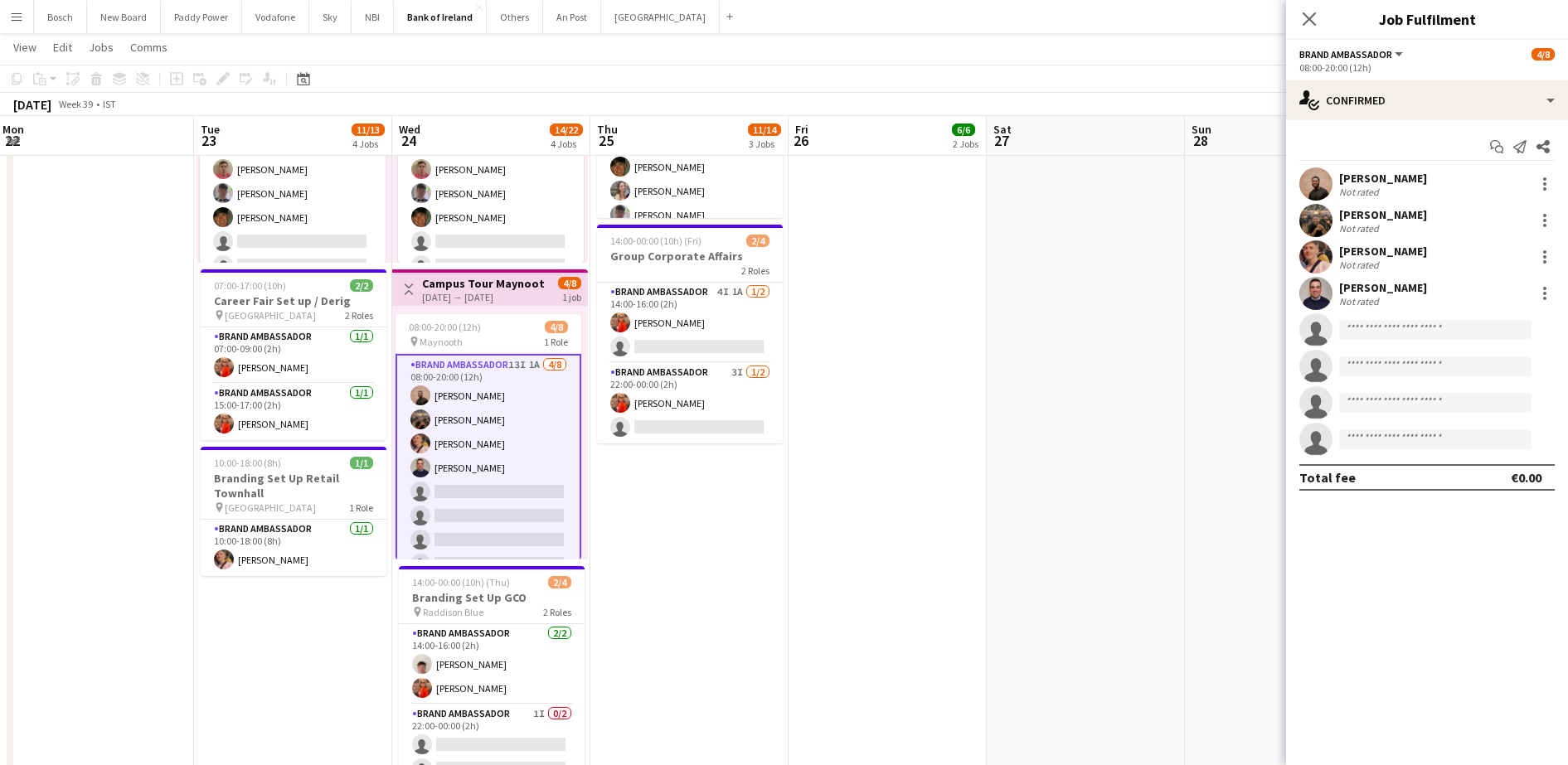
scroll to position [517, 0]
drag, startPoint x: 1502, startPoint y: 78, endPoint x: 1500, endPoint y: 94, distance: 16.1
click at [1500, 94] on div "Brand Ambassador All roles Brand Ambassador [DATE] 08:00-20:00 (12h) single-neu…" at bounding box center [1427, 402] width 282 height 726
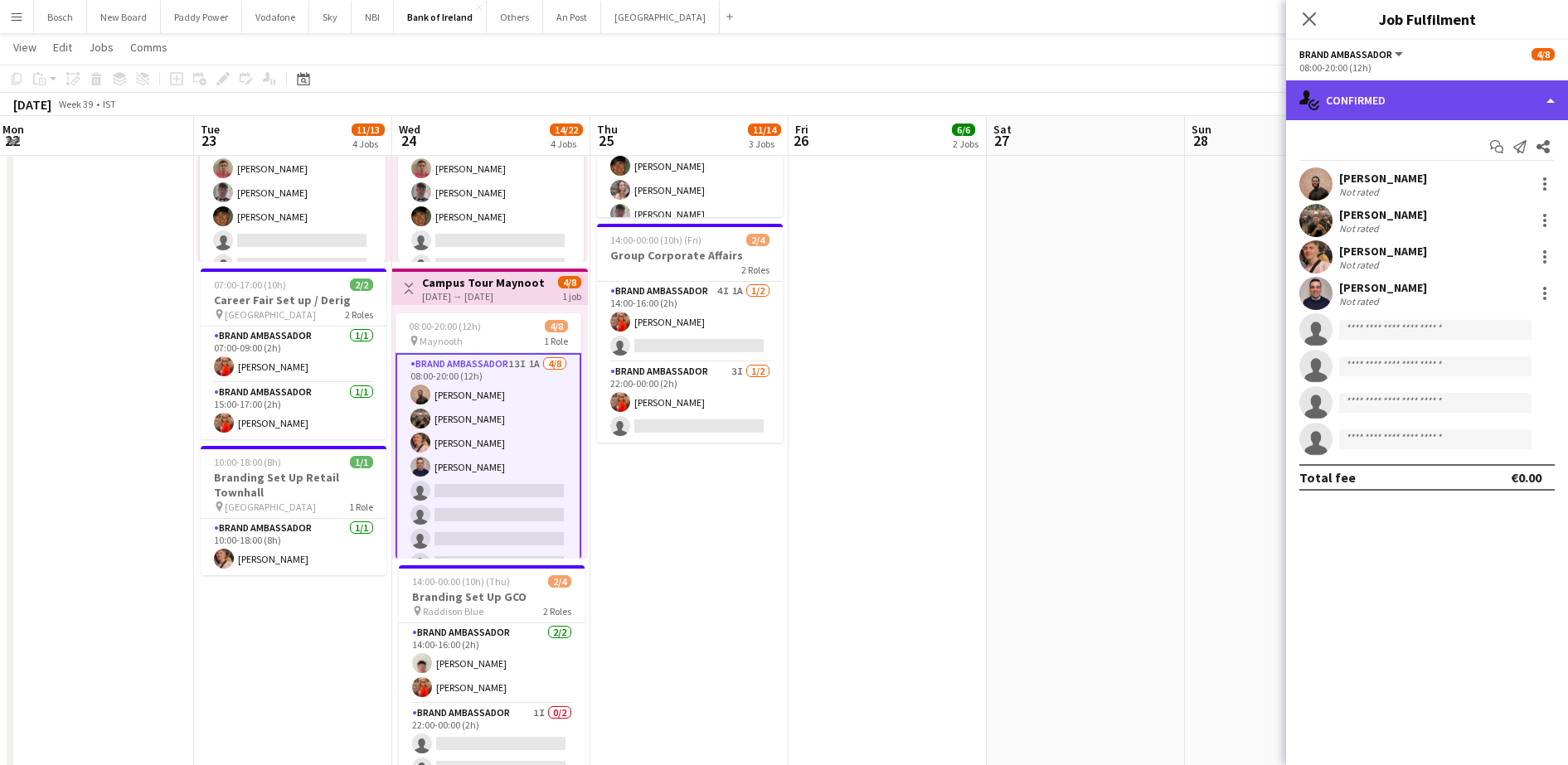
click at [1500, 94] on div "single-neutral-actions-check-2 Confirmed" at bounding box center [1427, 100] width 282 height 39
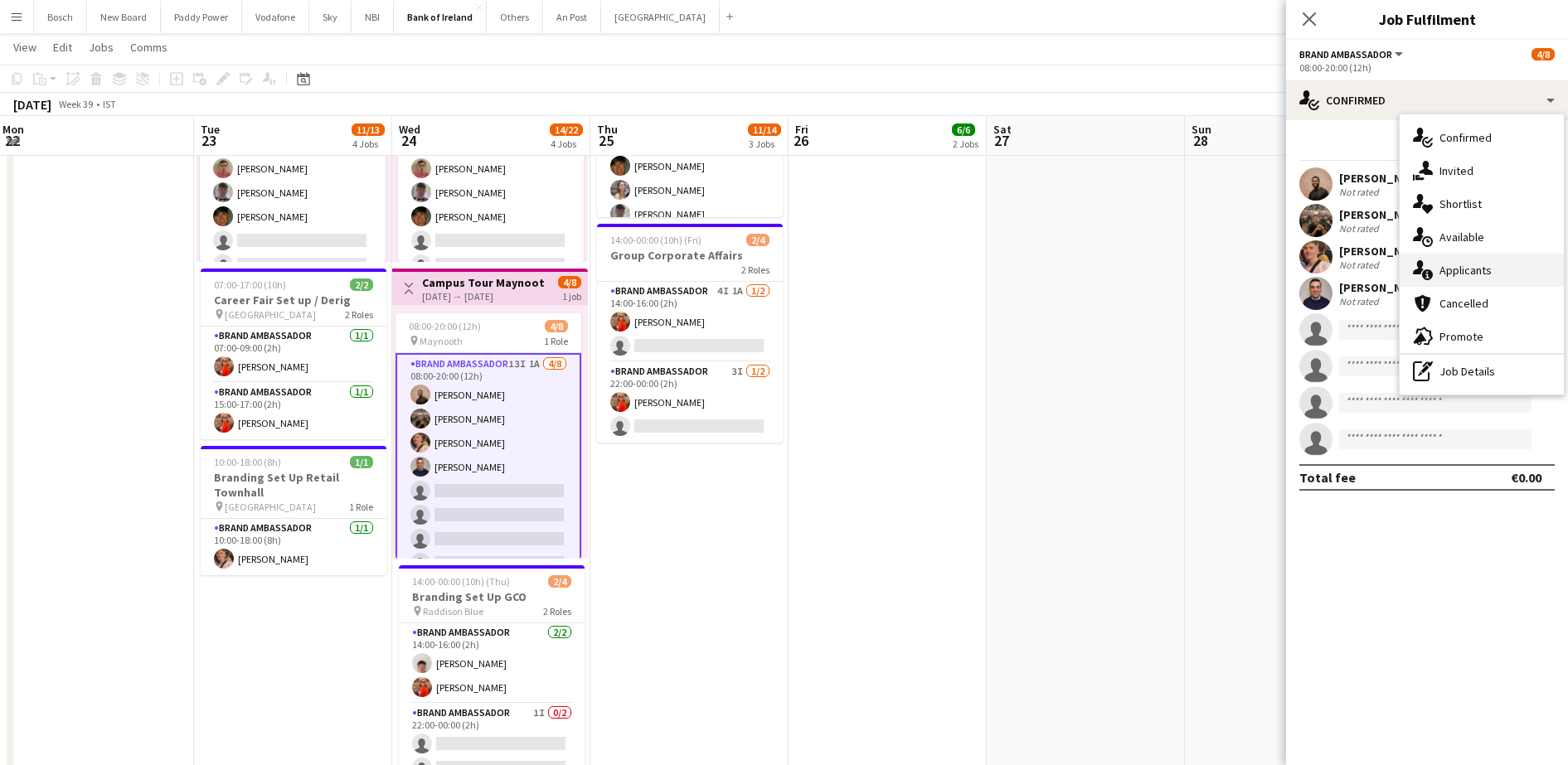
click at [1461, 270] on div "single-neutral-actions-information Applicants" at bounding box center [1482, 270] width 164 height 33
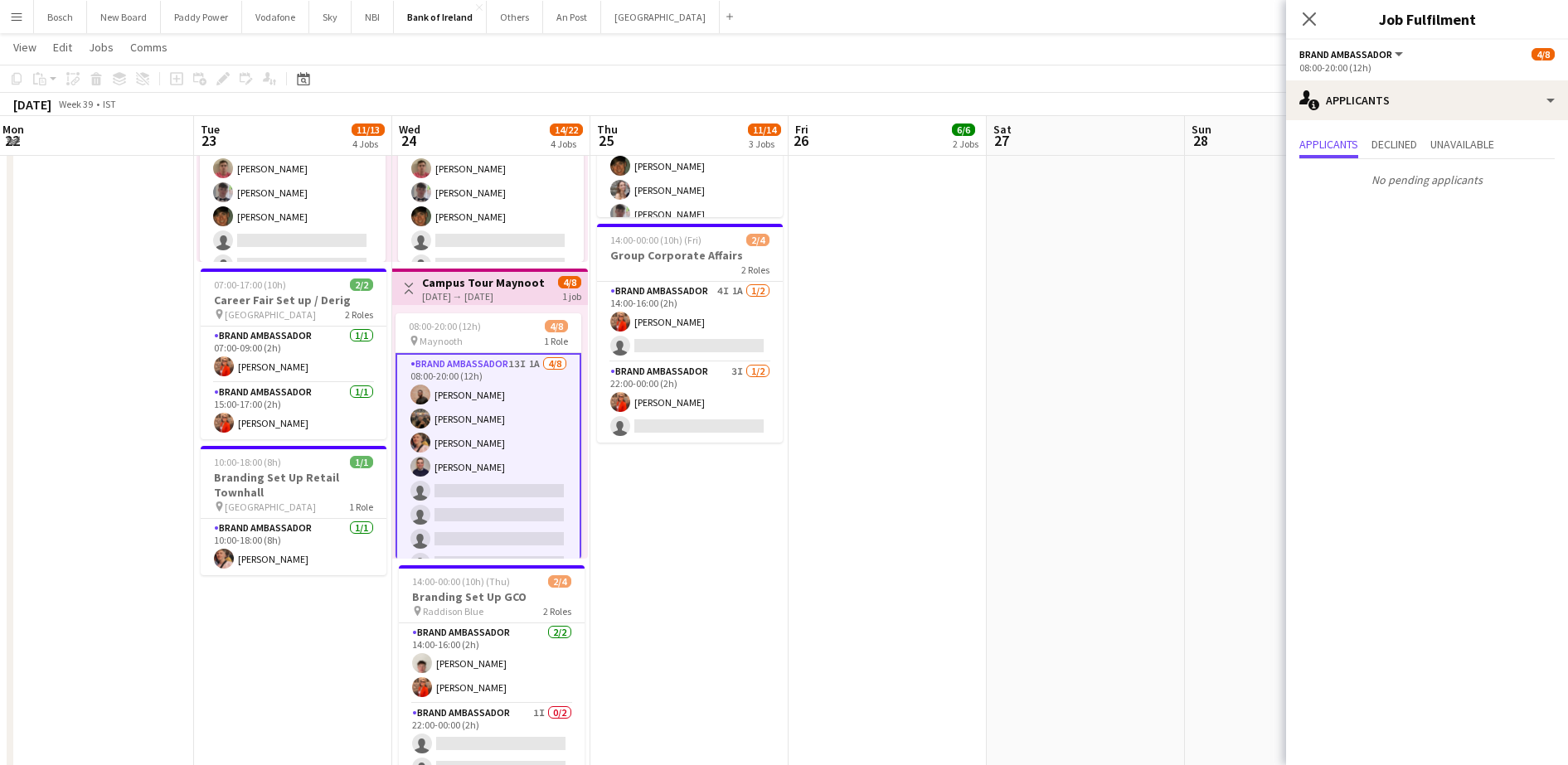
click at [906, 48] on app-page-menu "View Day view expanded Day view collapsed Month view Date picker Jump to [DATE]…" at bounding box center [784, 48] width 1568 height 31
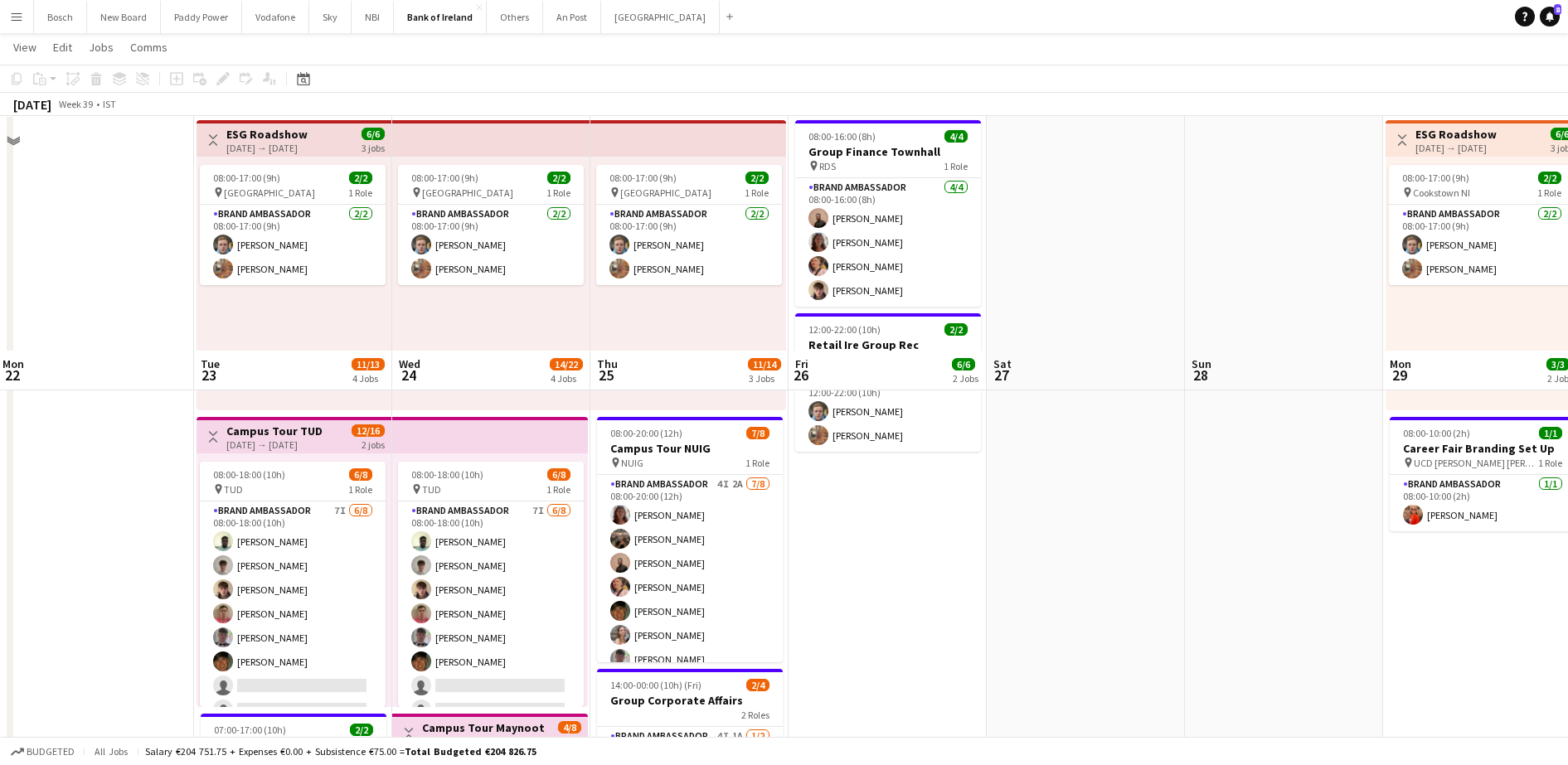
scroll to position [0, 0]
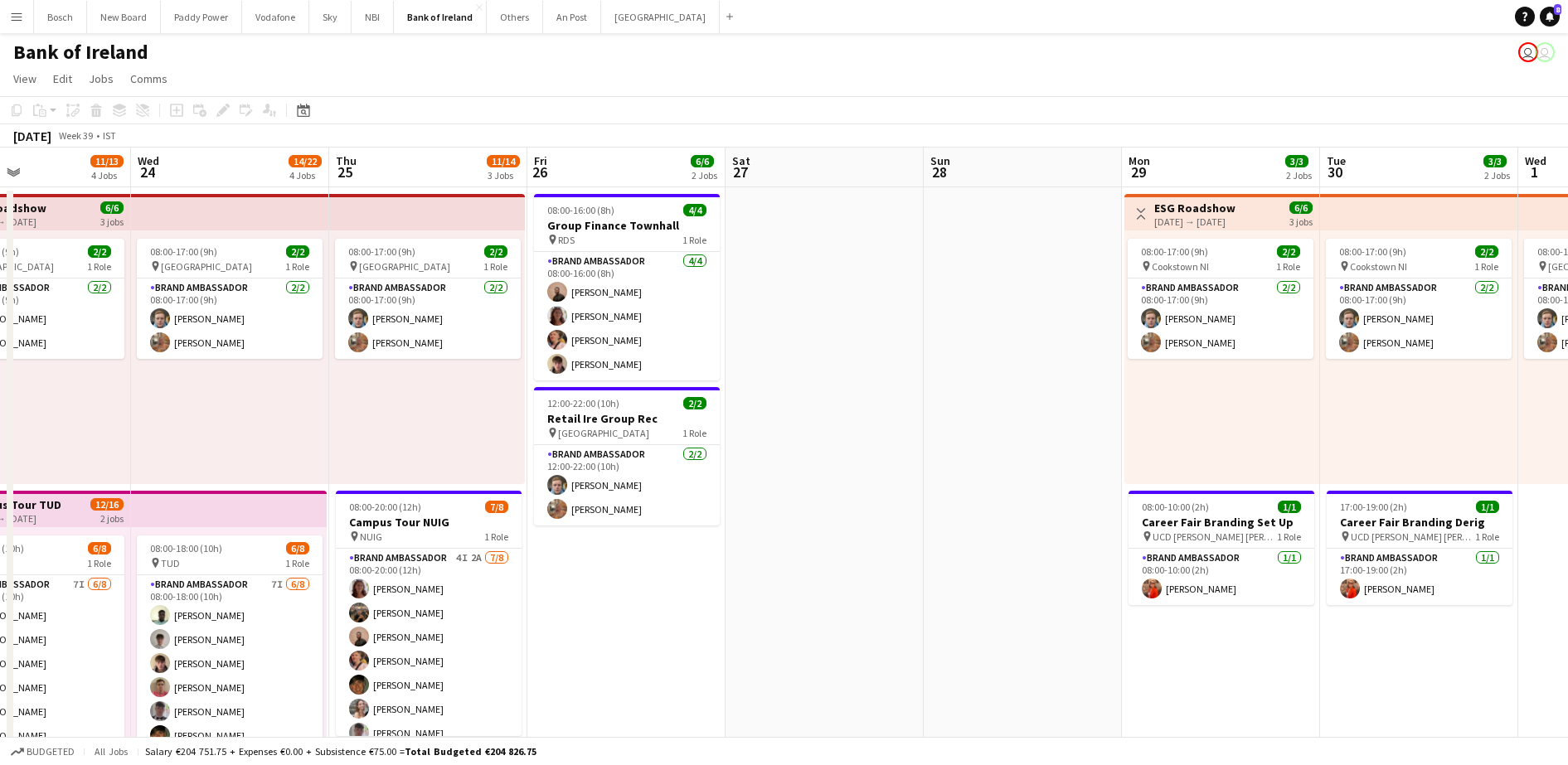
drag, startPoint x: 1008, startPoint y: 534, endPoint x: 164, endPoint y: 578, distance: 845.1
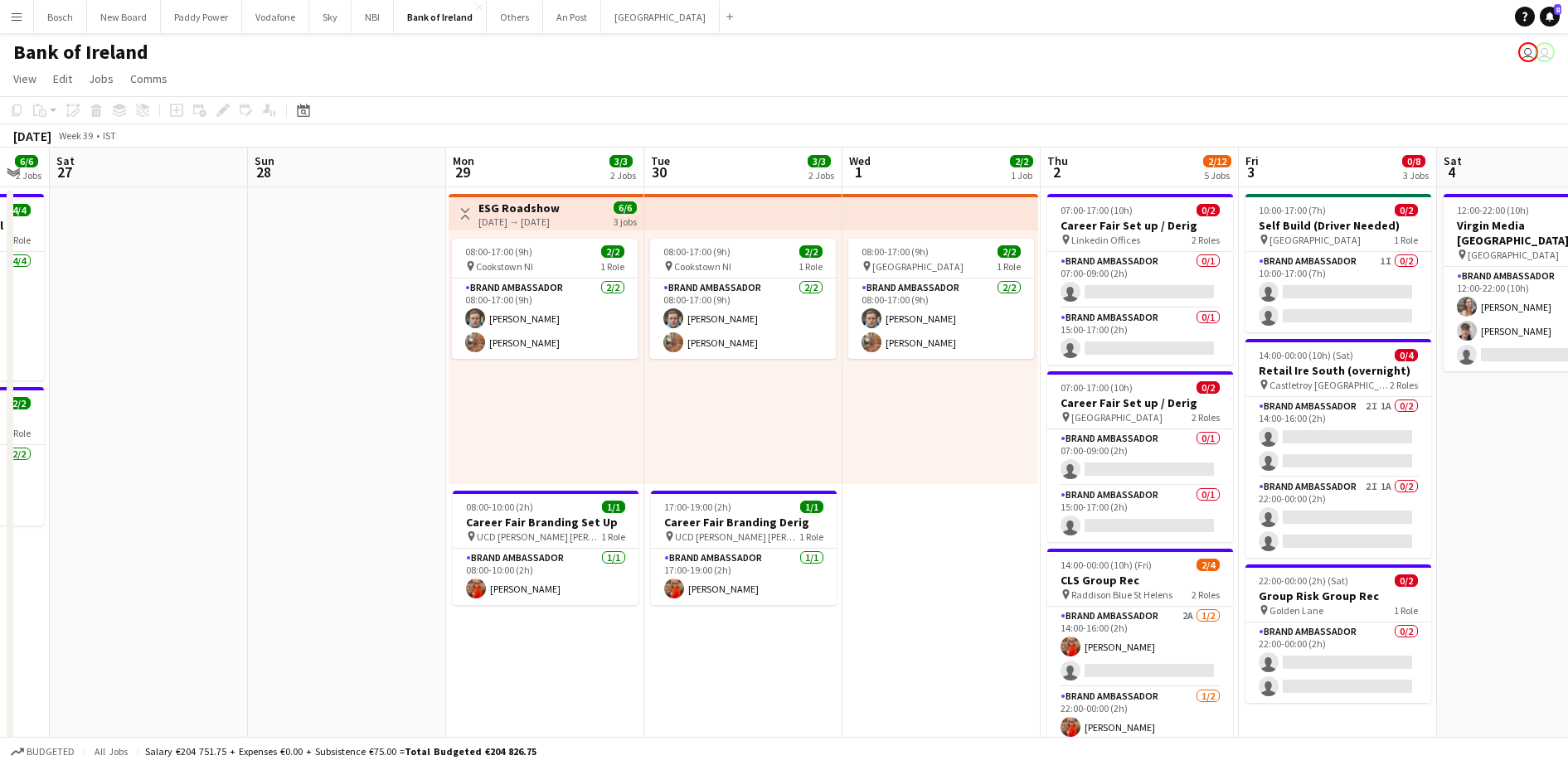
click at [1079, 56] on div "Bank of Ireland user user" at bounding box center [784, 48] width 1568 height 31
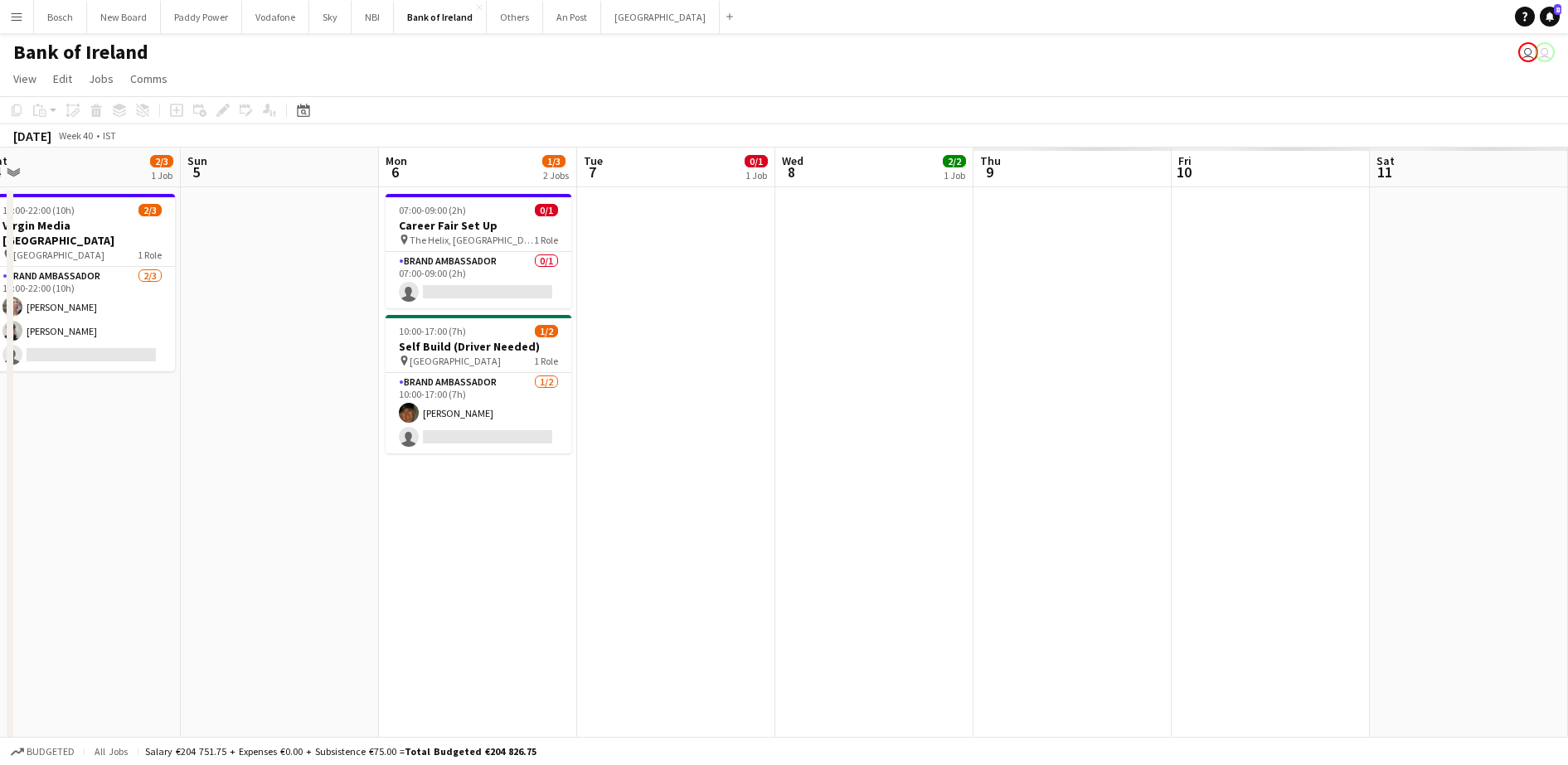
drag, startPoint x: 1453, startPoint y: 452, endPoint x: 474, endPoint y: 335, distance: 986.0
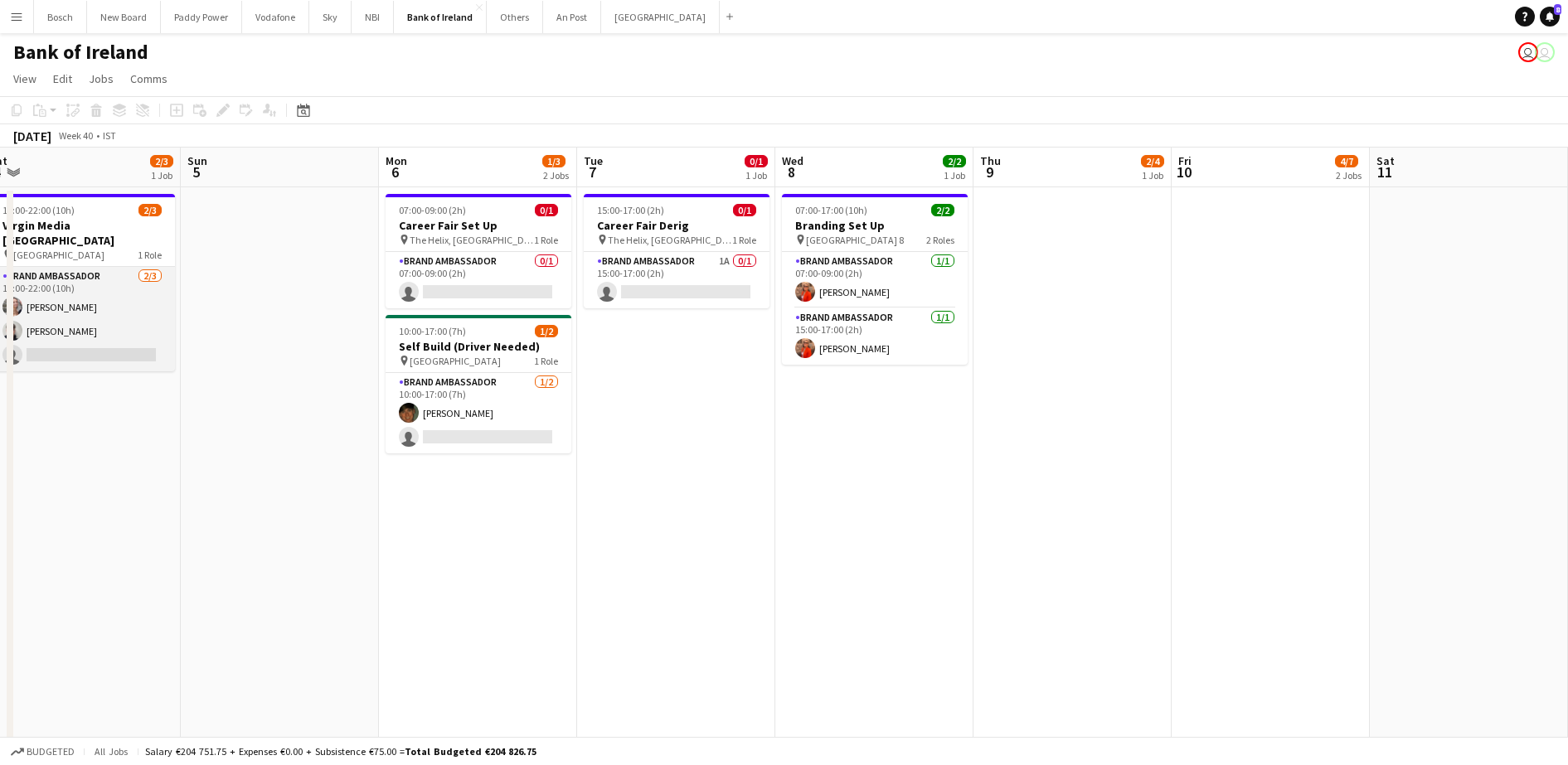
scroll to position [0, 534]
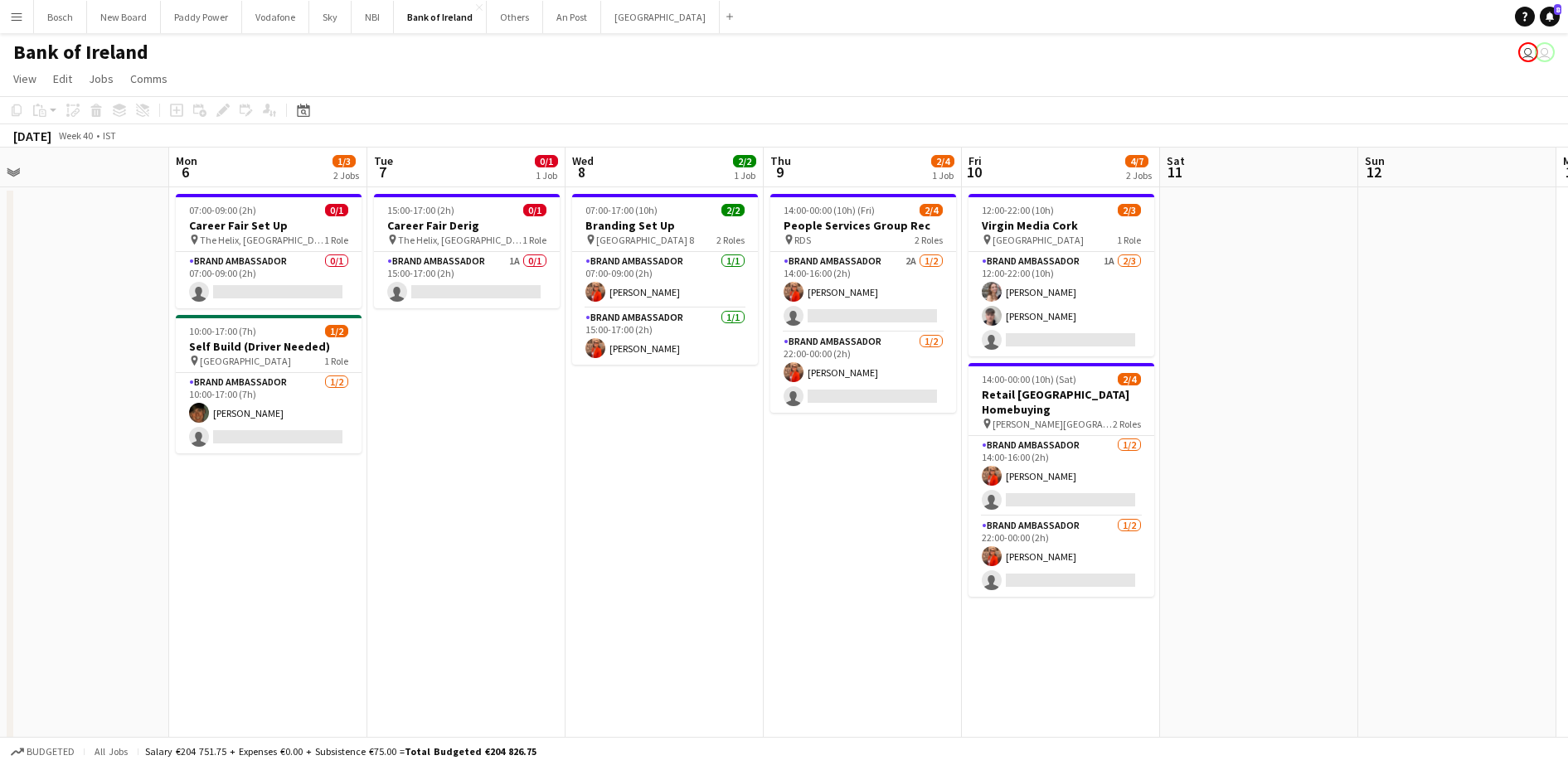
drag, startPoint x: 1126, startPoint y: 529, endPoint x: 749, endPoint y: 569, distance: 379.1
